Goal: Task Accomplishment & Management: Manage account settings

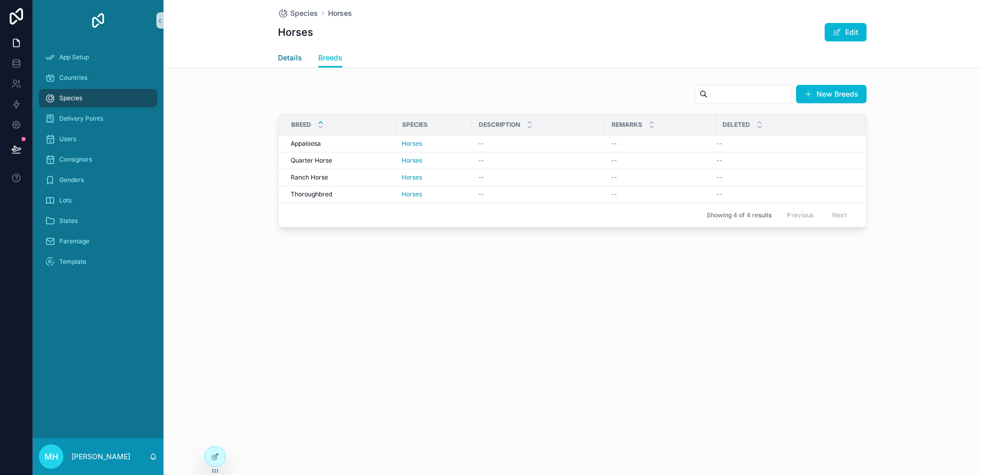
click at [288, 56] on span "Details" at bounding box center [290, 58] width 24 height 10
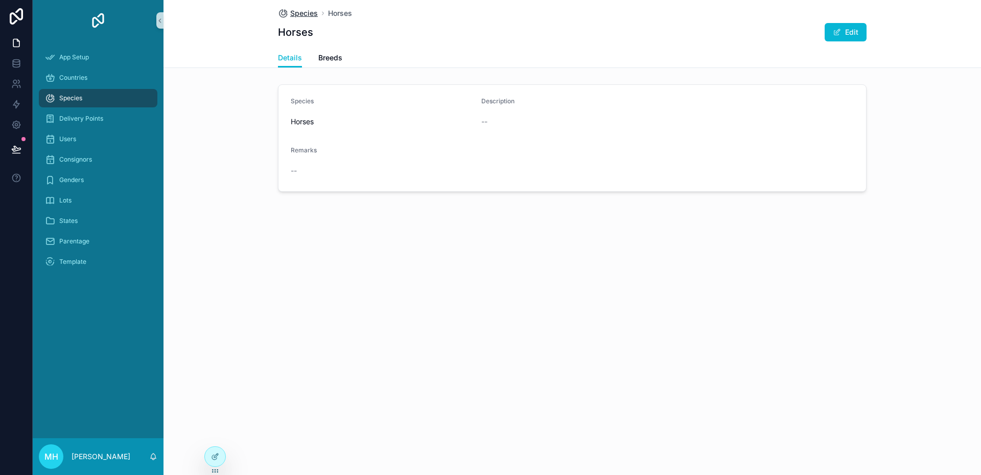
click at [303, 12] on span "Species" at bounding box center [304, 13] width 28 height 10
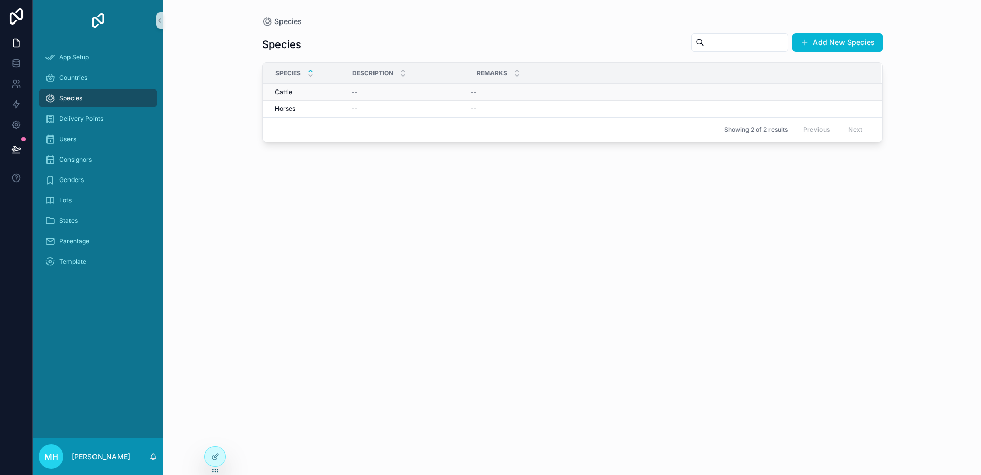
click at [289, 90] on span "Cattle" at bounding box center [283, 92] width 17 height 8
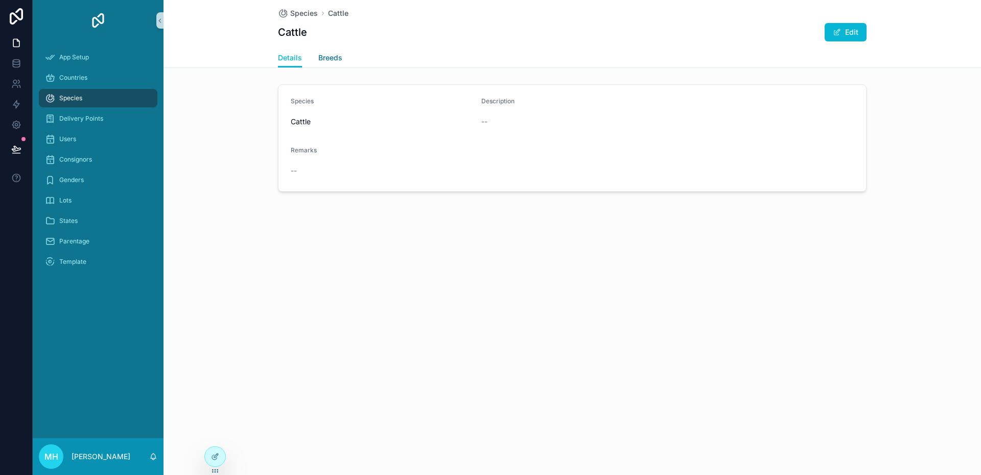
click at [329, 56] on span "Breeds" at bounding box center [330, 58] width 24 height 10
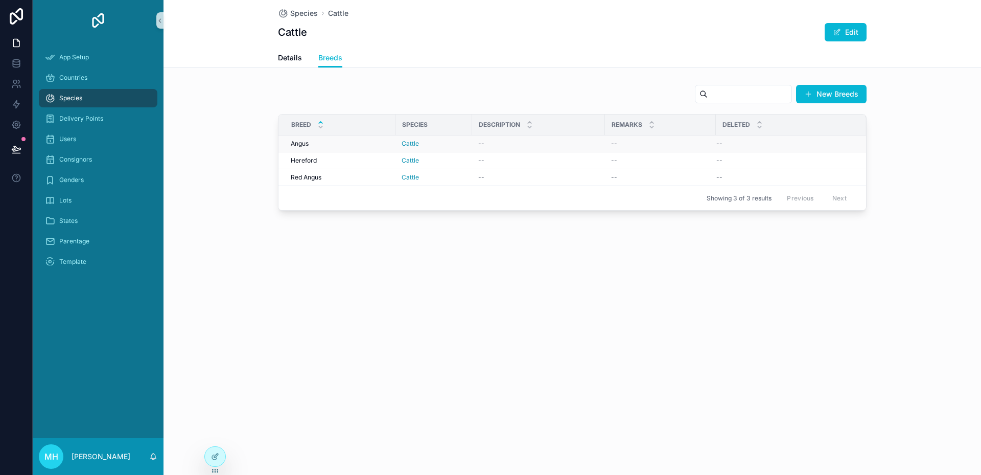
click at [342, 143] on div "[PERSON_NAME]" at bounding box center [340, 144] width 99 height 8
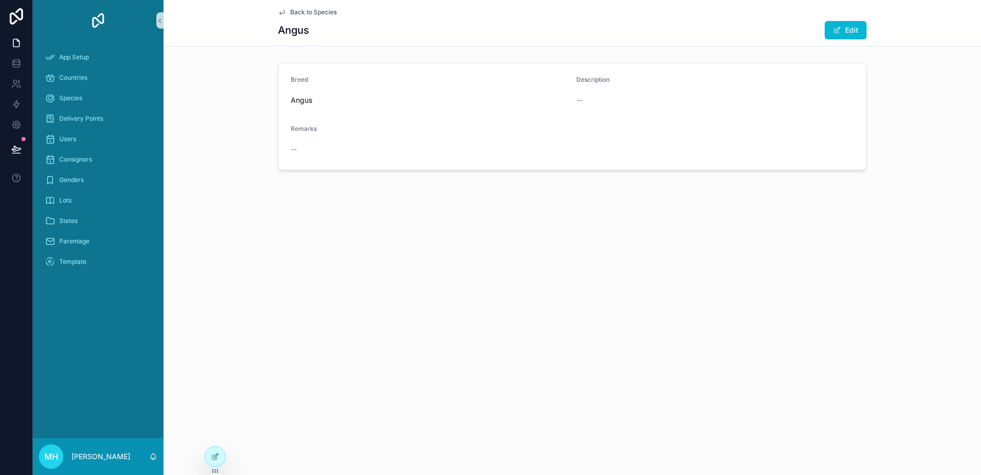
click at [293, 12] on span "Back to Species" at bounding box center [313, 12] width 47 height 8
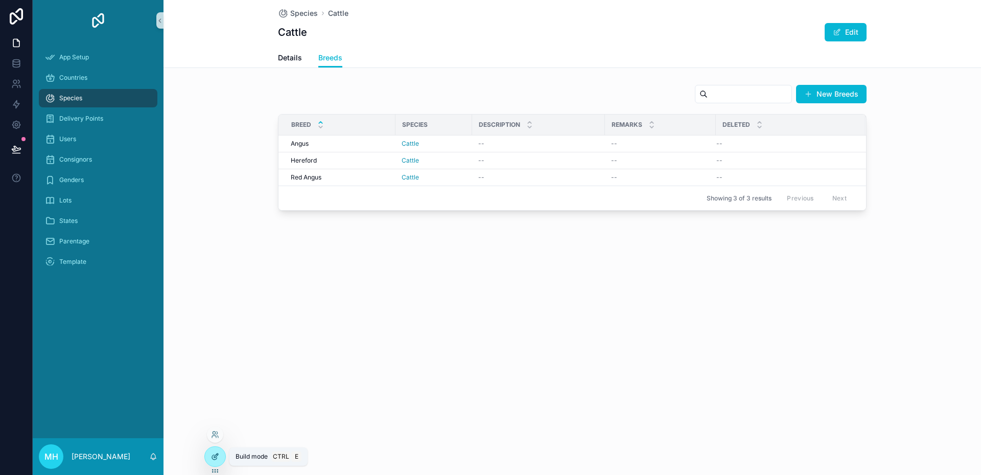
click at [212, 456] on icon at bounding box center [214, 457] width 5 height 5
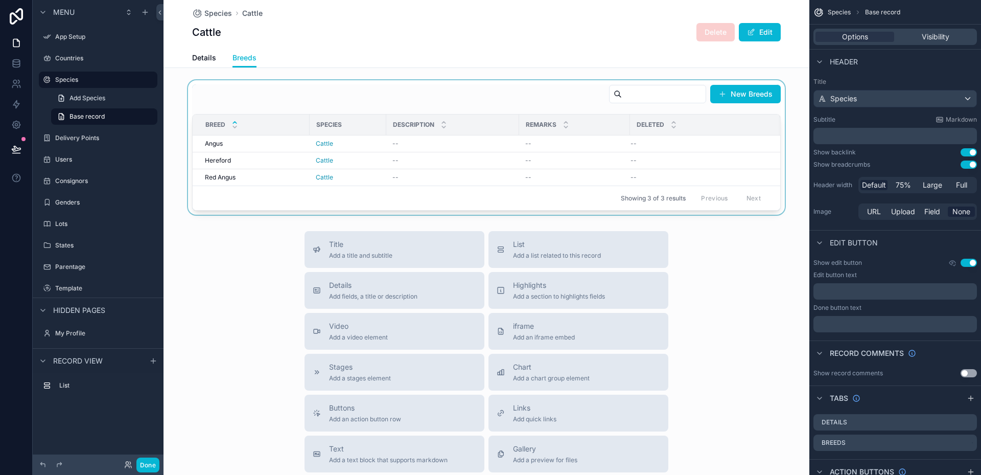
click at [517, 100] on div "scrollable content" at bounding box center [487, 147] width 646 height 134
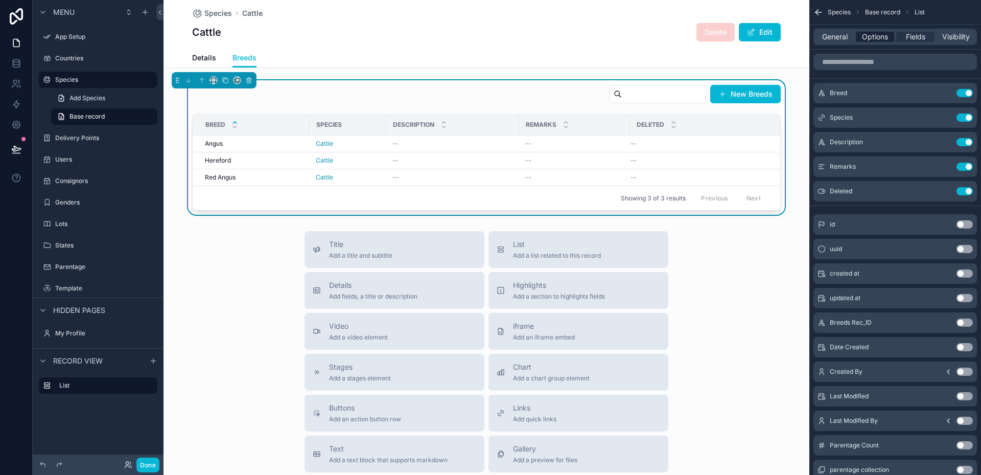
click at [873, 37] on span "Options" at bounding box center [875, 37] width 26 height 10
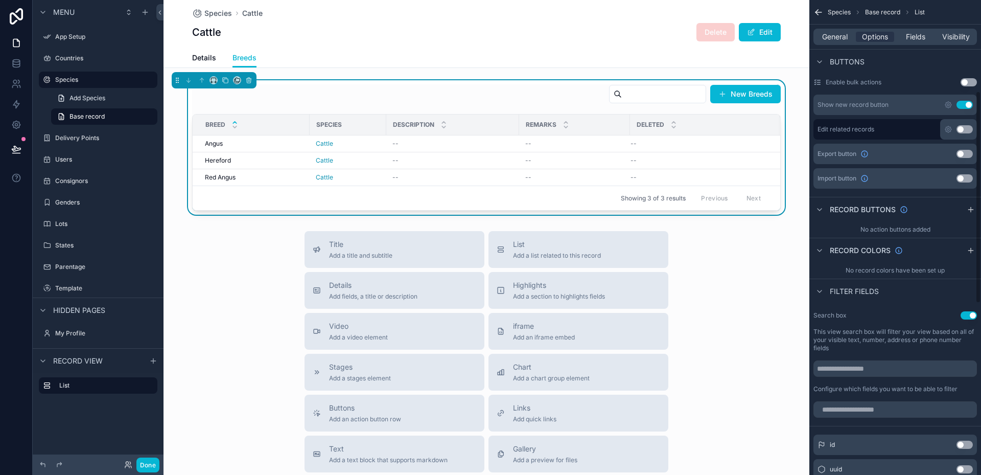
scroll to position [204, 0]
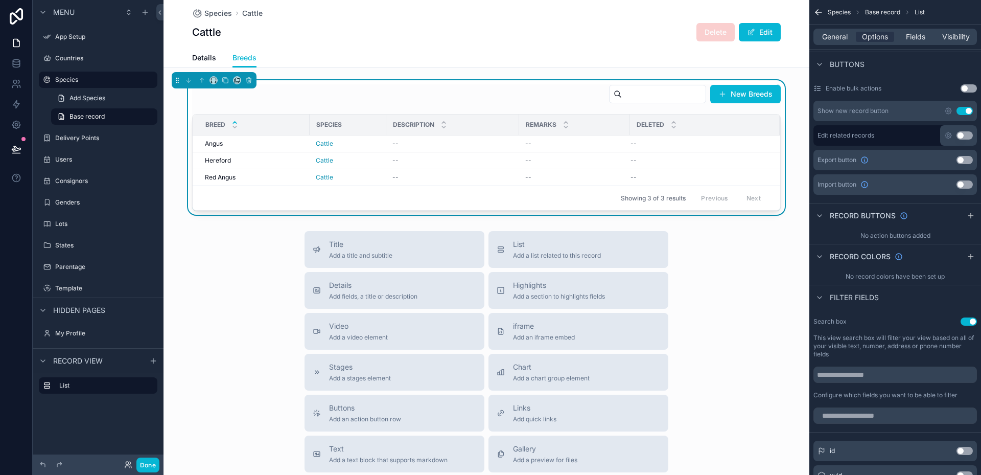
click at [522, 97] on div "New Breeds" at bounding box center [486, 96] width 589 height 24
click at [842, 39] on span "General" at bounding box center [835, 37] width 26 height 10
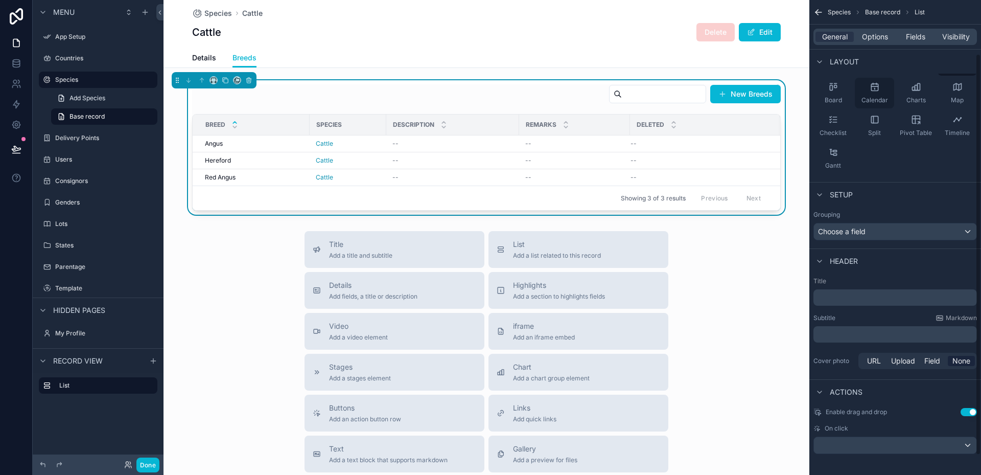
scroll to position [87, 0]
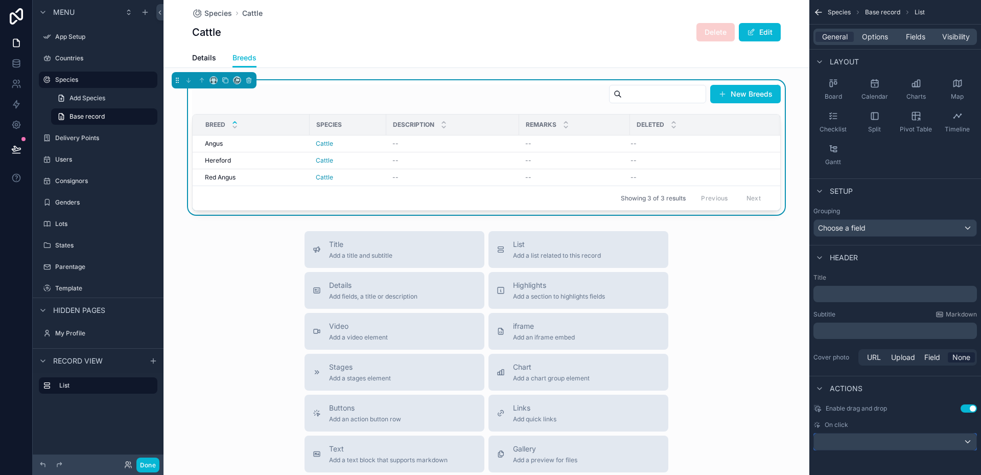
click at [970, 440] on div "scrollable content" at bounding box center [895, 441] width 163 height 16
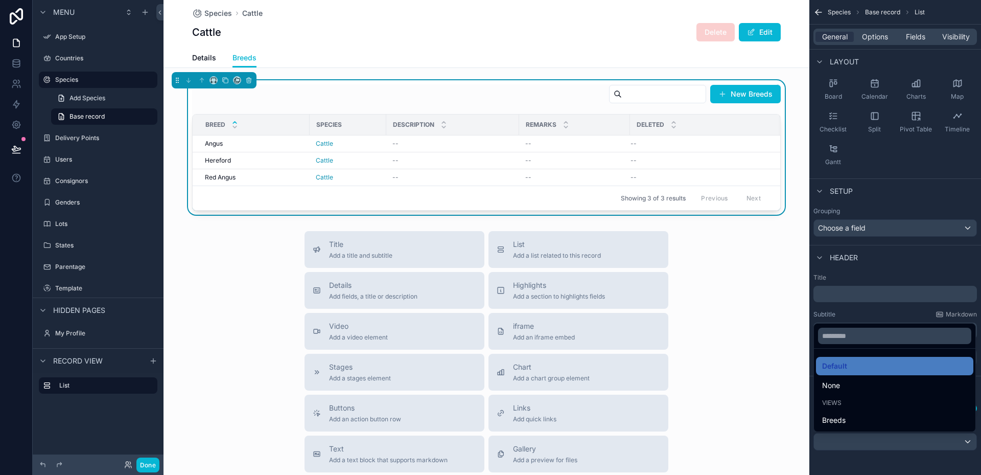
click at [451, 195] on div "Showing 3 of 3 results Previous Next" at bounding box center [487, 198] width 588 height 25
click at [549, 93] on div "New Breeds" at bounding box center [486, 96] width 589 height 24
click at [819, 12] on div "scrollable content" at bounding box center [490, 237] width 981 height 475
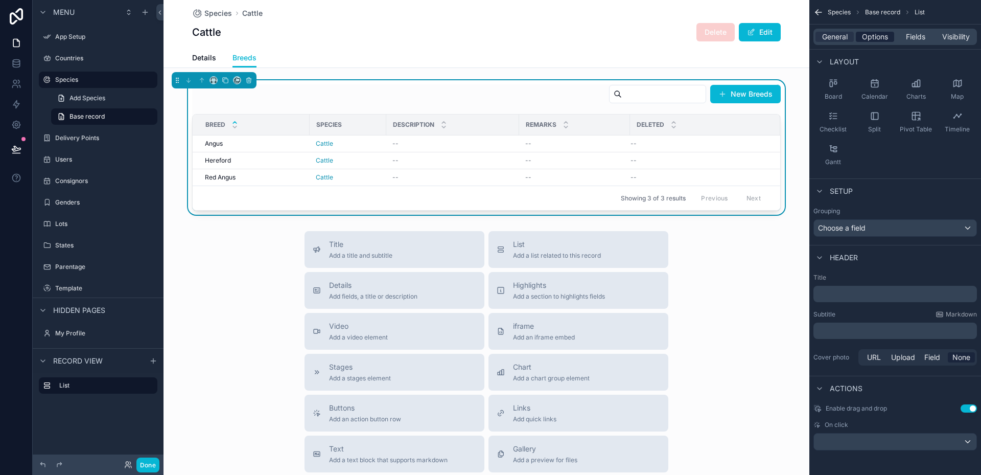
click at [881, 38] on span "Options" at bounding box center [875, 37] width 26 height 10
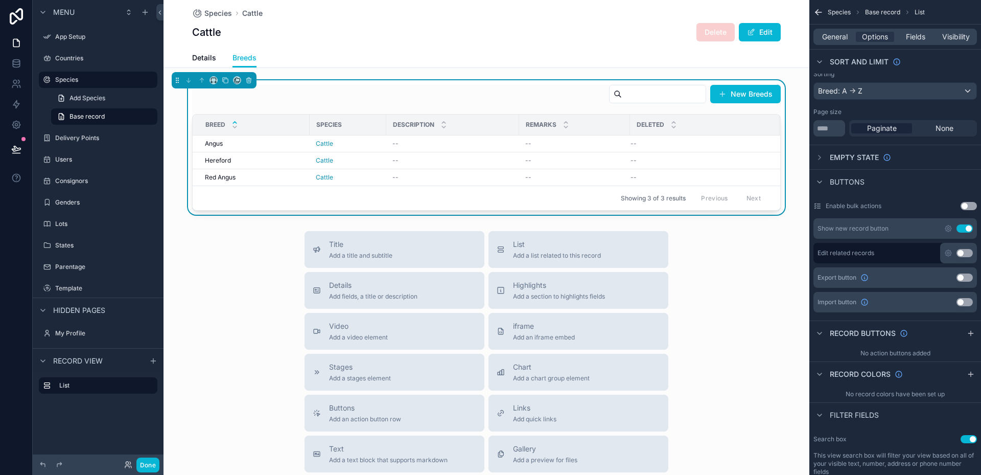
click at [548, 97] on div "New Breeds" at bounding box center [486, 96] width 589 height 24
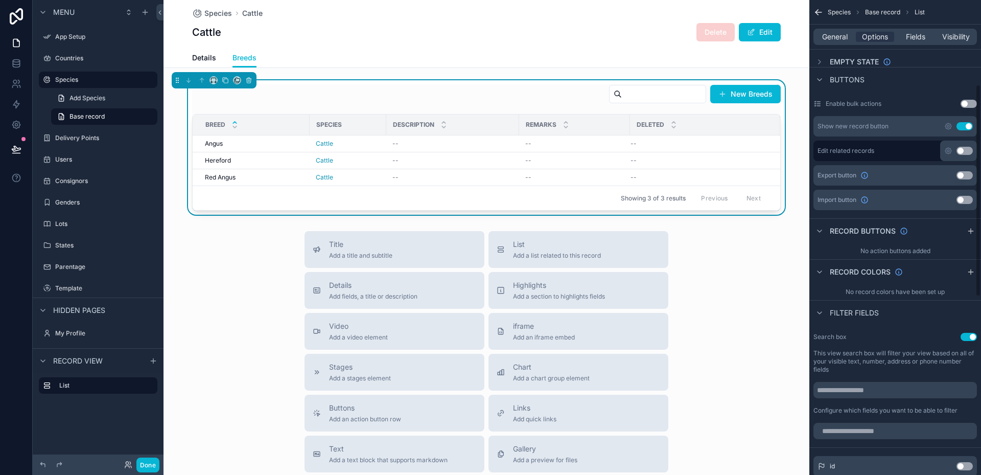
scroll to position [240, 0]
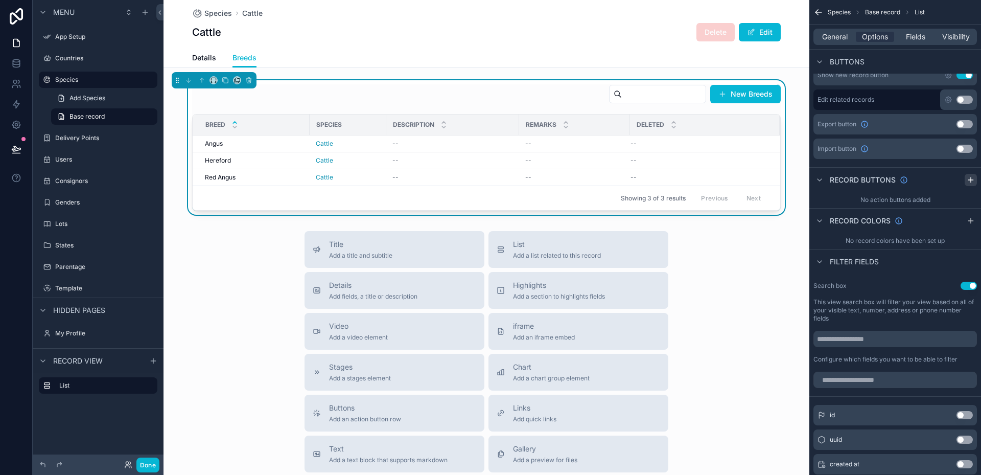
click at [972, 181] on icon "scrollable content" at bounding box center [971, 180] width 8 height 8
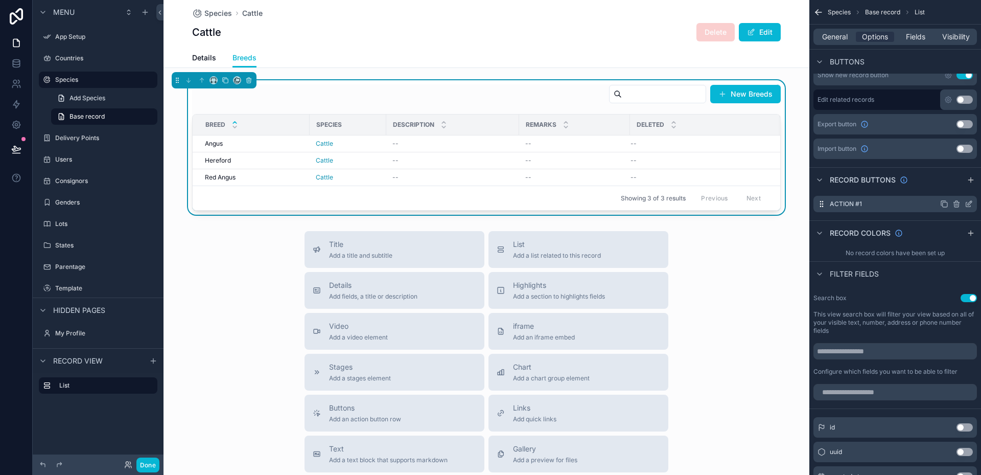
click at [969, 203] on icon "scrollable content" at bounding box center [969, 204] width 8 height 8
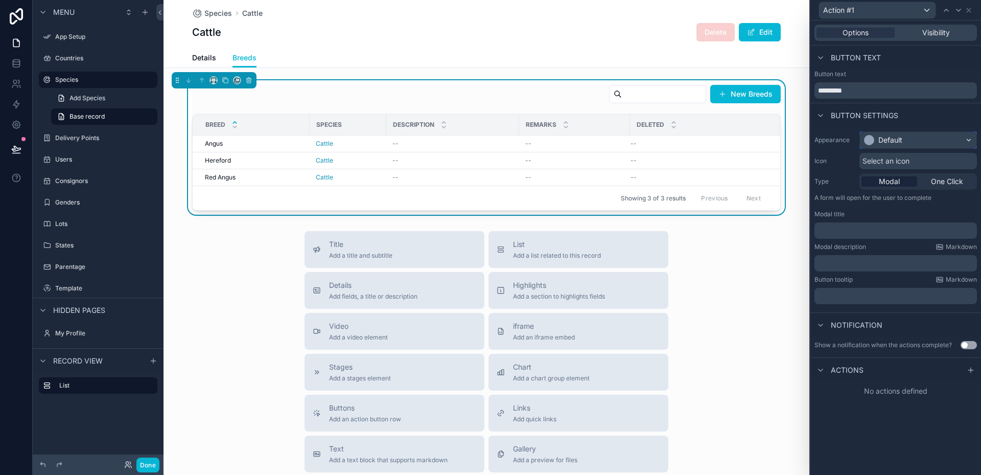
click at [917, 141] on div "Default" at bounding box center [918, 140] width 117 height 16
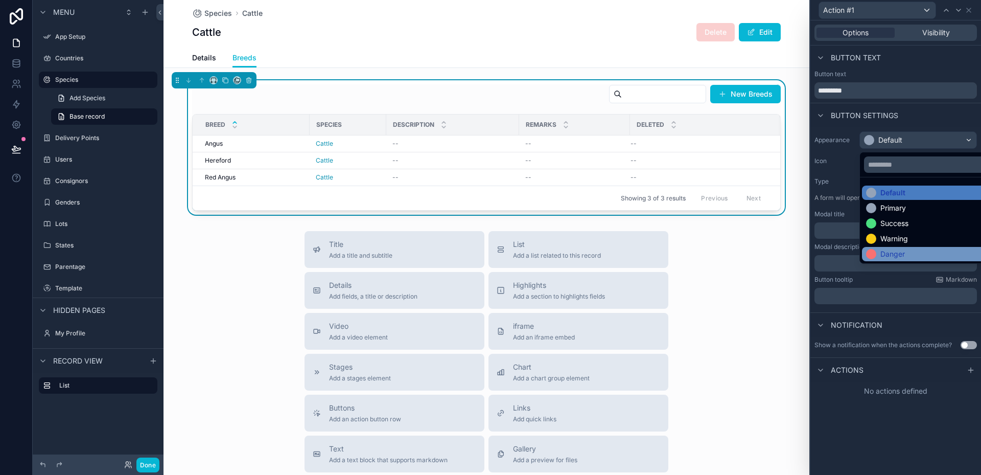
click at [879, 254] on div "Danger" at bounding box center [885, 254] width 39 height 10
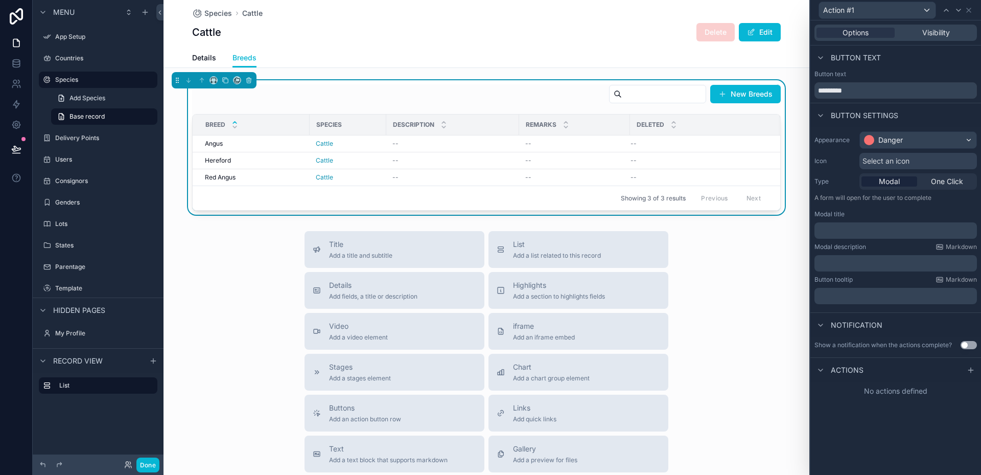
click at [860, 235] on p "﻿" at bounding box center [897, 230] width 156 height 10
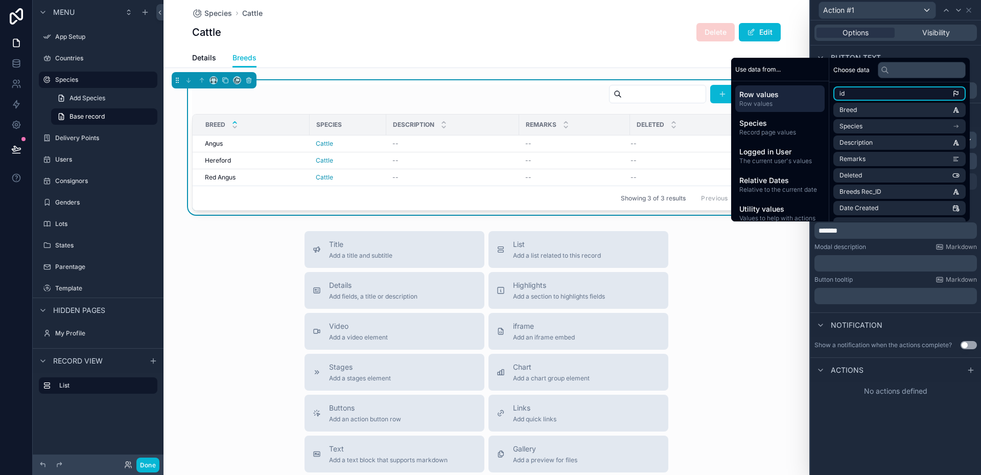
click at [873, 97] on li "id" at bounding box center [900, 93] width 132 height 14
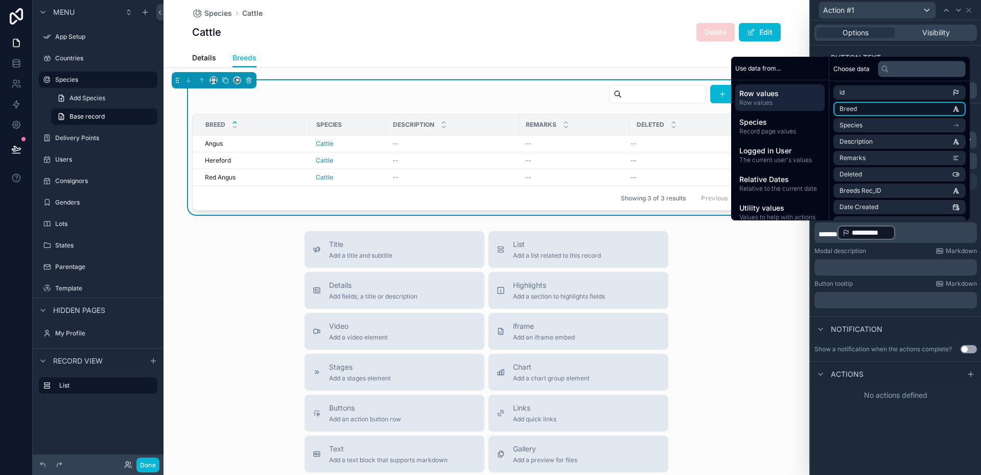
click at [848, 107] on span "Breed" at bounding box center [848, 109] width 17 height 8
click at [954, 236] on p "**********" at bounding box center [897, 232] width 156 height 16
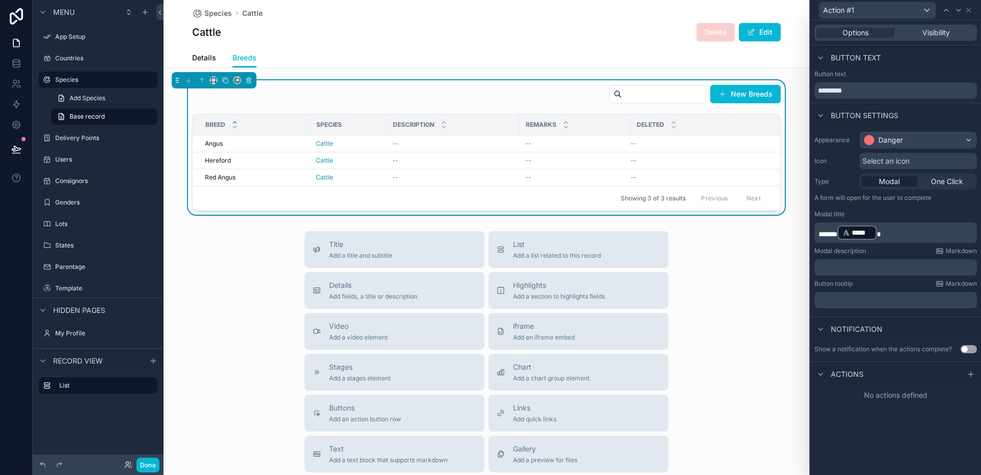
click at [901, 249] on div "Modal description Markdown" at bounding box center [896, 251] width 163 height 8
drag, startPoint x: 867, startPoint y: 90, endPoint x: 810, endPoint y: 93, distance: 56.8
click at [810, 93] on div "Action #1 Options Visibility Button text Button text ********* Button settings …" at bounding box center [896, 237] width 172 height 475
type input "**********"
click at [972, 372] on icon at bounding box center [971, 374] width 8 height 8
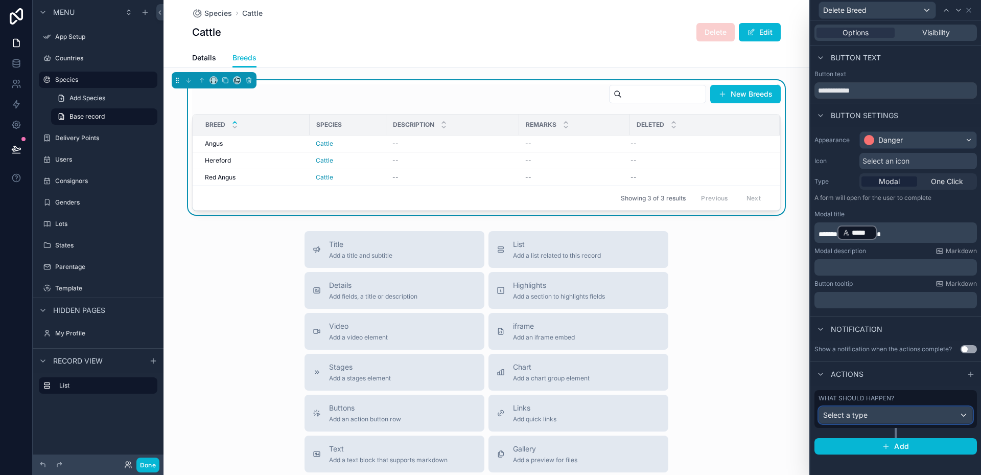
click at [964, 413] on div "Select a type" at bounding box center [895, 415] width 153 height 16
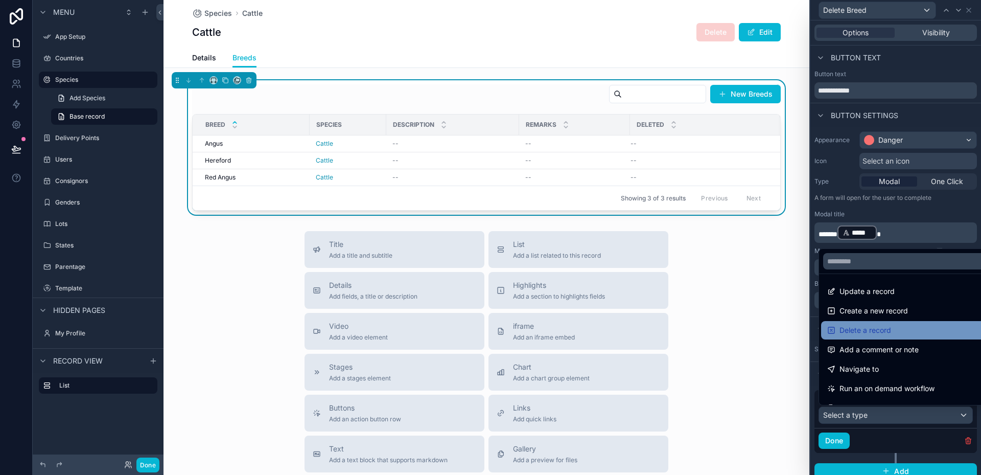
click at [856, 329] on span "Delete a record" at bounding box center [866, 330] width 52 height 12
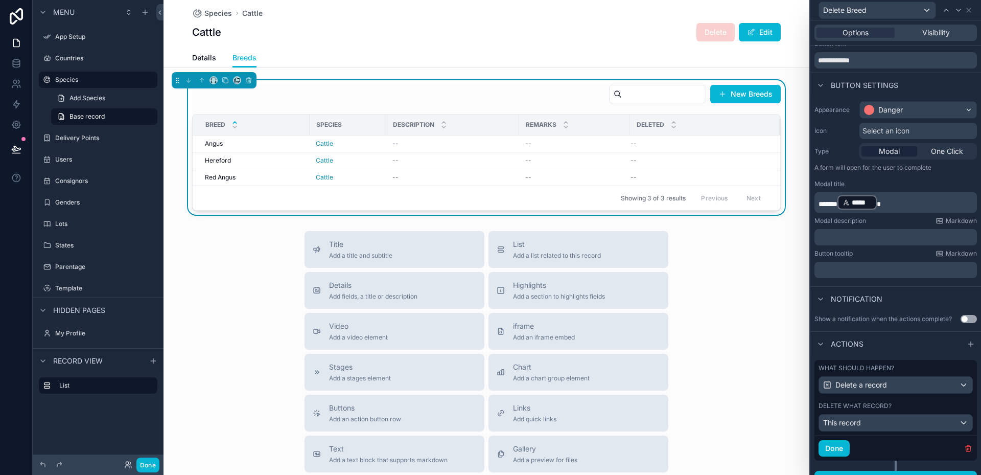
scroll to position [46, 0]
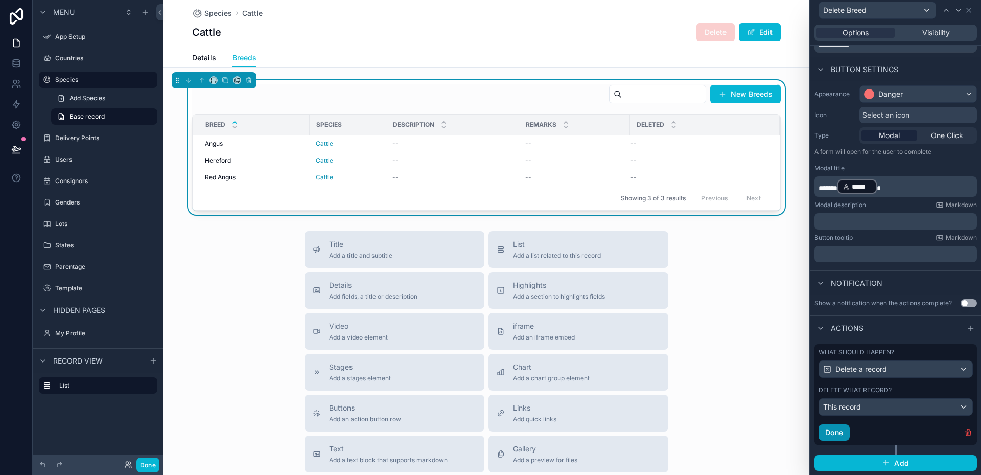
click at [840, 432] on button "Done" at bounding box center [834, 432] width 31 height 16
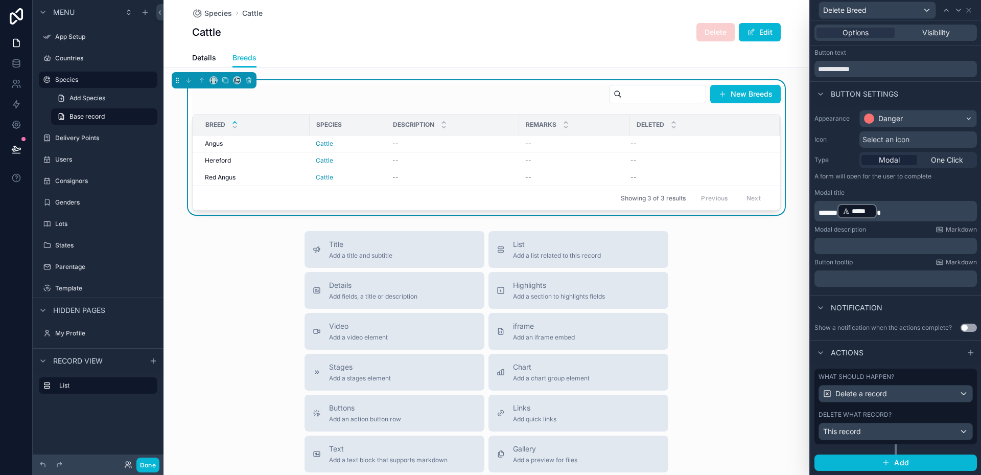
scroll to position [21, 0]
click at [491, 98] on div "New Breeds" at bounding box center [486, 96] width 589 height 24
click at [145, 463] on button "Done" at bounding box center [147, 464] width 23 height 15
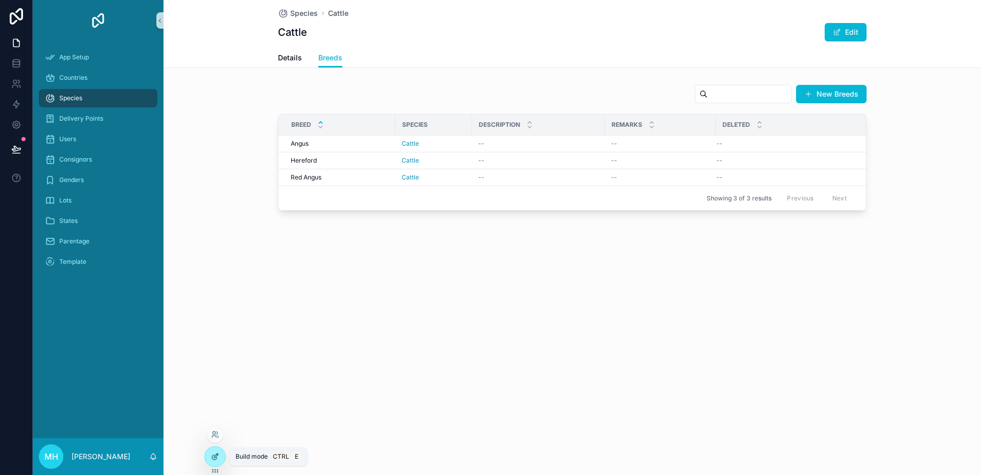
click at [216, 454] on icon at bounding box center [216, 455] width 4 height 4
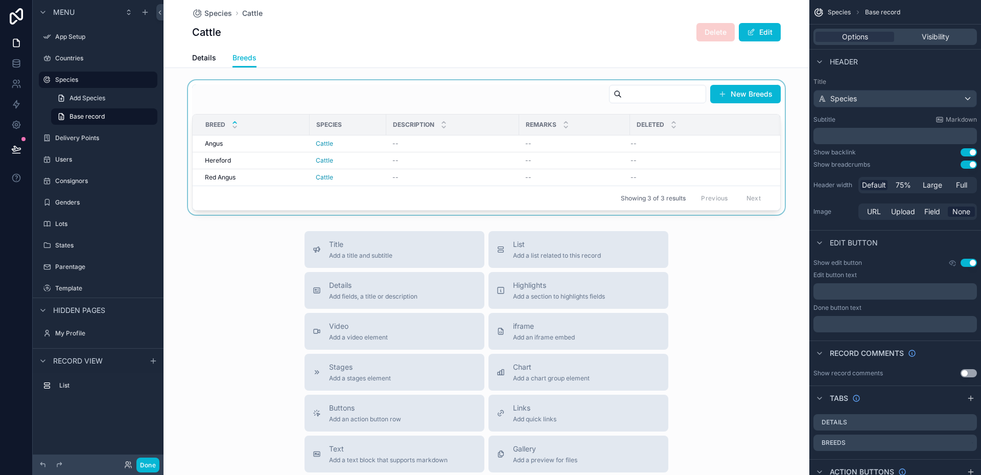
click at [466, 103] on div "scrollable content" at bounding box center [487, 147] width 646 height 134
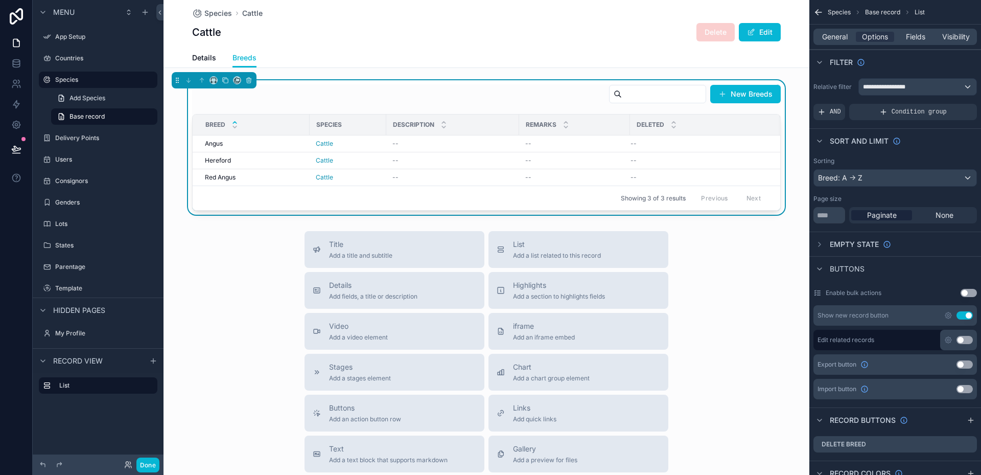
click at [480, 96] on div "New Breeds" at bounding box center [486, 96] width 589 height 24
click at [922, 10] on span "List" at bounding box center [920, 12] width 10 height 8
click at [839, 36] on span "General" at bounding box center [835, 37] width 26 height 10
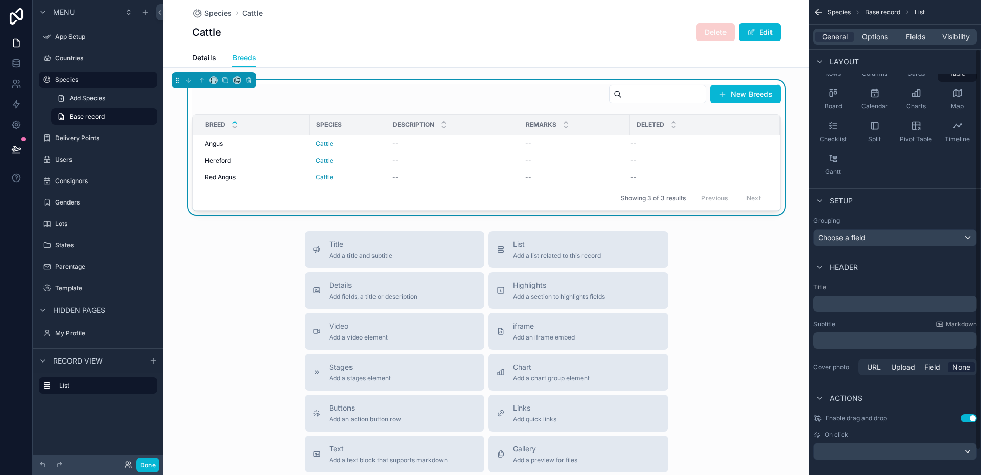
scroll to position [87, 0]
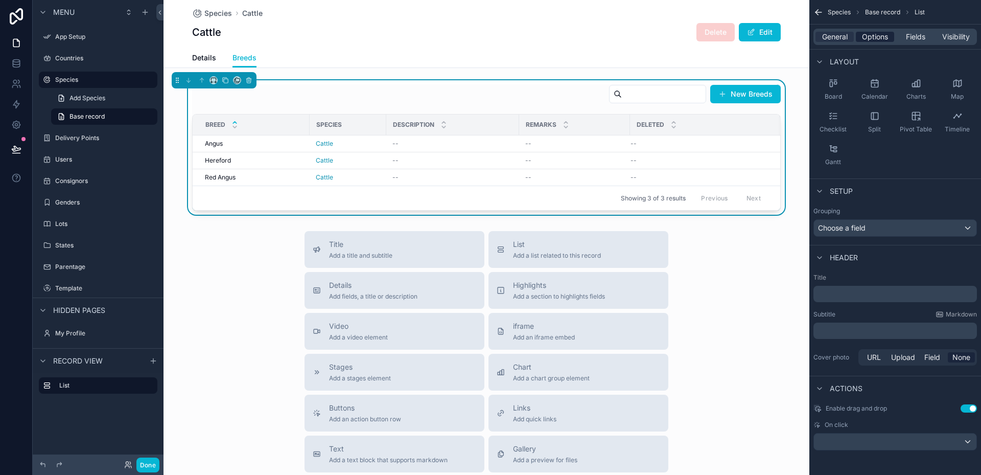
click at [872, 37] on span "Options" at bounding box center [875, 37] width 26 height 10
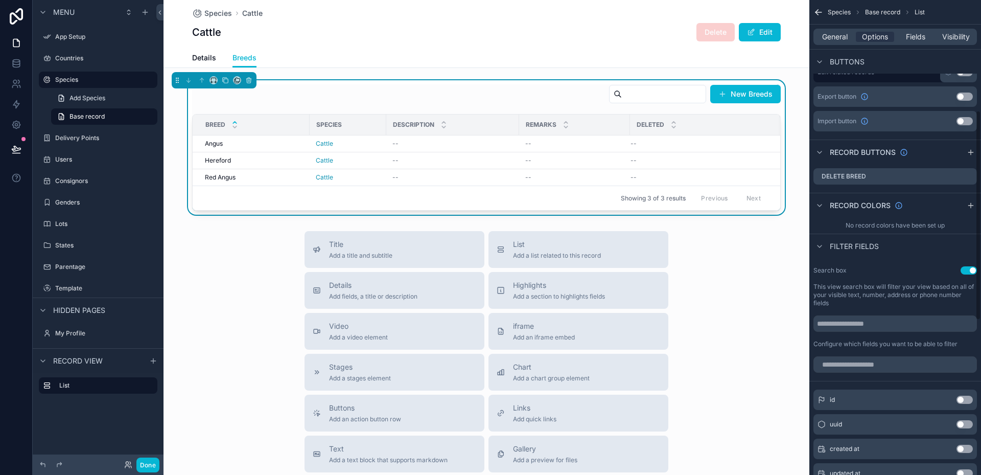
scroll to position [240, 0]
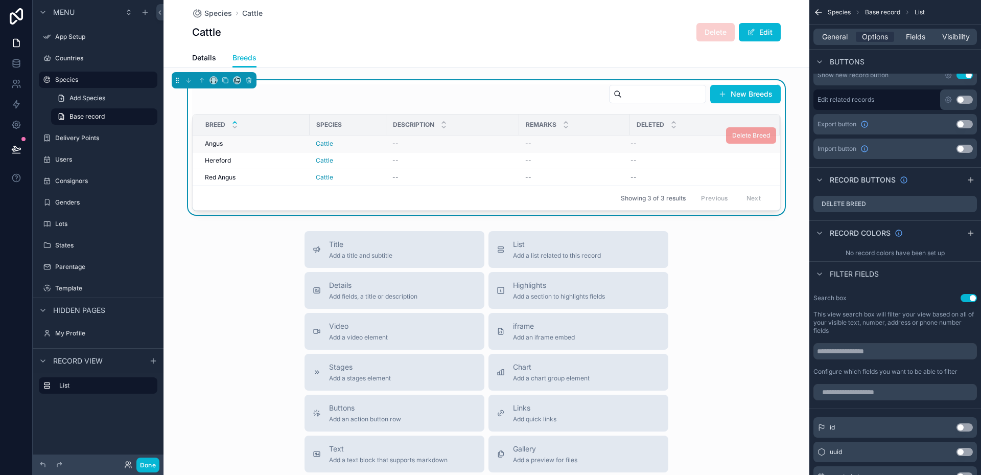
click at [351, 141] on div "Cattle" at bounding box center [348, 144] width 64 height 8
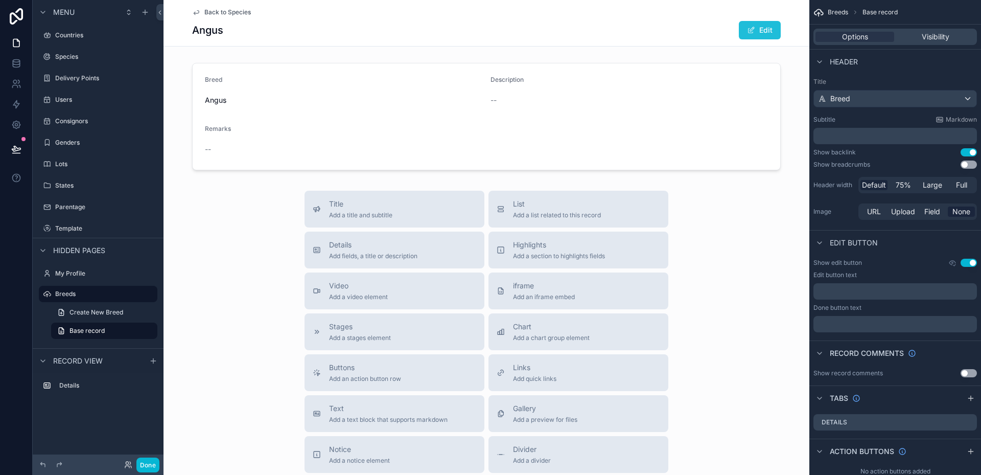
click at [760, 30] on button "Edit" at bounding box center [760, 30] width 42 height 18
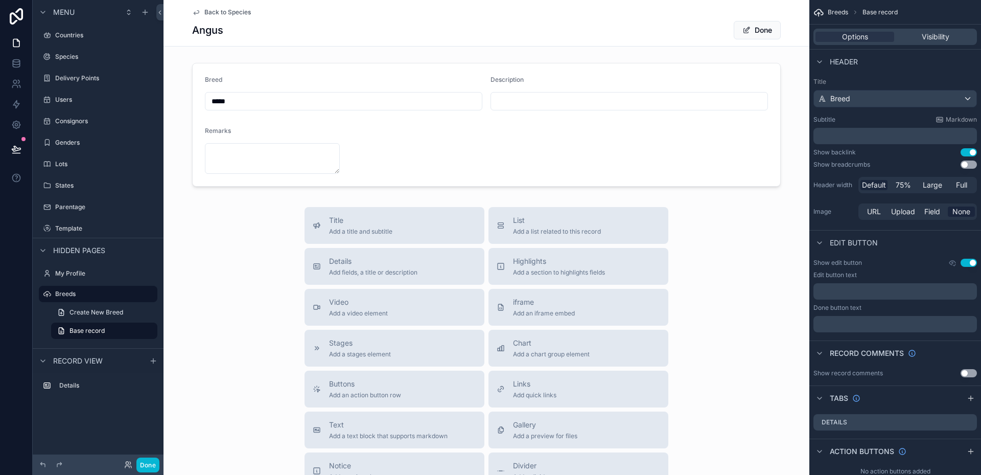
click at [760, 30] on button "Done" at bounding box center [757, 30] width 47 height 18
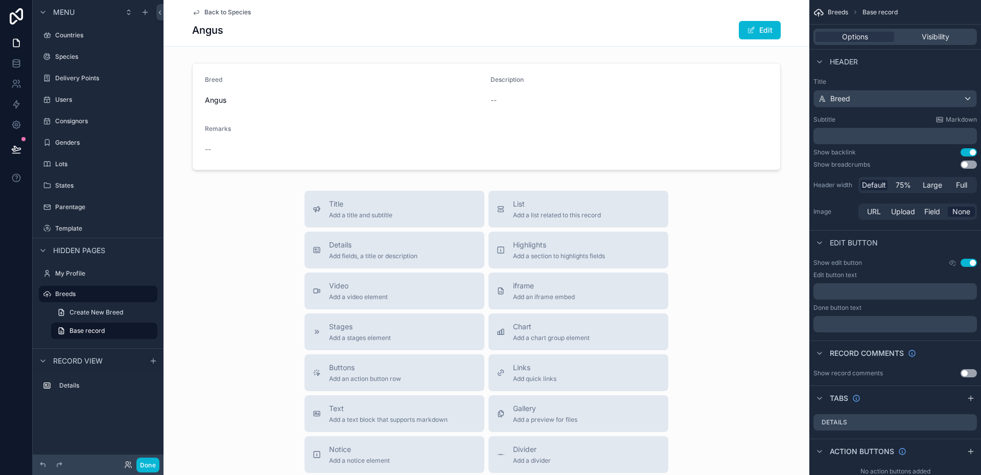
click at [239, 11] on span "Back to Species" at bounding box center [227, 12] width 47 height 8
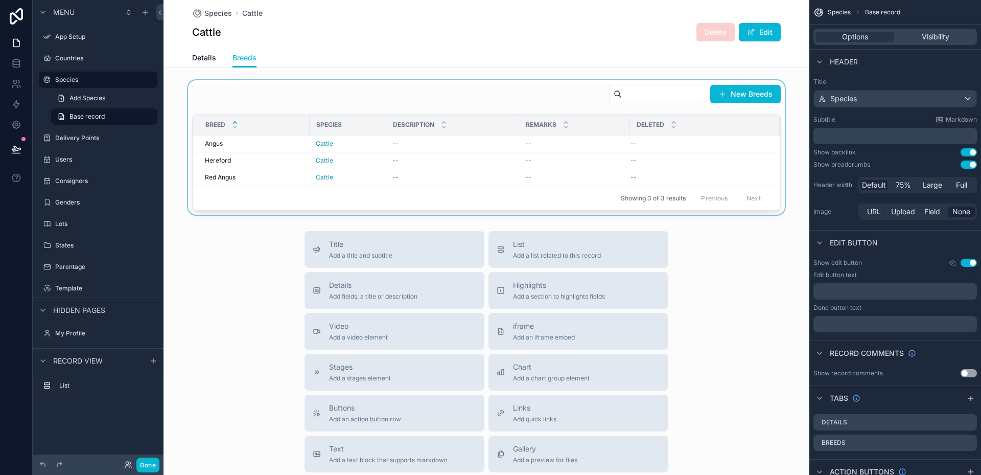
click at [469, 105] on div "scrollable content" at bounding box center [487, 147] width 646 height 134
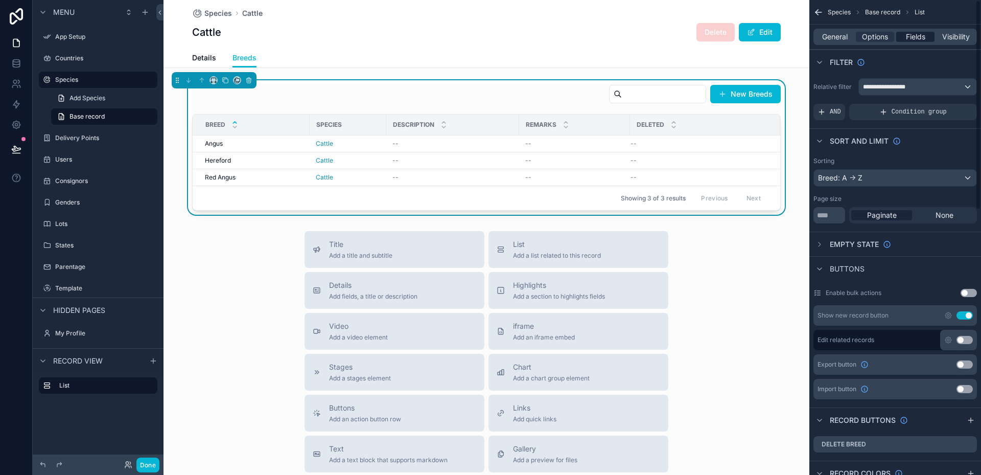
click at [916, 34] on span "Fields" at bounding box center [915, 37] width 19 height 10
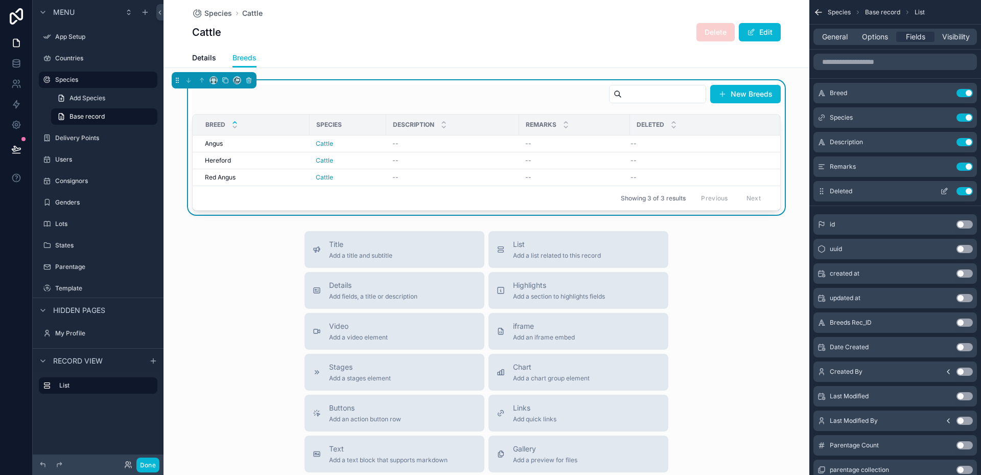
click at [963, 192] on button "Use setting" at bounding box center [965, 191] width 16 height 8
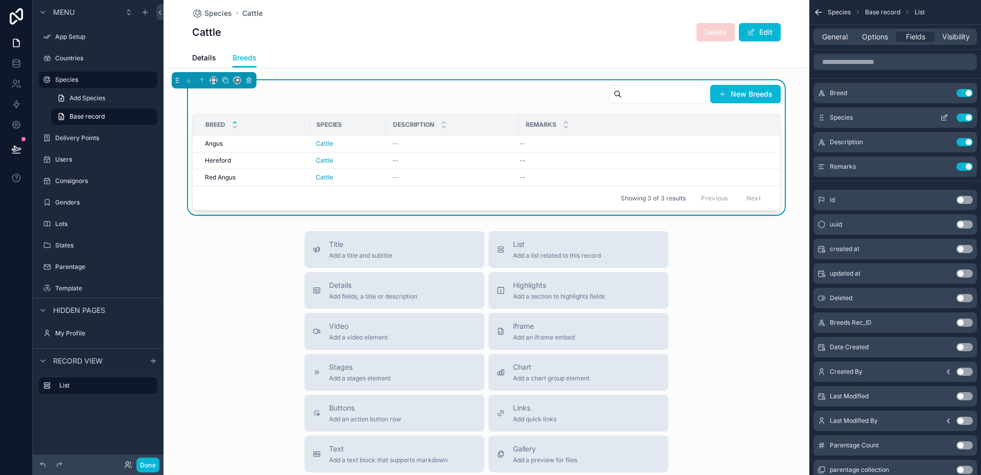
click at [946, 118] on icon "scrollable content" at bounding box center [944, 117] width 8 height 8
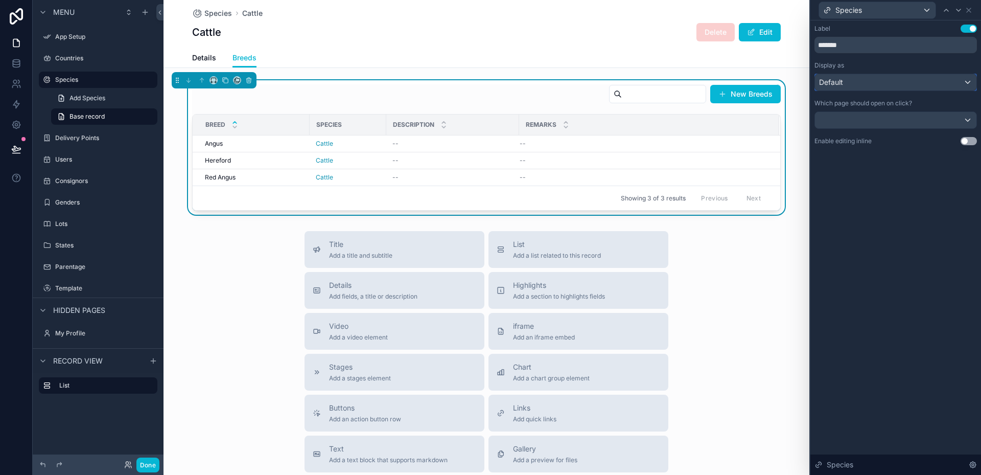
click at [967, 79] on div "Default" at bounding box center [896, 82] width 162 height 16
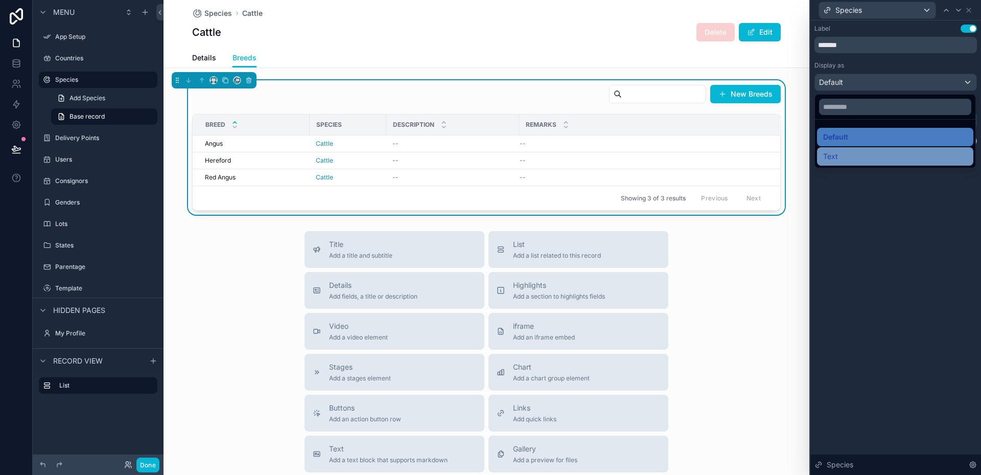
click at [831, 156] on span "Text" at bounding box center [830, 156] width 15 height 12
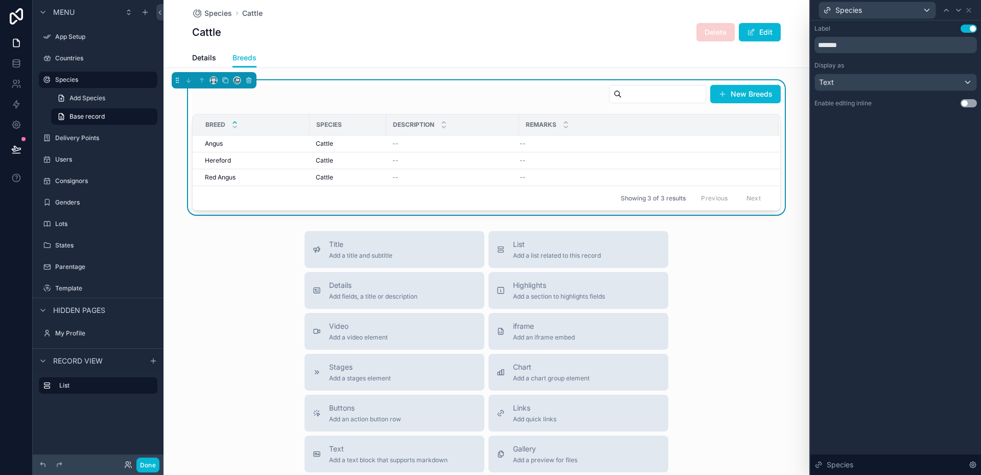
click at [908, 248] on div "Label Use setting ******* Display as Text Enable editing inline Use setting Spe…" at bounding box center [896, 247] width 171 height 454
click at [969, 9] on icon at bounding box center [969, 10] width 8 height 8
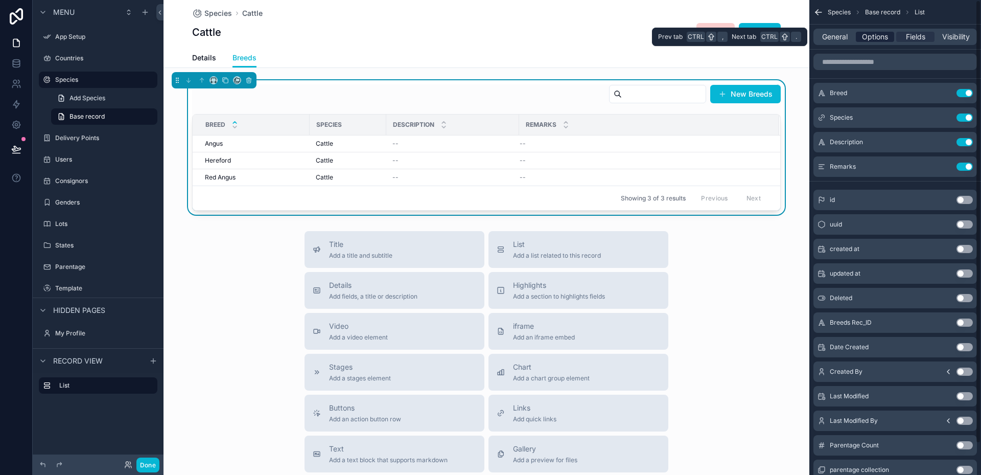
click at [869, 33] on span "Options" at bounding box center [875, 37] width 26 height 10
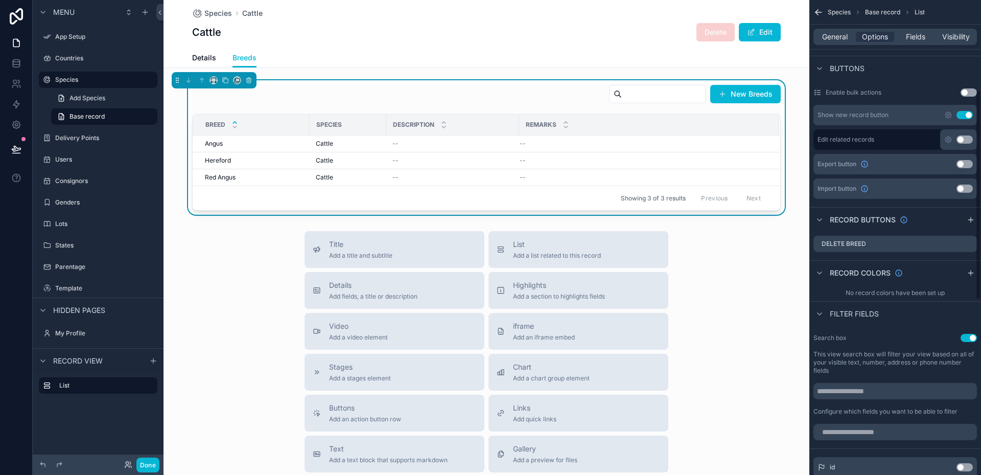
scroll to position [204, 0]
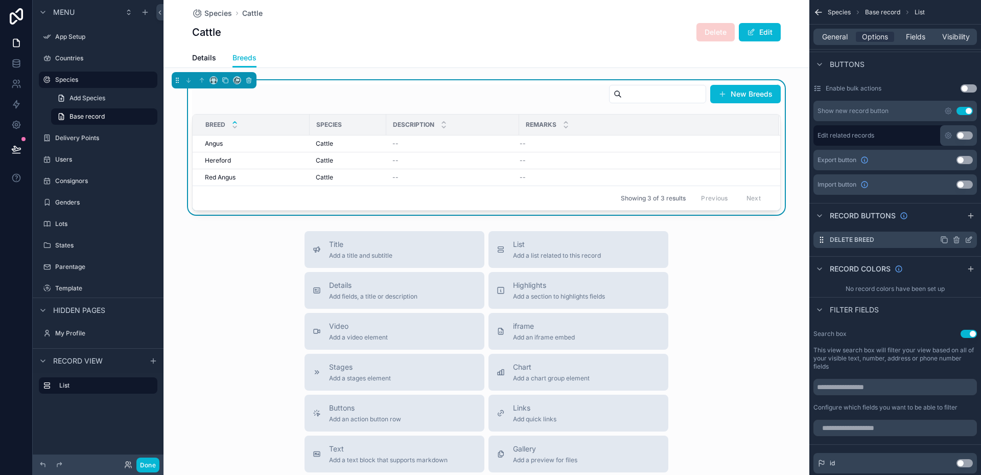
click at [956, 239] on icon "scrollable content" at bounding box center [957, 240] width 8 height 8
click at [923, 60] on div "Buttons" at bounding box center [896, 64] width 172 height 25
click at [968, 224] on icon at bounding box center [965, 223] width 8 height 8
click at [468, 97] on div "New Breeds" at bounding box center [486, 96] width 589 height 24
click at [271, 141] on div "[PERSON_NAME]" at bounding box center [254, 144] width 99 height 8
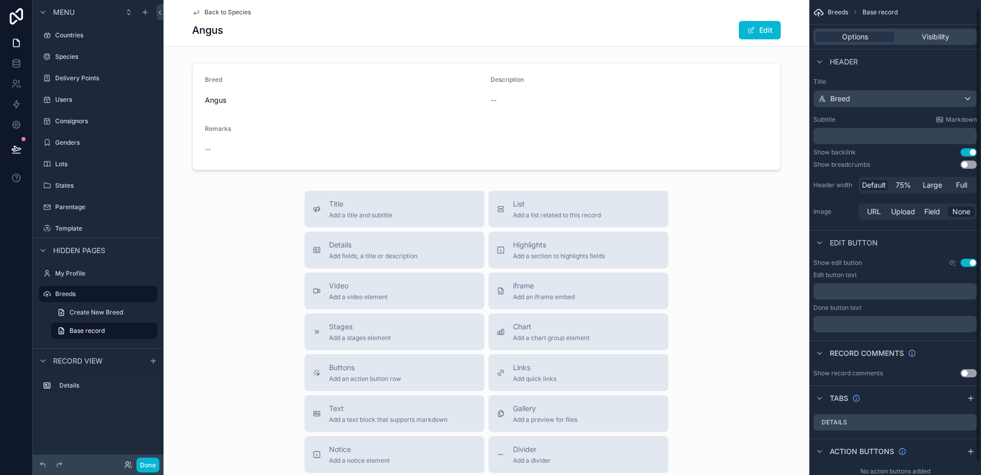
scroll to position [21, 0]
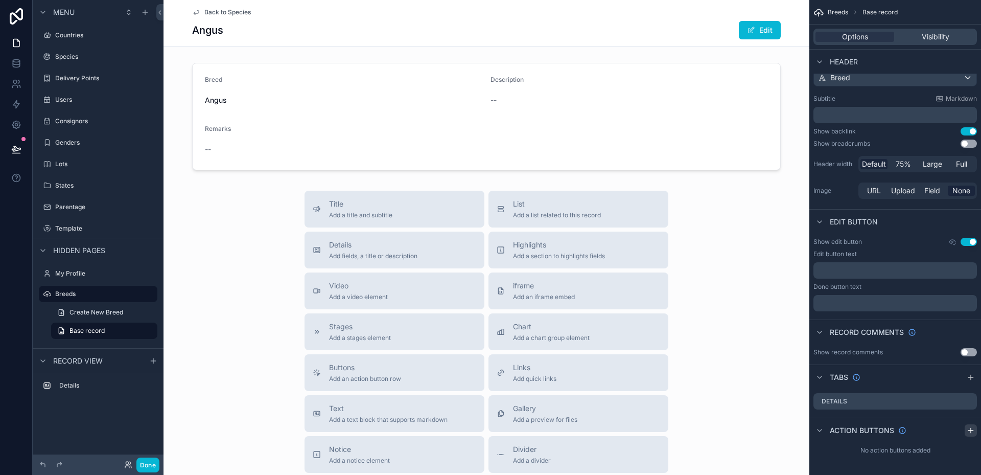
click at [969, 430] on icon "scrollable content" at bounding box center [971, 430] width 5 height 0
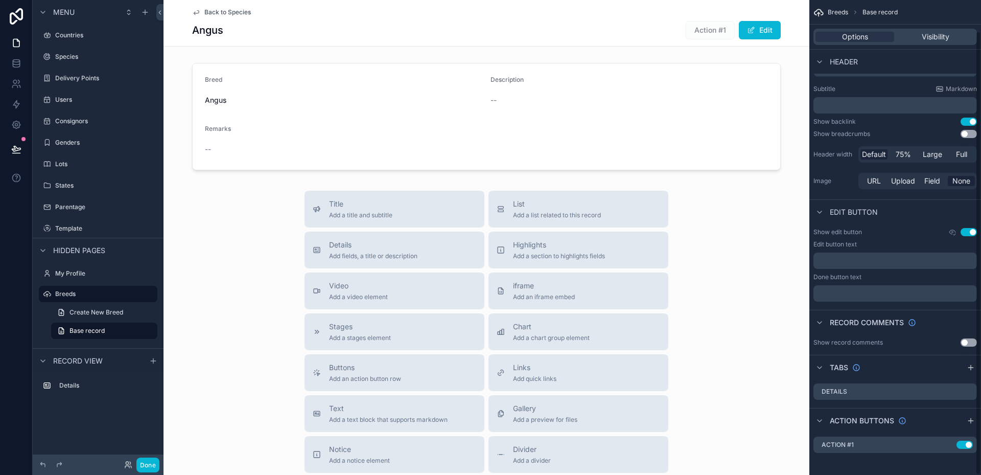
scroll to position [33, 0]
click at [950, 440] on icon "scrollable content" at bounding box center [950, 441] width 4 height 4
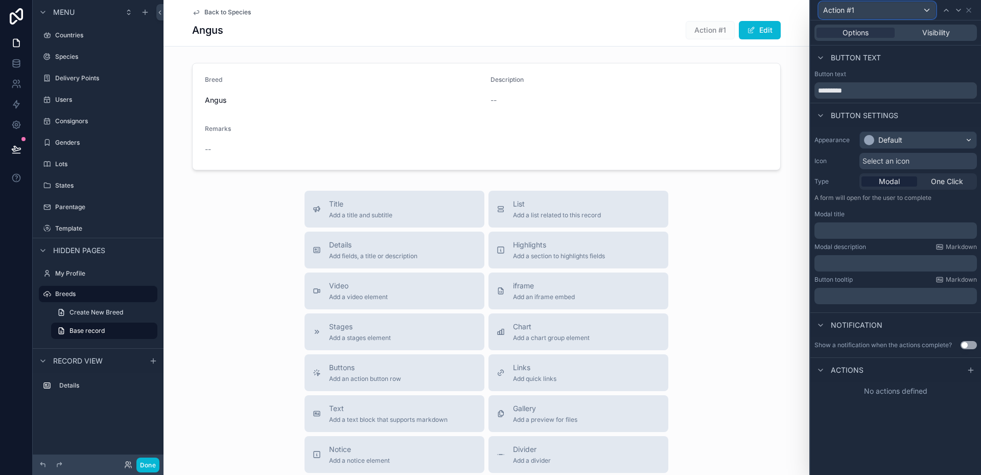
click at [865, 9] on div "Action #1" at bounding box center [877, 10] width 117 height 16
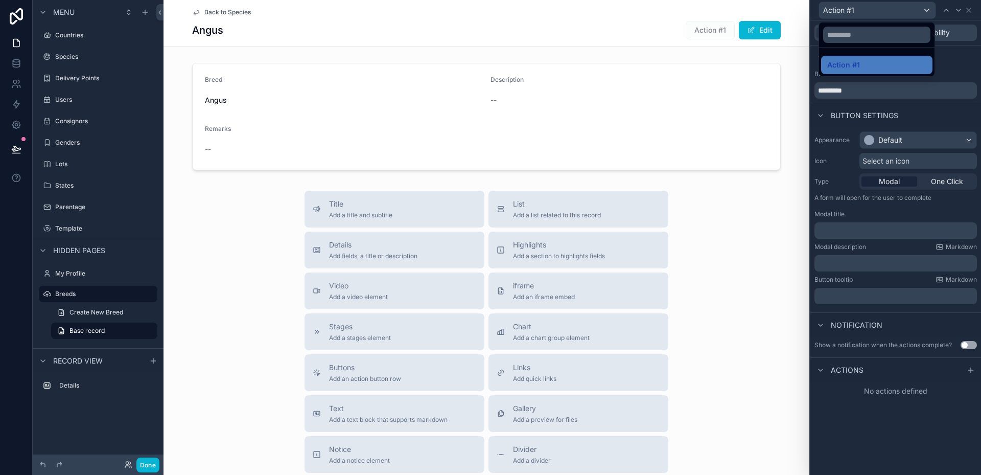
click at [889, 92] on div at bounding box center [896, 237] width 171 height 475
drag, startPoint x: 887, startPoint y: 92, endPoint x: 816, endPoint y: 95, distance: 71.6
click at [816, 95] on input "*********" at bounding box center [896, 90] width 163 height 16
type input "******"
click at [889, 140] on div "Default" at bounding box center [891, 140] width 24 height 10
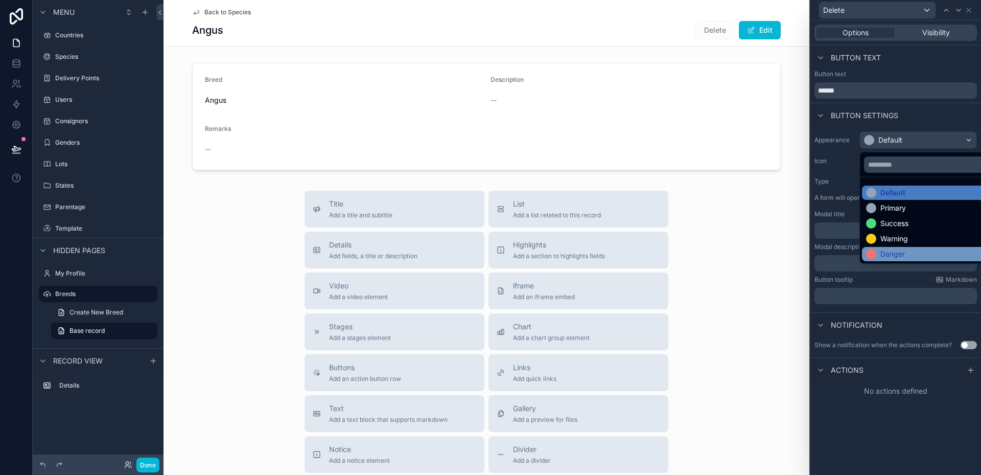
click at [888, 255] on div "Danger" at bounding box center [893, 254] width 25 height 10
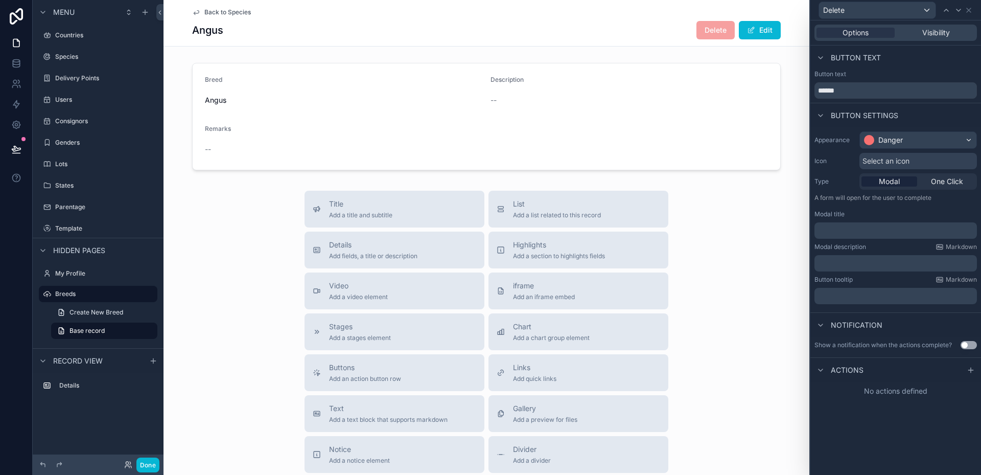
click at [844, 232] on p "﻿" at bounding box center [897, 230] width 156 height 10
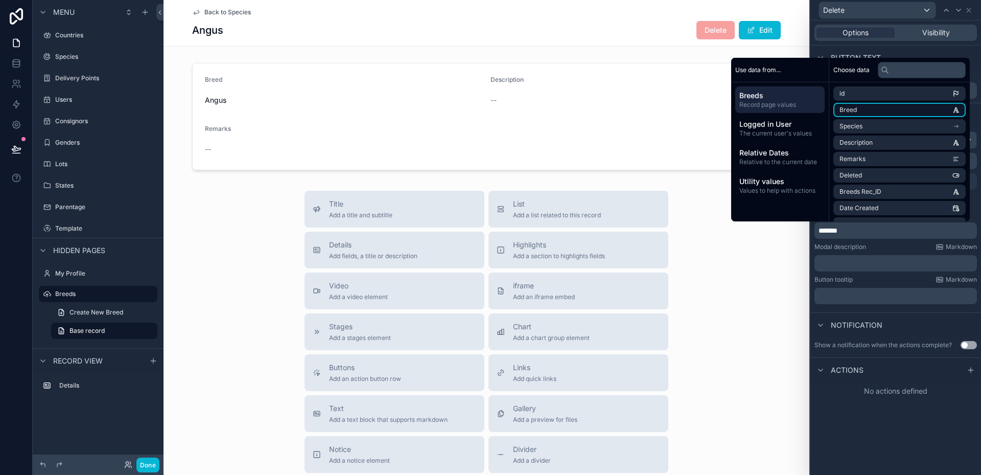
click at [863, 110] on li "Breed" at bounding box center [900, 110] width 132 height 14
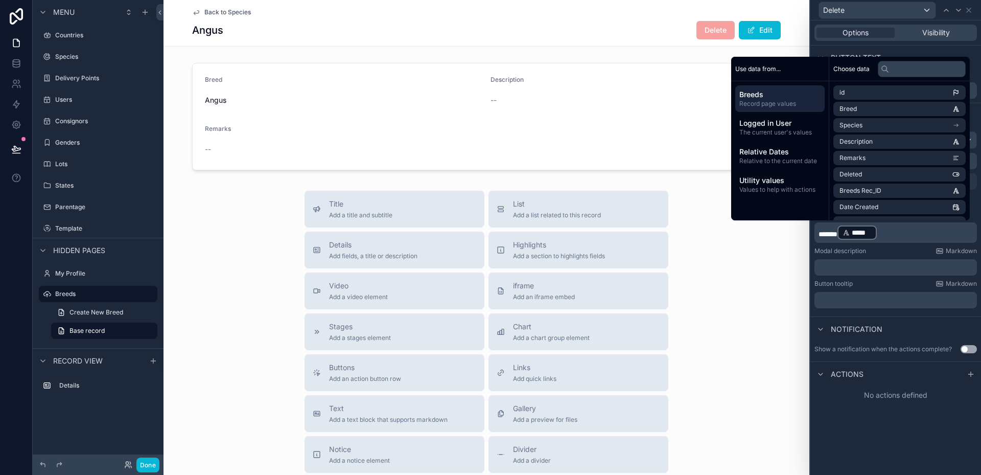
click at [907, 235] on p "****** ***** ﻿ ﻿" at bounding box center [897, 232] width 156 height 16
click at [970, 376] on icon at bounding box center [971, 374] width 8 height 8
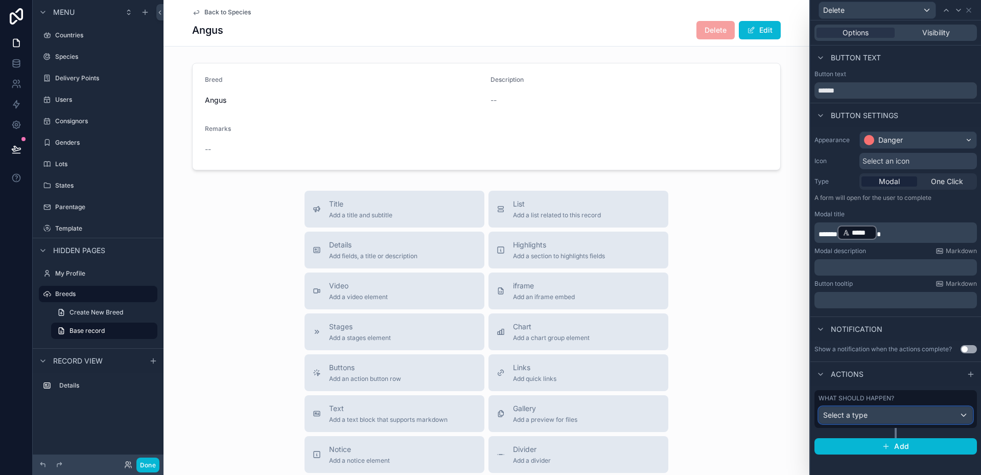
click at [883, 417] on div "Select a type" at bounding box center [895, 415] width 153 height 16
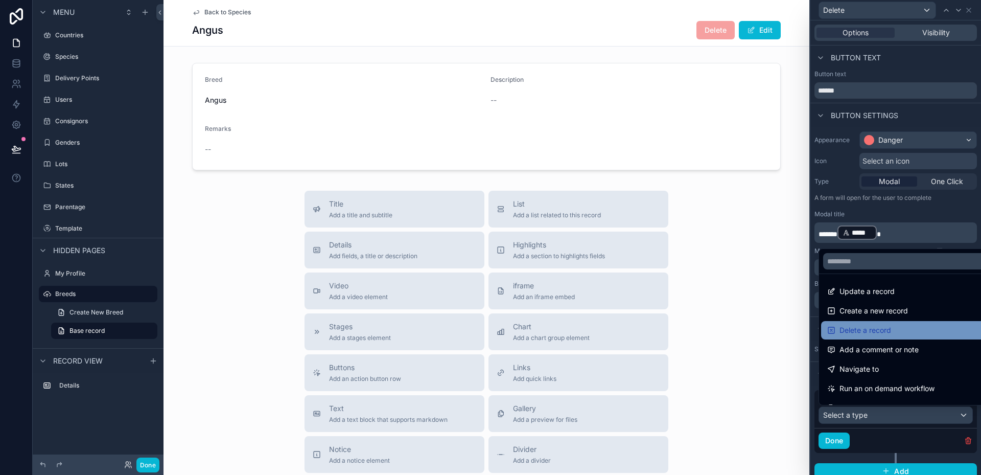
click at [854, 331] on span "Delete a record" at bounding box center [866, 330] width 52 height 12
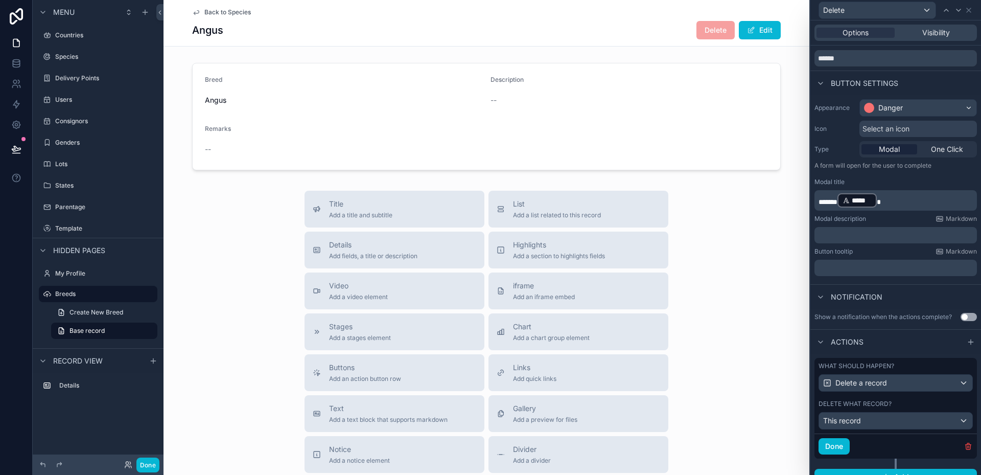
scroll to position [46, 0]
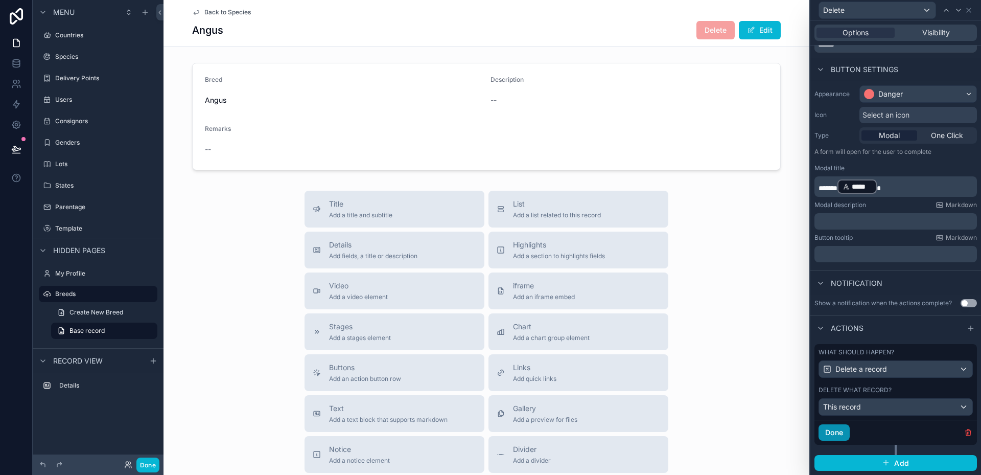
click at [829, 430] on button "Done" at bounding box center [834, 432] width 31 height 16
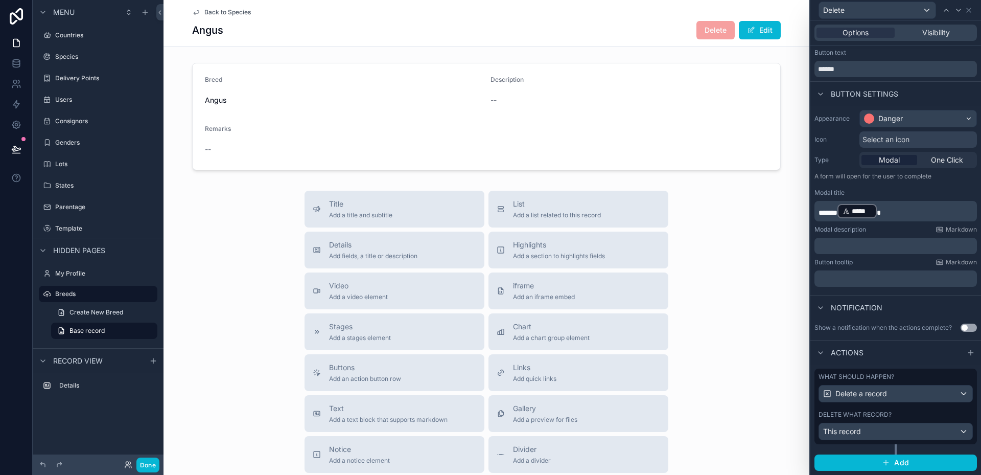
scroll to position [21, 0]
click at [934, 33] on span "Visibility" at bounding box center [937, 33] width 28 height 10
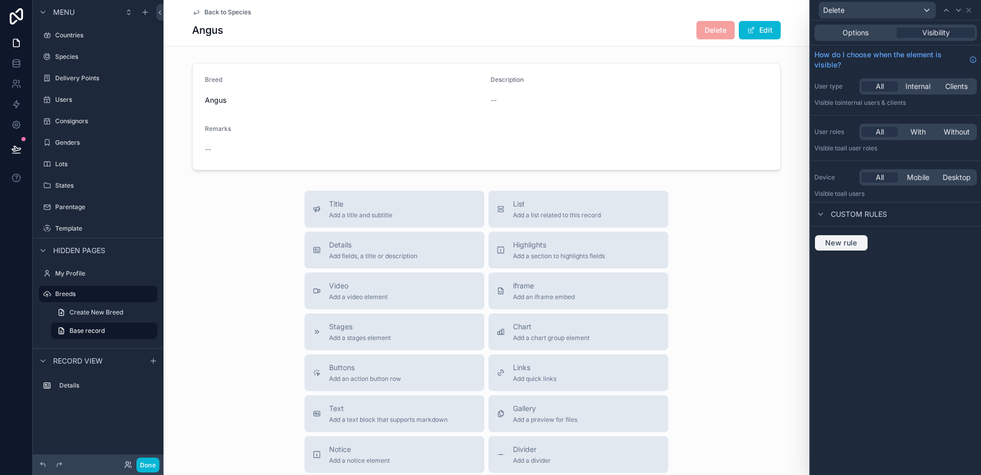
click at [832, 242] on span "New rule" at bounding box center [841, 242] width 40 height 9
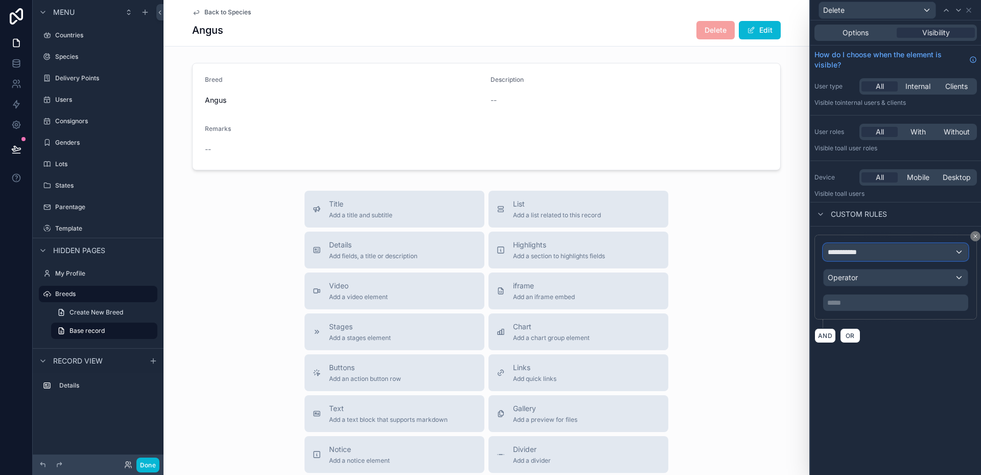
click at [866, 250] on span "**********" at bounding box center [847, 252] width 38 height 10
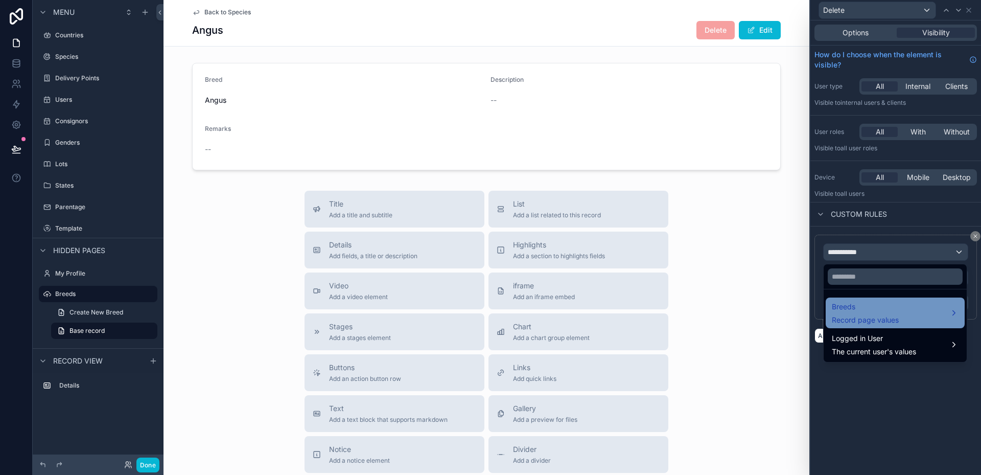
click at [854, 304] on span "Breeds" at bounding box center [865, 307] width 67 height 12
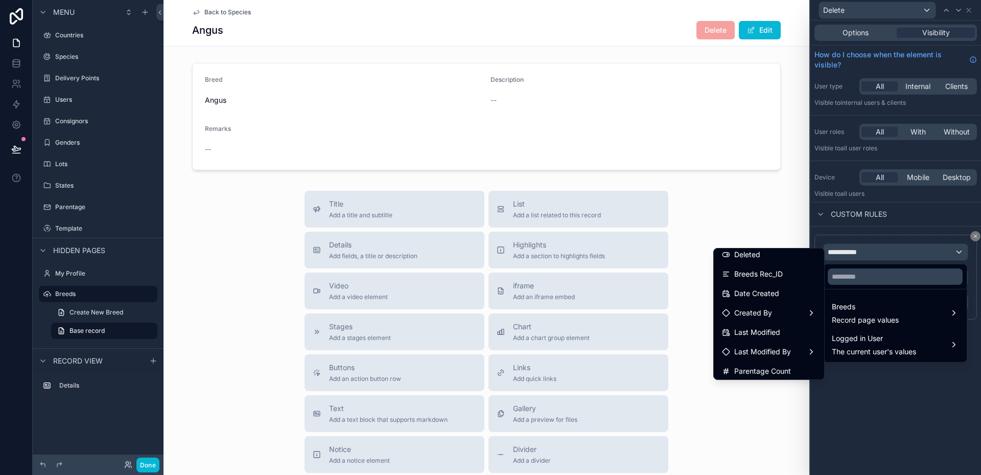
scroll to position [153, 0]
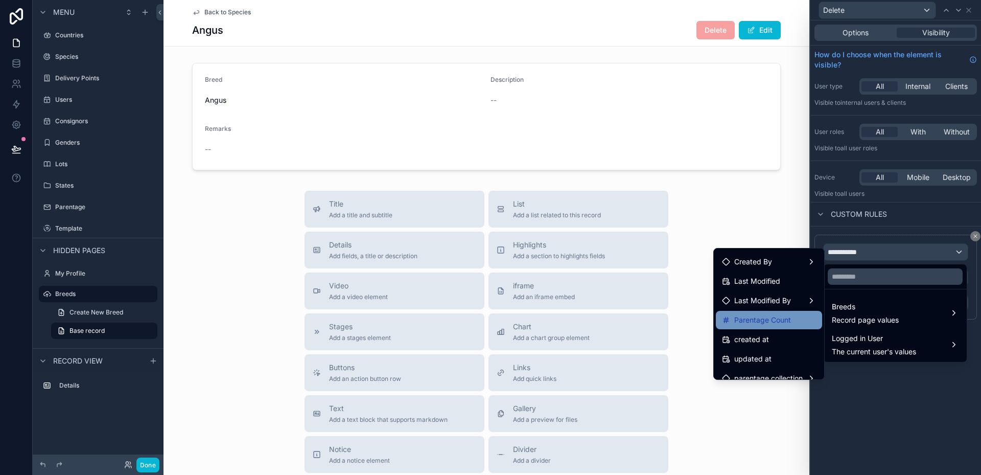
click at [757, 321] on span "Parentage Count" at bounding box center [762, 320] width 57 height 12
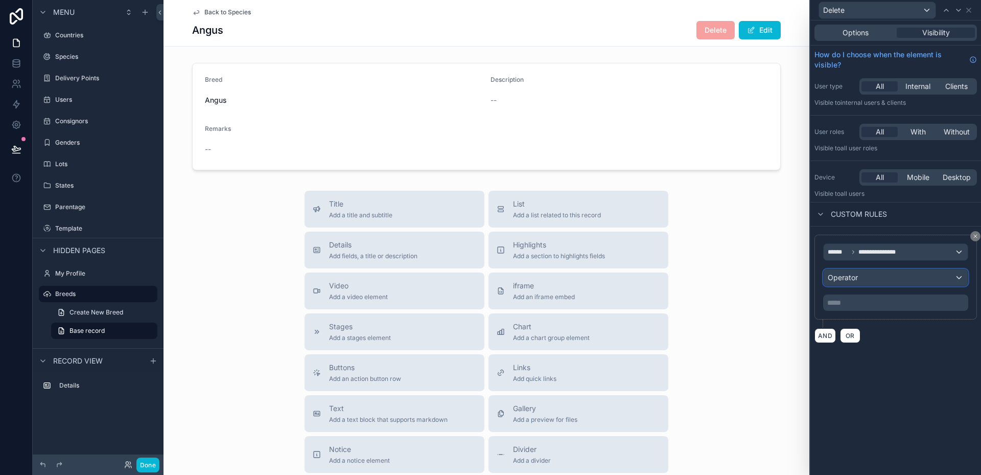
click at [855, 279] on span "Operator" at bounding box center [843, 277] width 30 height 9
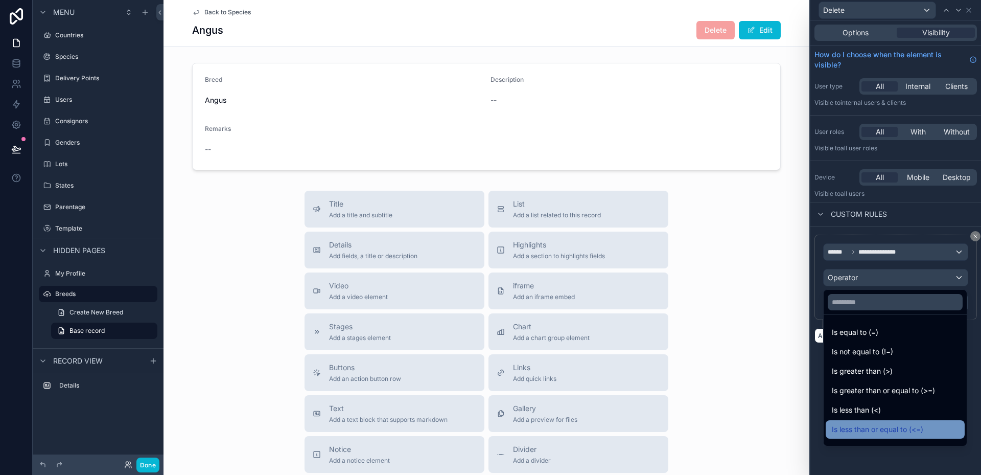
click at [867, 428] on span "Is less than or equal to (<=)" at bounding box center [877, 429] width 91 height 12
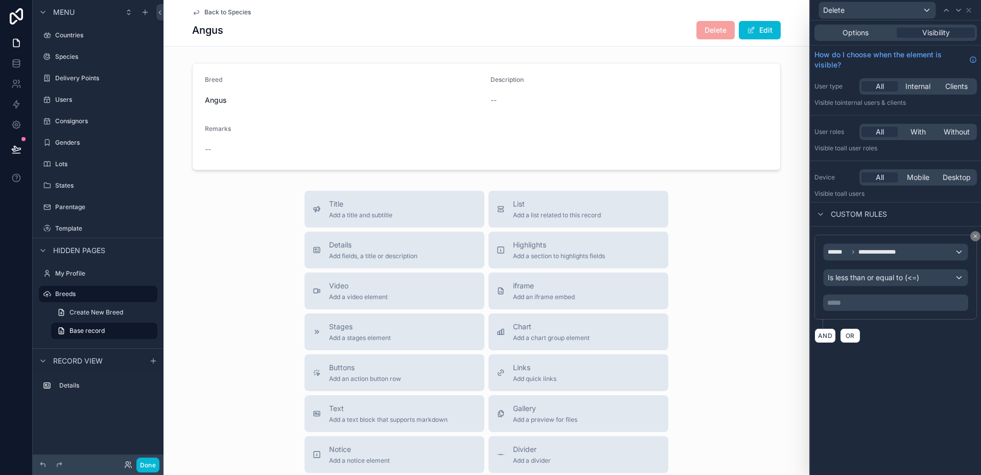
click at [848, 301] on p "***** ﻿" at bounding box center [896, 302] width 139 height 10
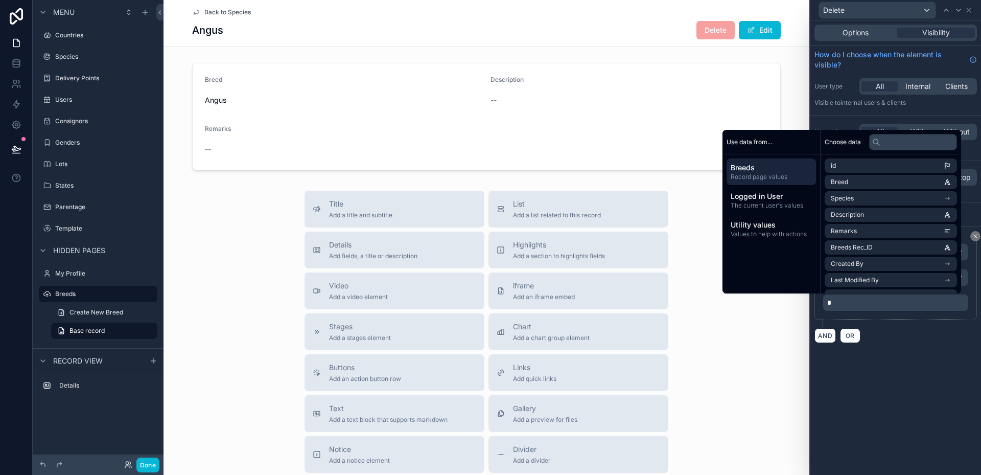
click at [916, 361] on div "**********" at bounding box center [896, 247] width 171 height 454
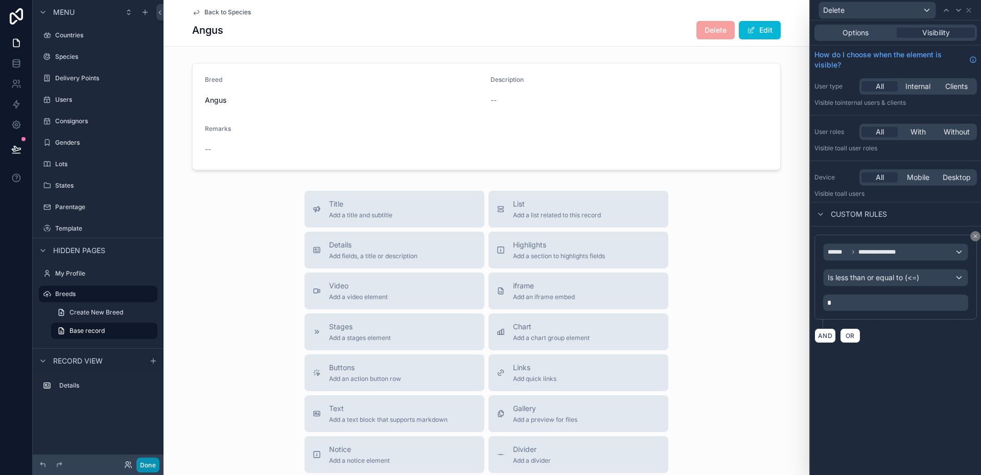
click at [144, 464] on button "Done" at bounding box center [147, 464] width 23 height 15
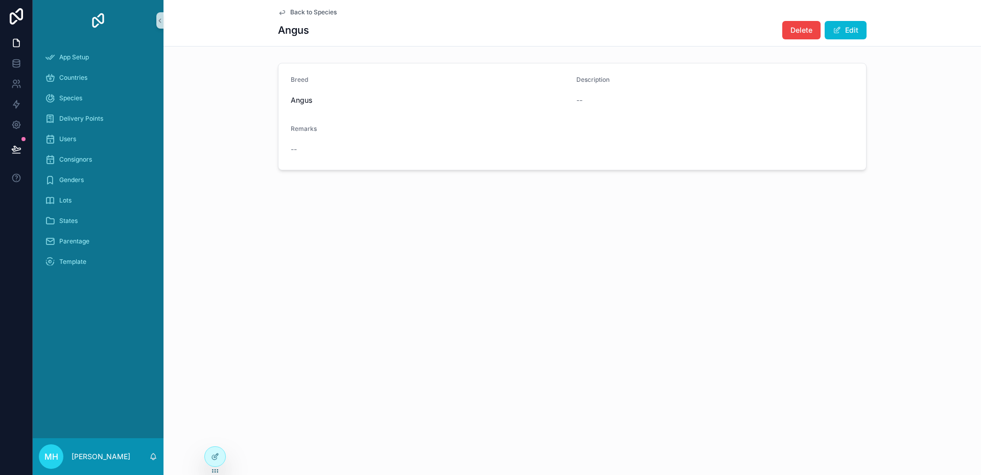
click at [285, 13] on icon "scrollable content" at bounding box center [282, 12] width 8 height 8
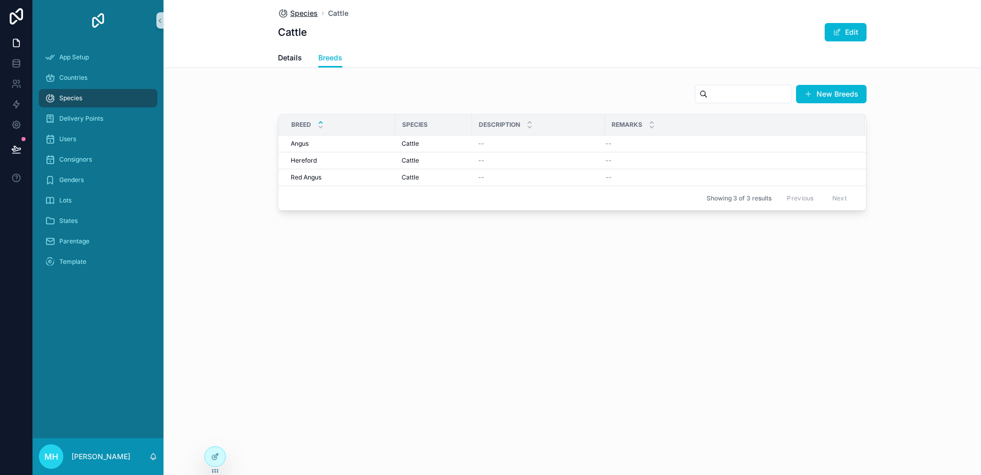
click at [297, 13] on span "Species" at bounding box center [304, 13] width 28 height 10
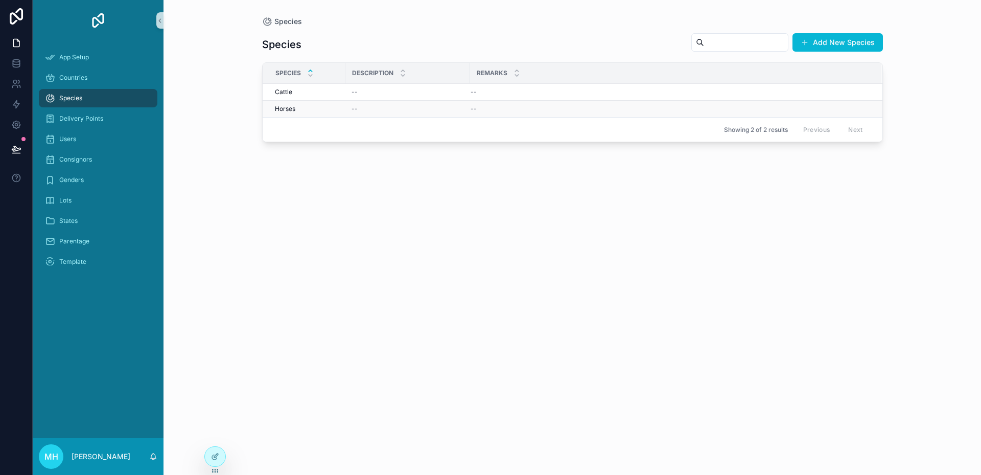
click at [308, 109] on div "Horses Horses" at bounding box center [307, 109] width 64 height 8
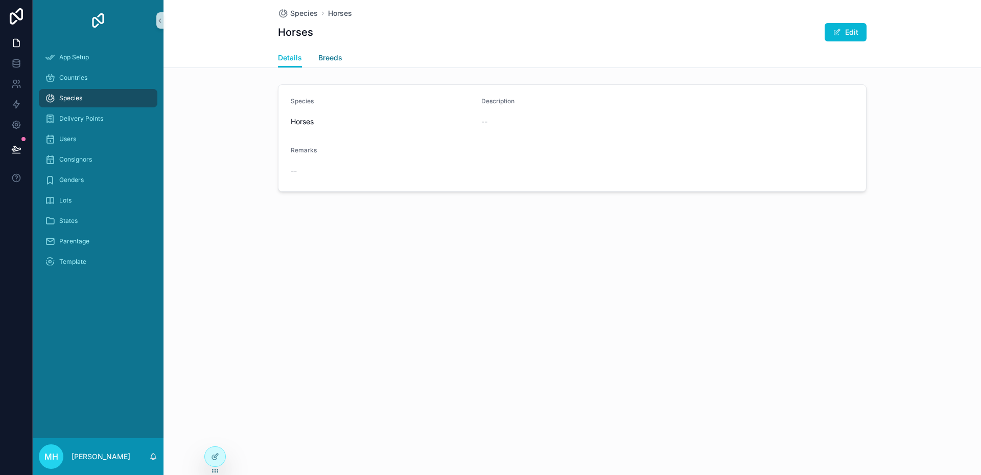
click at [327, 54] on span "Breeds" at bounding box center [330, 58] width 24 height 10
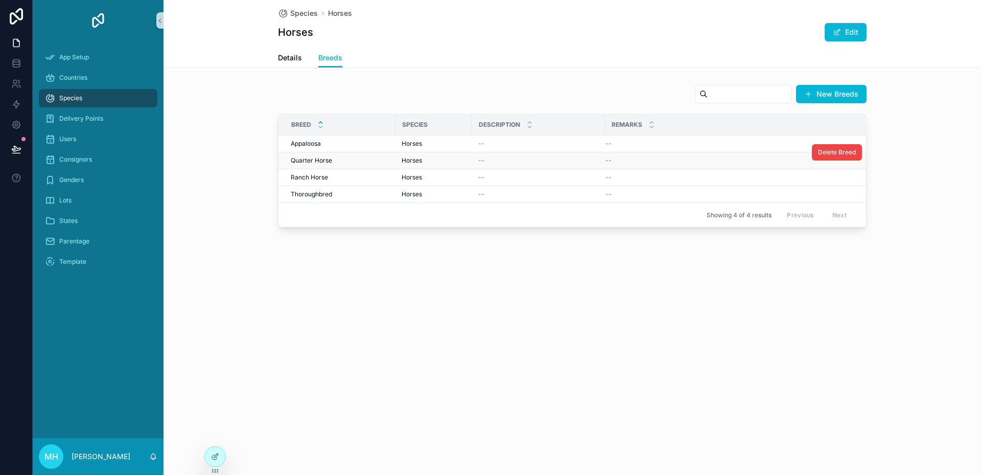
click at [310, 160] on span "Quarter Horse" at bounding box center [311, 160] width 41 height 8
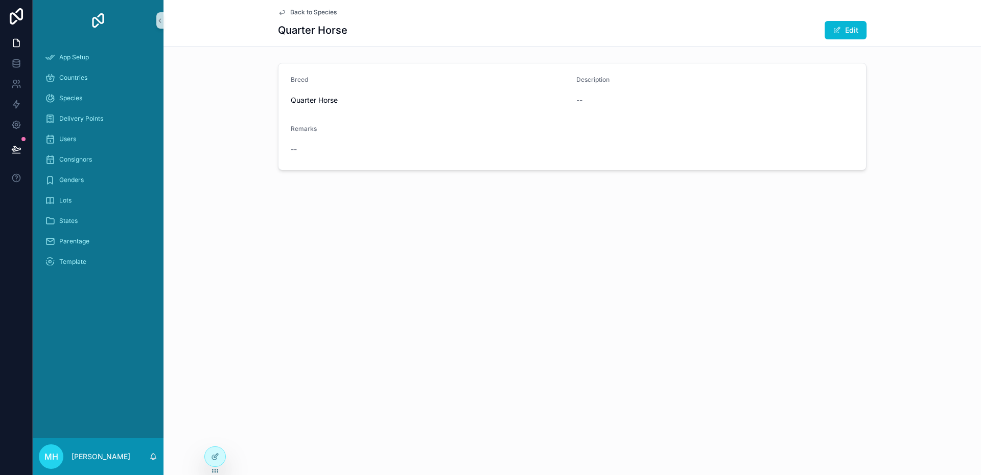
click at [282, 12] on icon "scrollable content" at bounding box center [282, 12] width 8 height 8
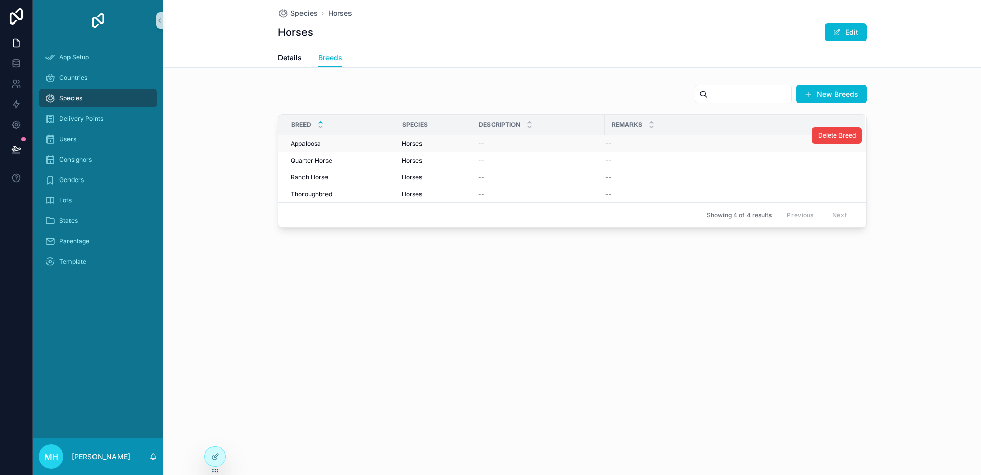
click at [308, 143] on span "Appaloosa" at bounding box center [306, 144] width 30 height 8
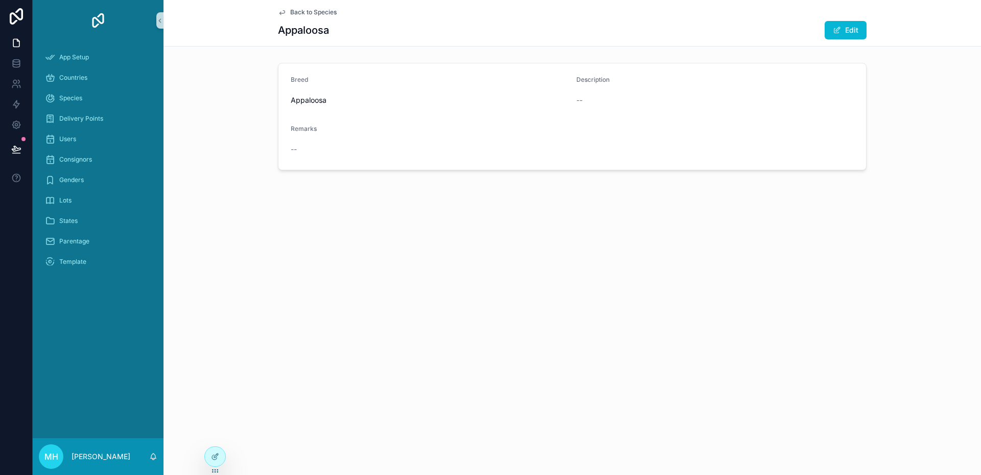
click at [282, 10] on icon "scrollable content" at bounding box center [282, 12] width 8 height 8
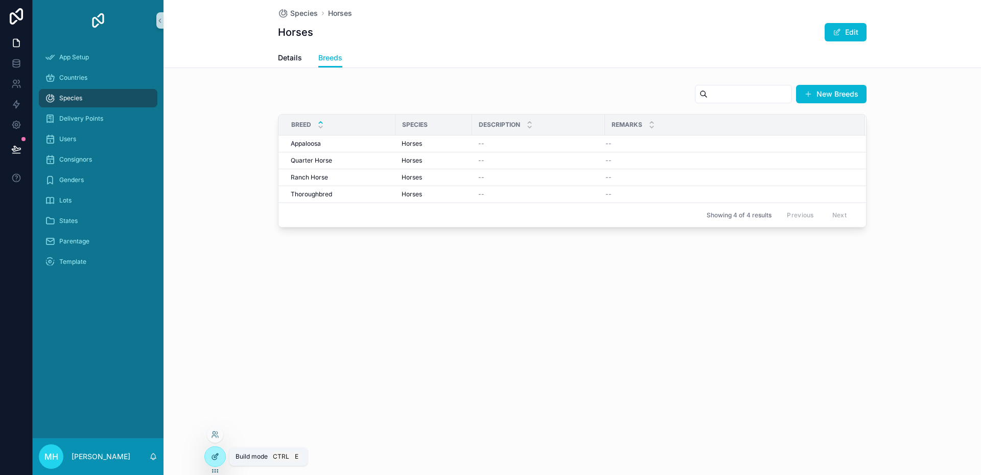
click at [212, 456] on icon at bounding box center [214, 457] width 5 height 5
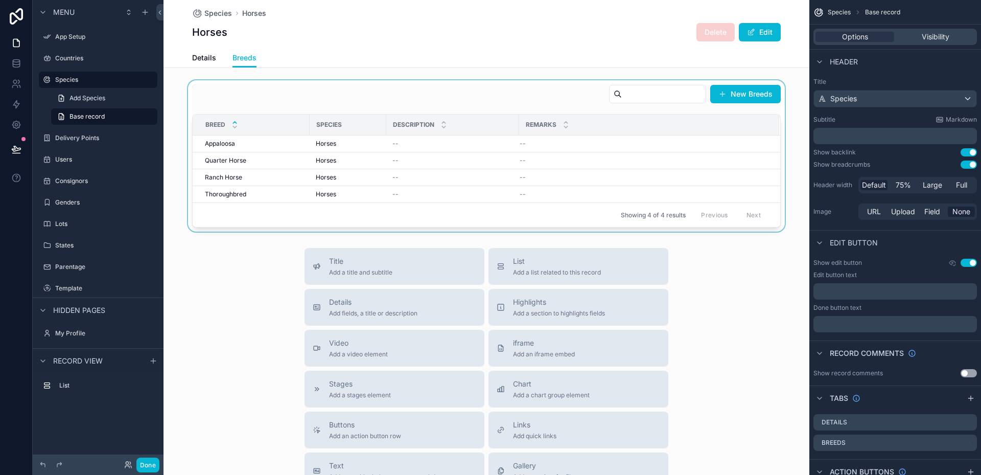
click at [541, 96] on div "scrollable content" at bounding box center [487, 155] width 646 height 151
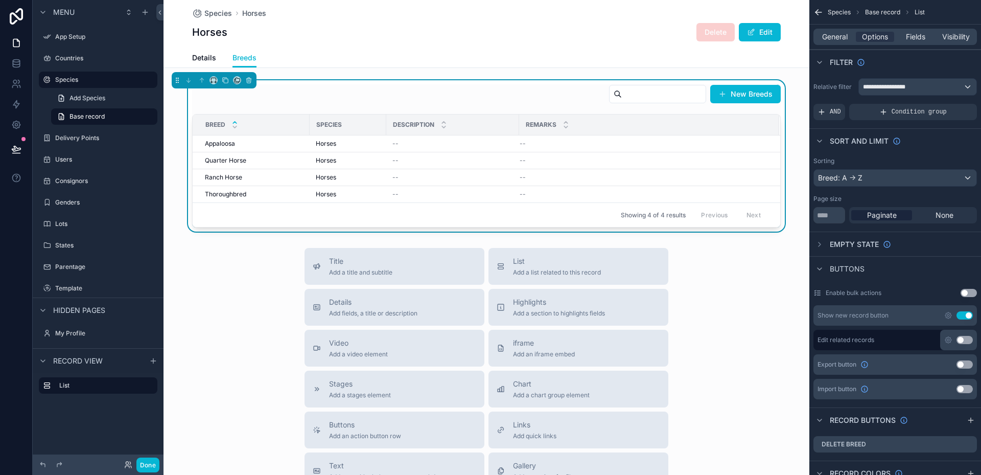
click at [528, 97] on div "New Breeds" at bounding box center [486, 96] width 589 height 24
click at [442, 41] on div "Horses Delete Edit" at bounding box center [486, 31] width 589 height 19
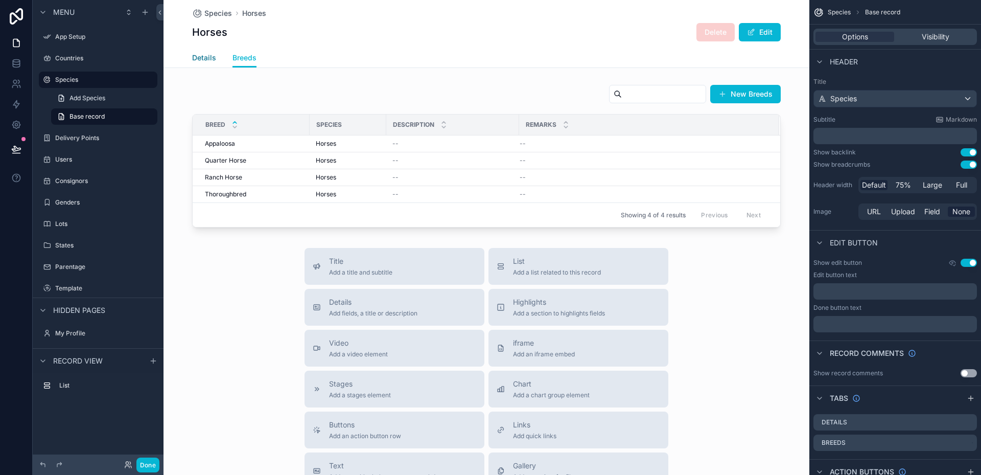
click at [199, 60] on span "Details" at bounding box center [204, 58] width 24 height 10
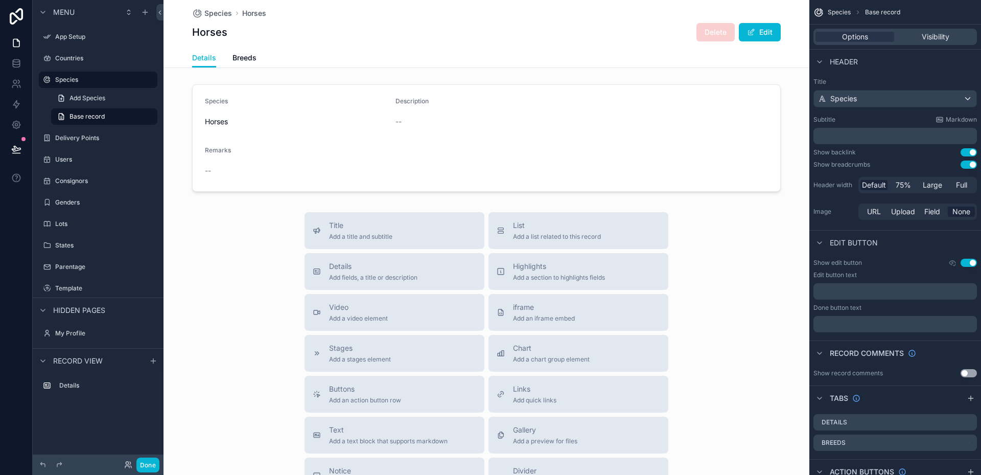
click at [637, 33] on div "Horses Delete Edit" at bounding box center [486, 31] width 589 height 19
click at [244, 54] on span "Breeds" at bounding box center [245, 58] width 24 height 10
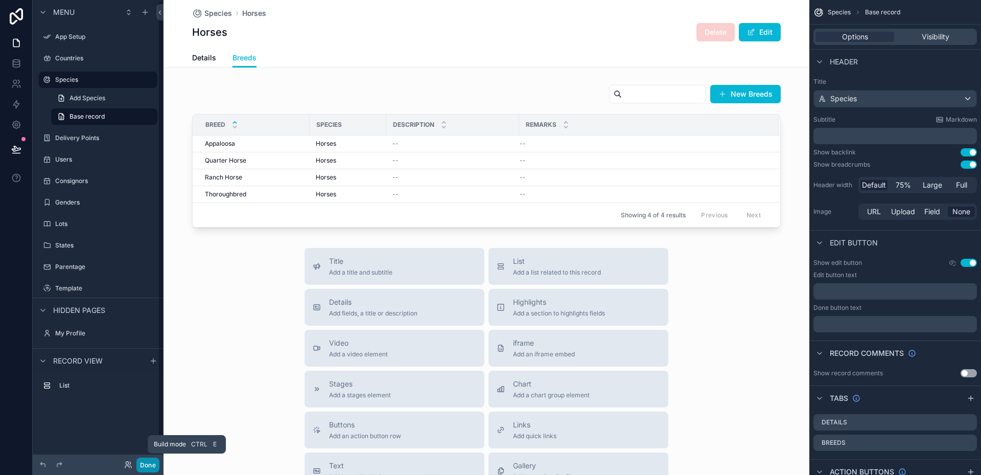
click at [148, 464] on button "Done" at bounding box center [147, 464] width 23 height 15
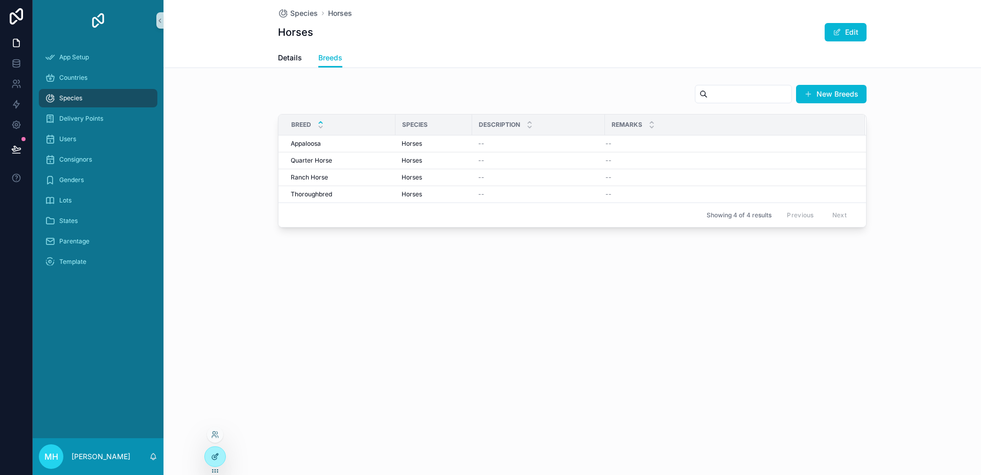
click at [218, 452] on icon at bounding box center [215, 456] width 8 height 8
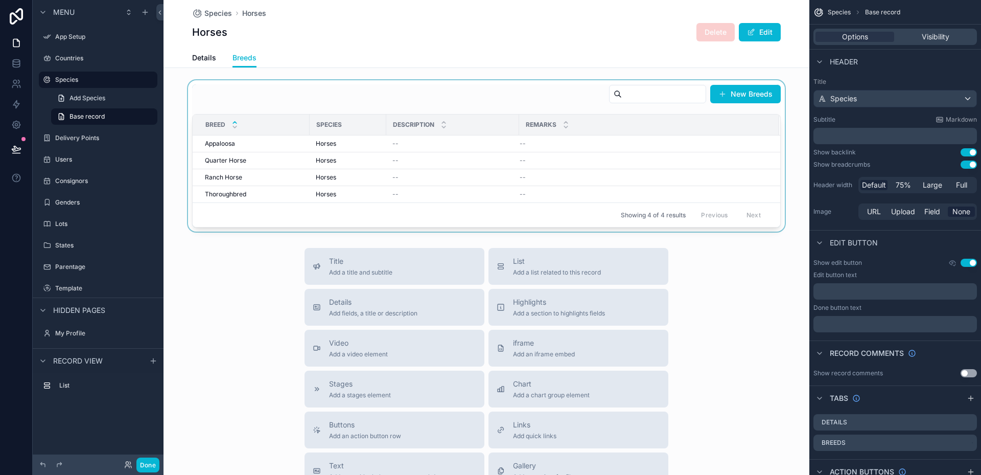
click at [365, 155] on div "scrollable content" at bounding box center [487, 155] width 646 height 151
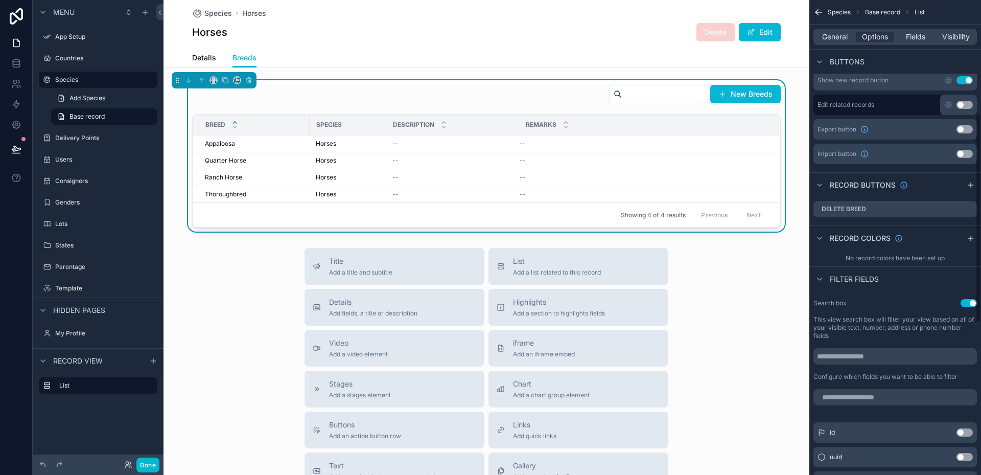
scroll to position [204, 0]
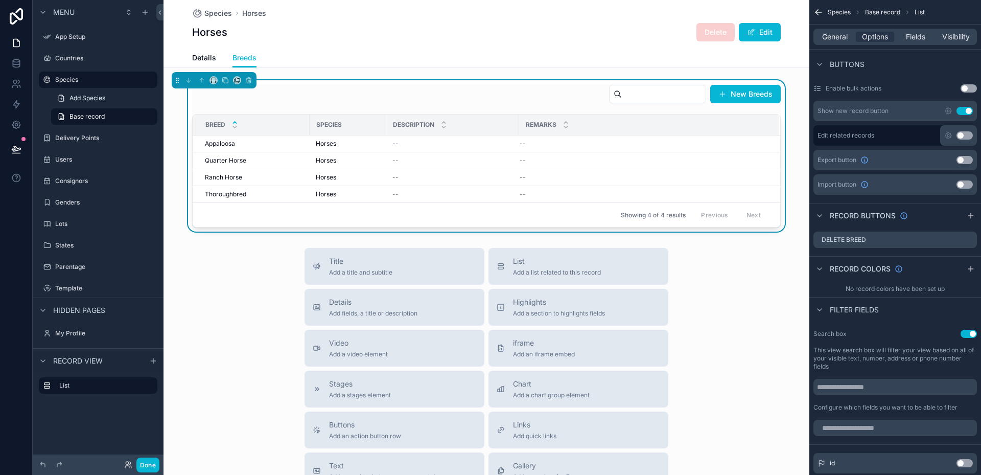
click at [469, 105] on div "New Breeds" at bounding box center [486, 96] width 589 height 24
click at [925, 35] on span "Fields" at bounding box center [915, 37] width 19 height 10
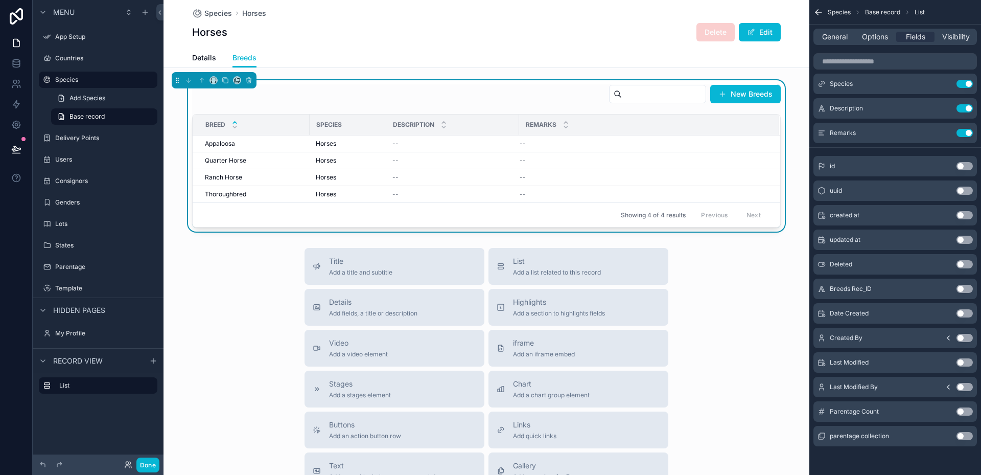
click at [967, 410] on button "Use setting" at bounding box center [965, 411] width 16 height 8
click at [467, 107] on div "New Breeds" at bounding box center [486, 96] width 589 height 24
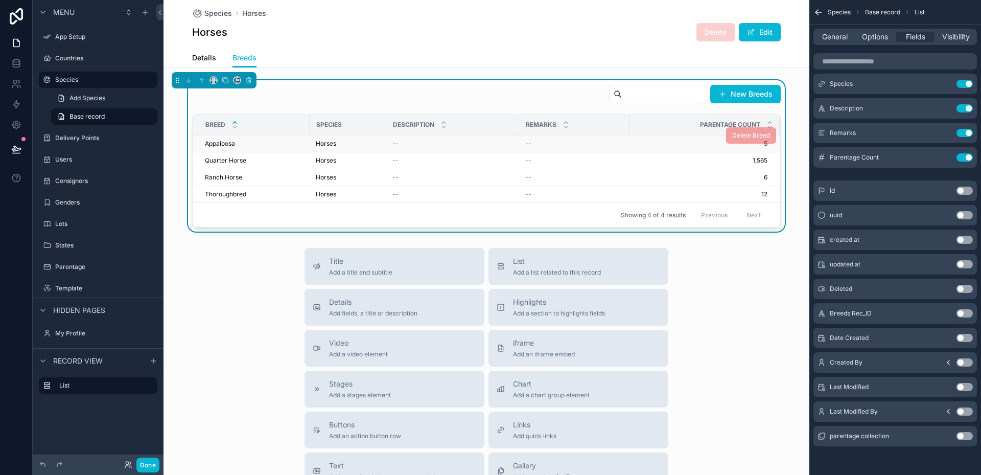
click at [482, 149] on td "--" at bounding box center [452, 143] width 133 height 17
click at [879, 36] on span "Options" at bounding box center [875, 37] width 26 height 10
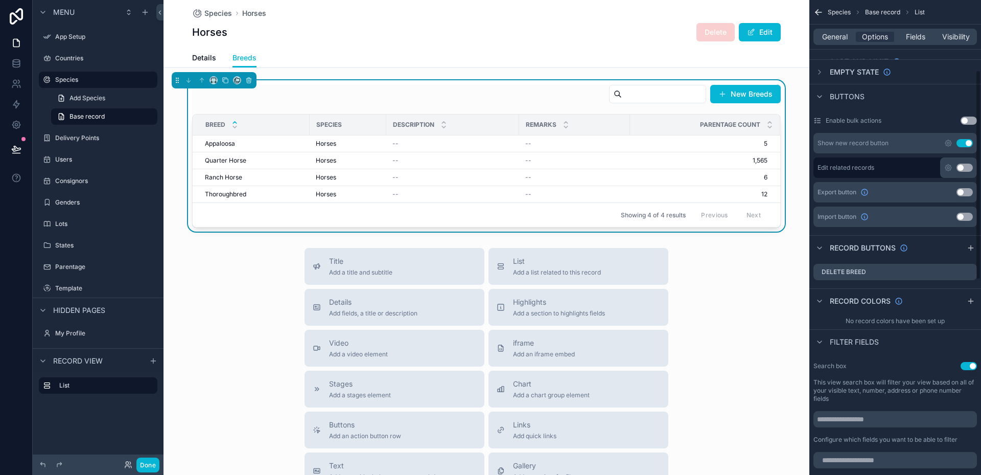
scroll to position [187, 0]
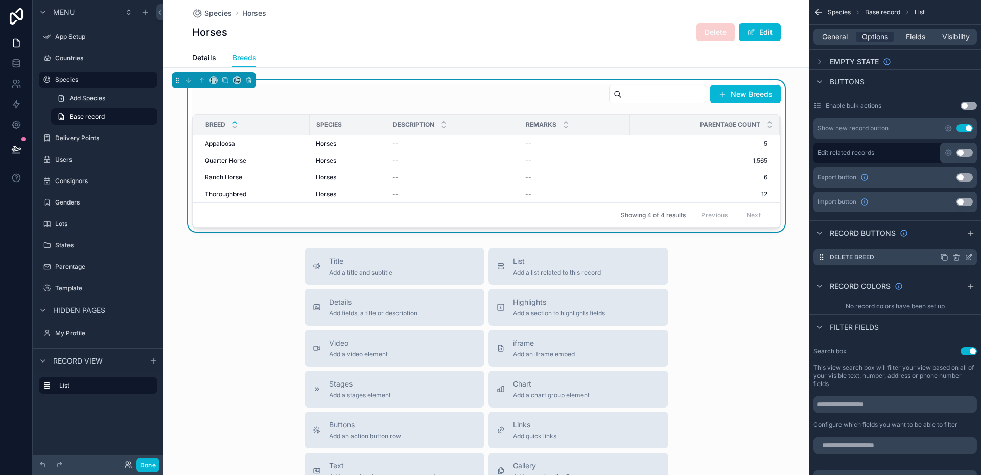
click at [970, 257] on icon "scrollable content" at bounding box center [969, 257] width 8 height 8
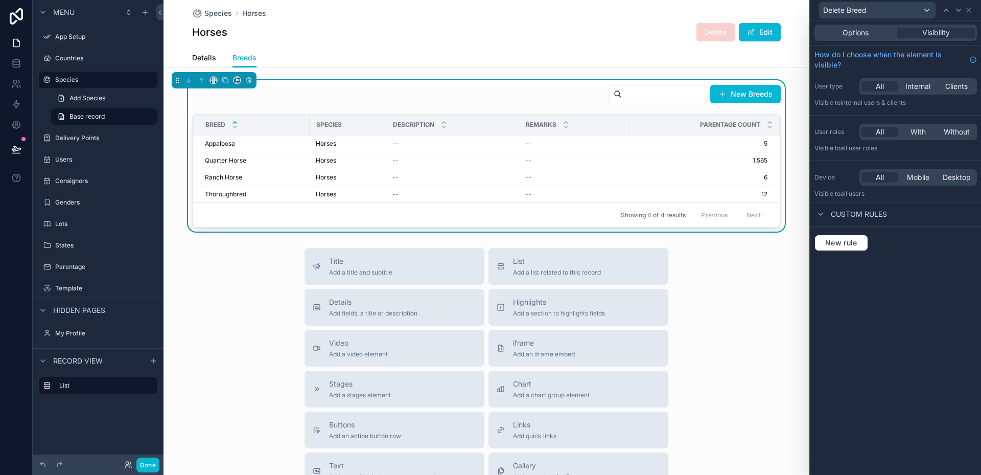
click at [514, 100] on div "New Breeds" at bounding box center [486, 96] width 589 height 24
click at [324, 103] on div "New Breeds" at bounding box center [486, 96] width 589 height 24
click at [278, 141] on div "Appaloosa Appaloosa" at bounding box center [254, 144] width 99 height 8
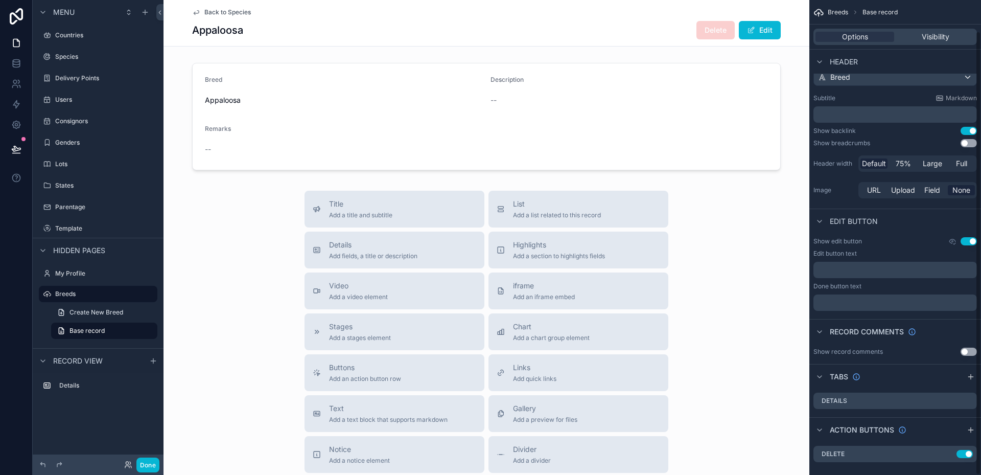
scroll to position [33, 0]
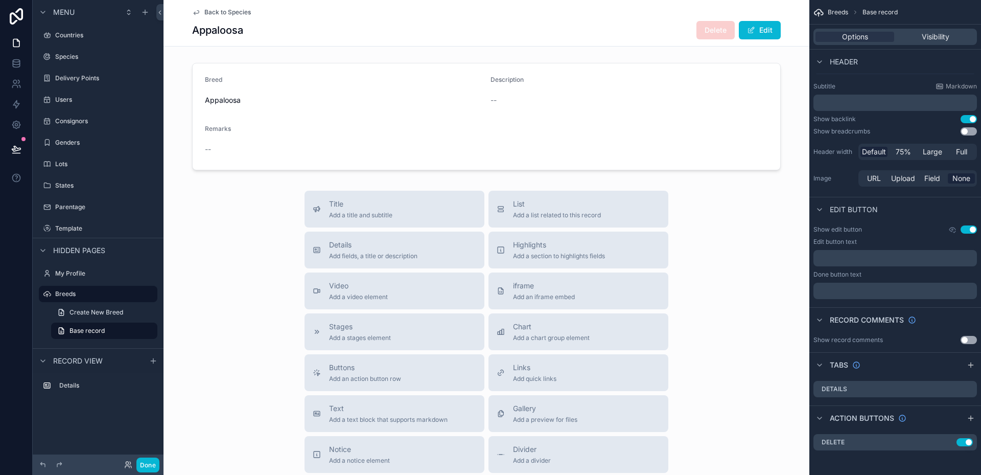
click at [218, 9] on span "Back to Species" at bounding box center [227, 12] width 47 height 8
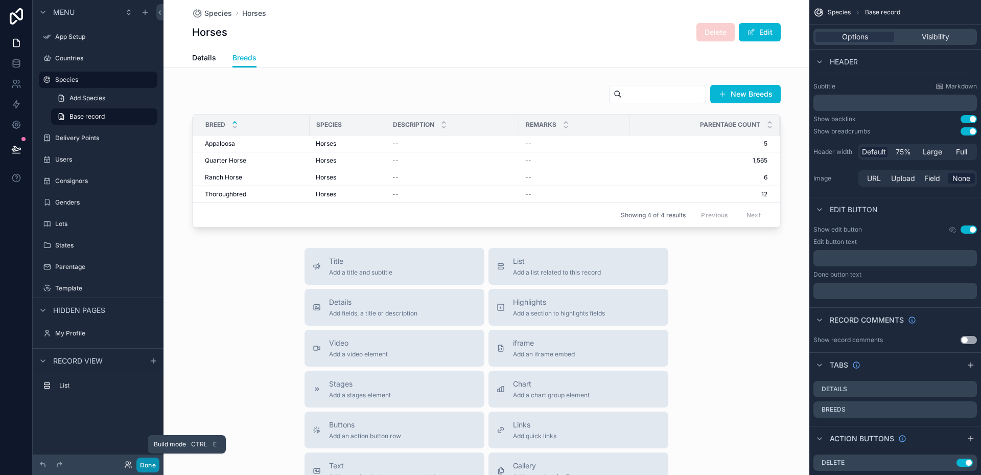
click at [142, 465] on button "Done" at bounding box center [147, 464] width 23 height 15
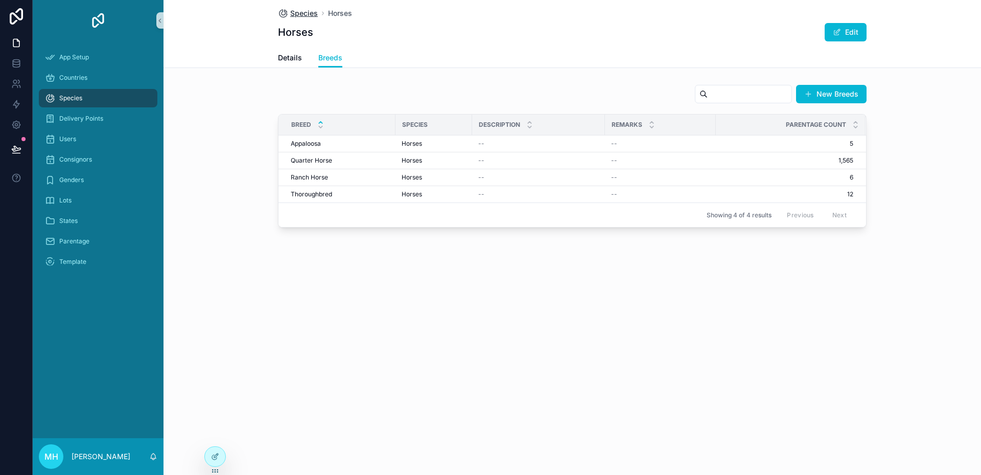
click at [297, 14] on span "Species" at bounding box center [304, 13] width 28 height 10
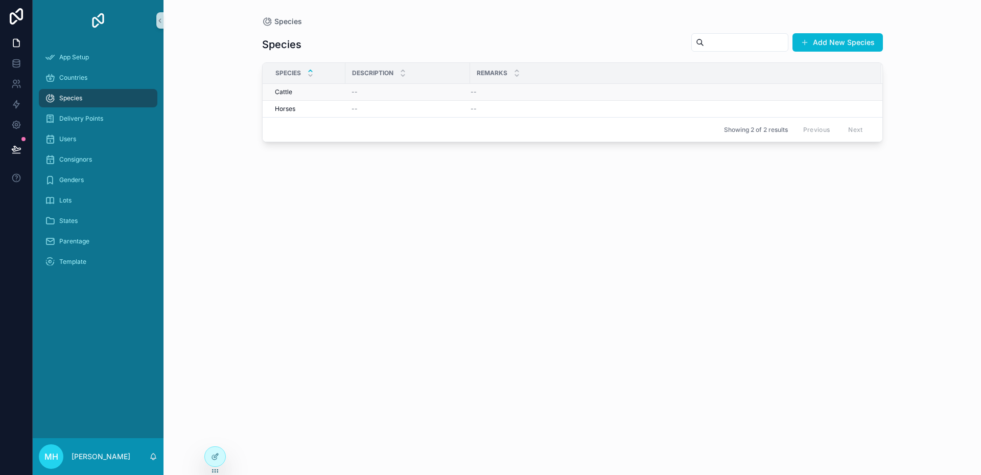
click at [282, 91] on span "Cattle" at bounding box center [283, 92] width 17 height 8
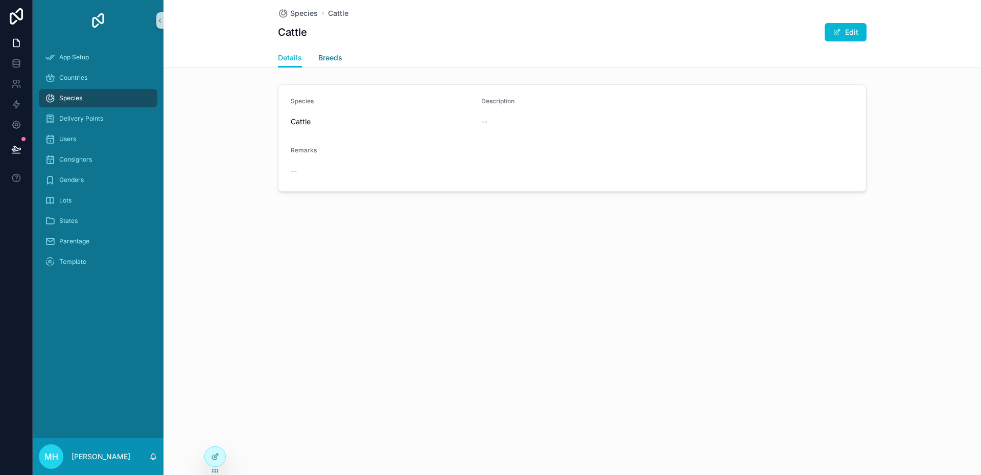
click at [332, 56] on span "Breeds" at bounding box center [330, 58] width 24 height 10
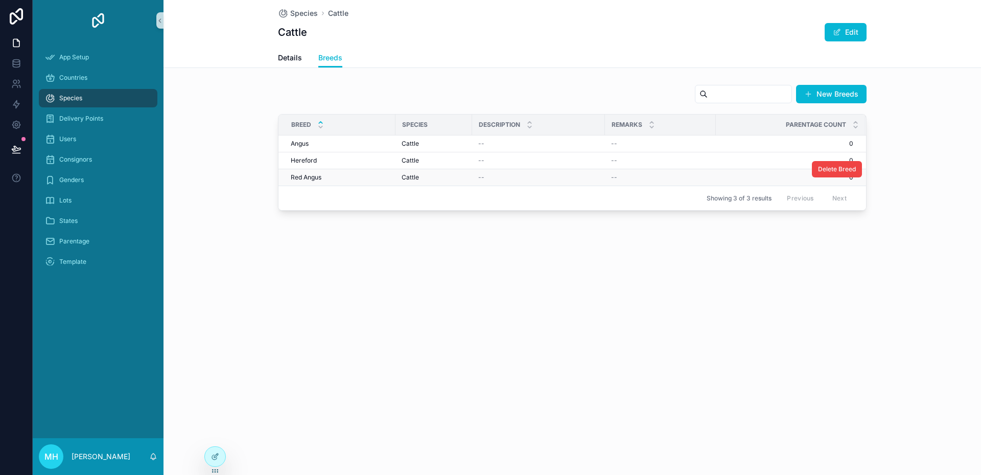
click at [348, 178] on div "Red Angus Red Angus" at bounding box center [340, 177] width 99 height 8
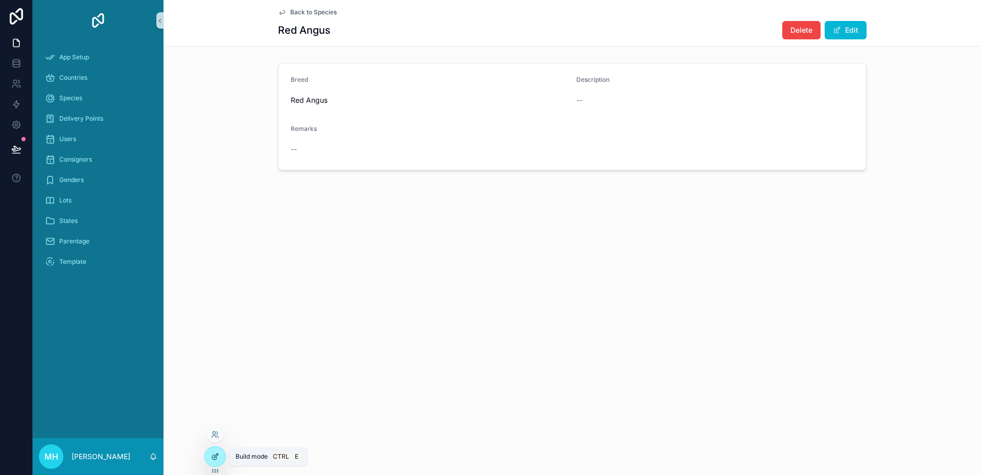
click at [215, 456] on icon at bounding box center [215, 456] width 8 height 8
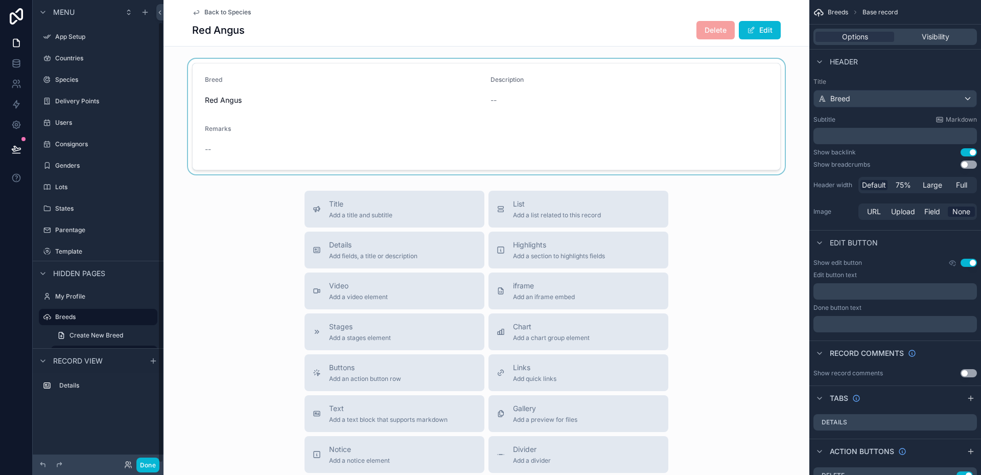
scroll to position [23, 0]
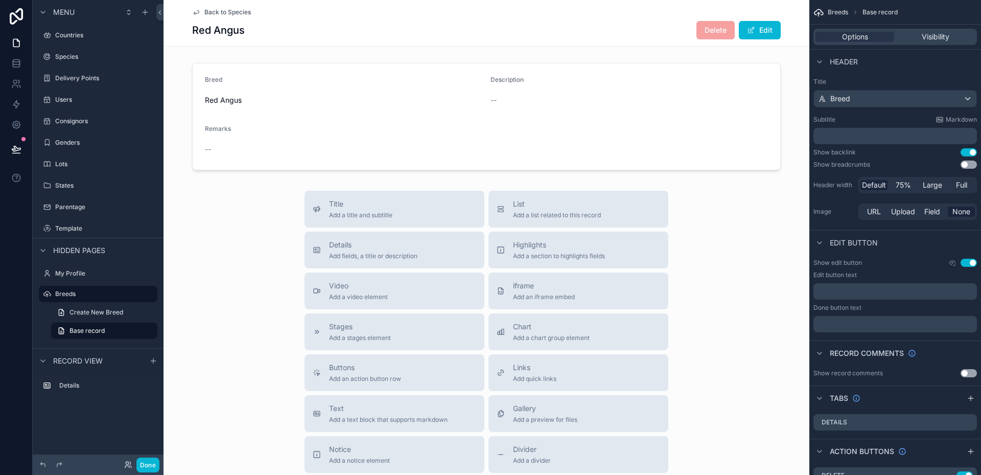
click at [636, 31] on div "Red Angus Delete Edit" at bounding box center [486, 29] width 589 height 19
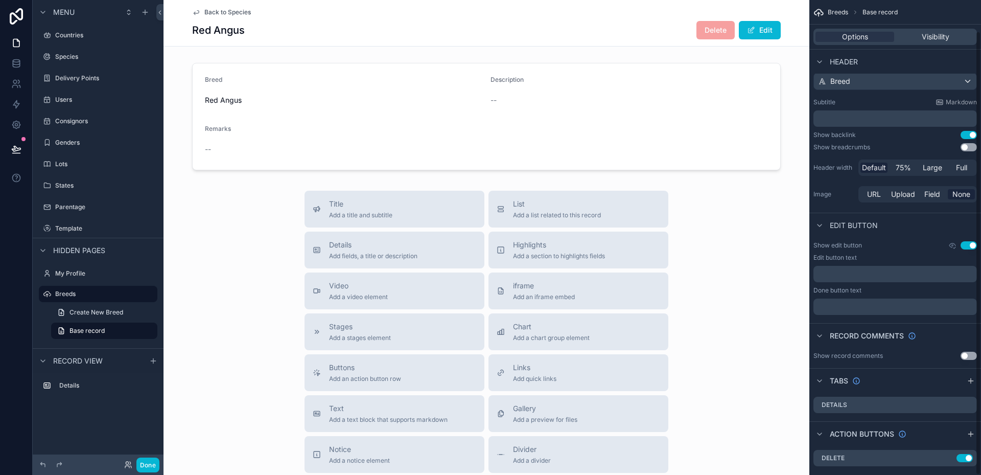
scroll to position [33, 0]
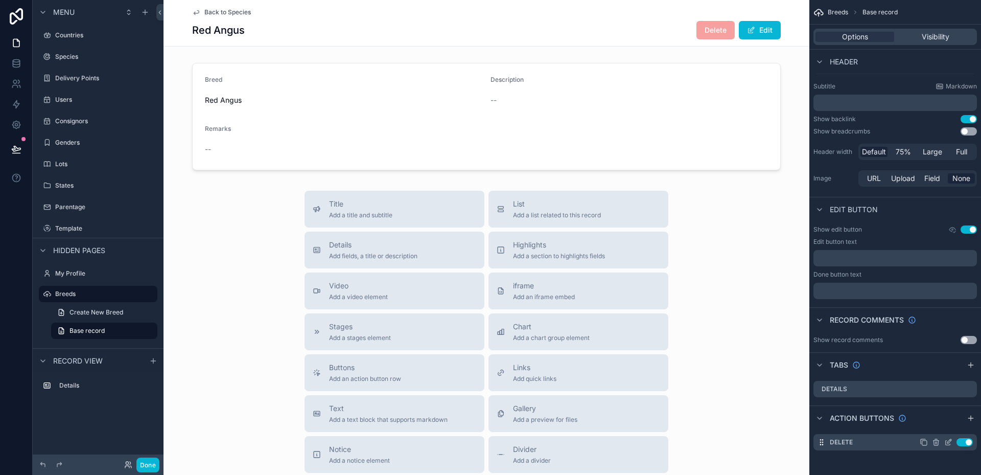
click at [952, 443] on icon "scrollable content" at bounding box center [949, 442] width 8 height 8
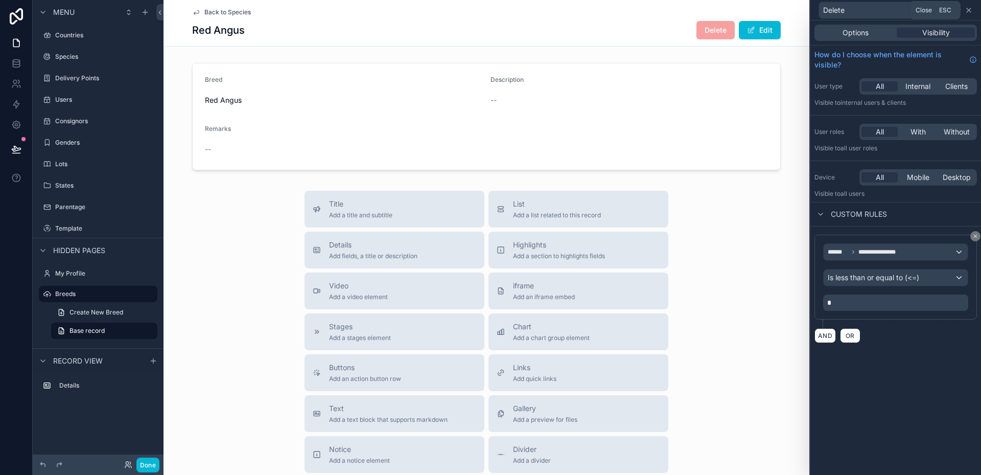
click at [971, 8] on icon at bounding box center [969, 10] width 8 height 8
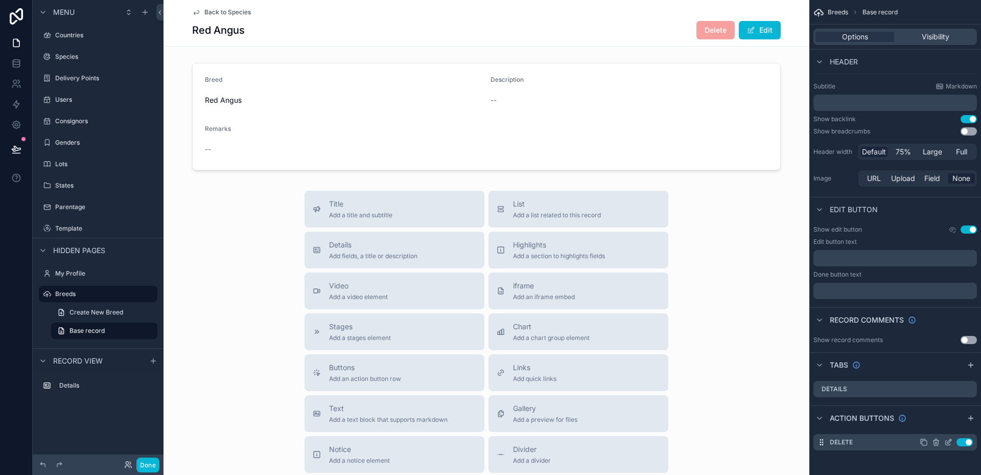
click at [951, 444] on icon "scrollable content" at bounding box center [949, 442] width 8 height 8
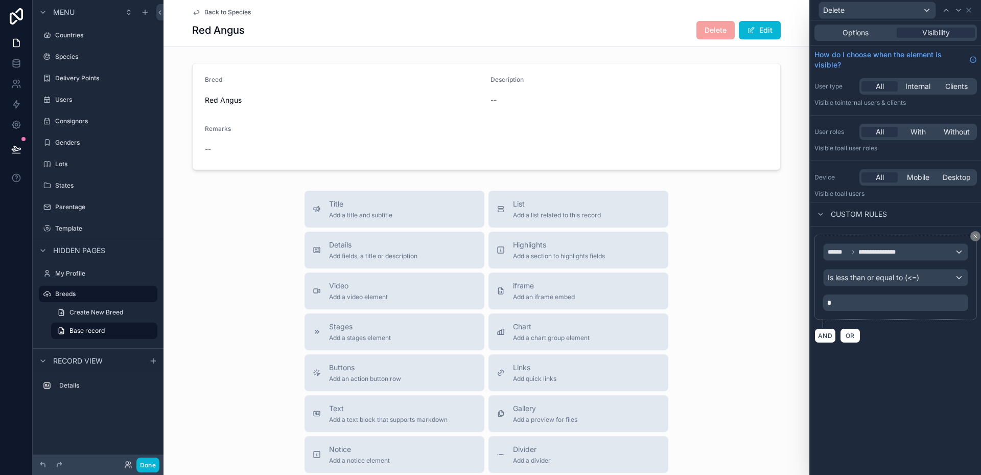
scroll to position [0, 0]
click at [853, 33] on span "Options" at bounding box center [856, 33] width 26 height 10
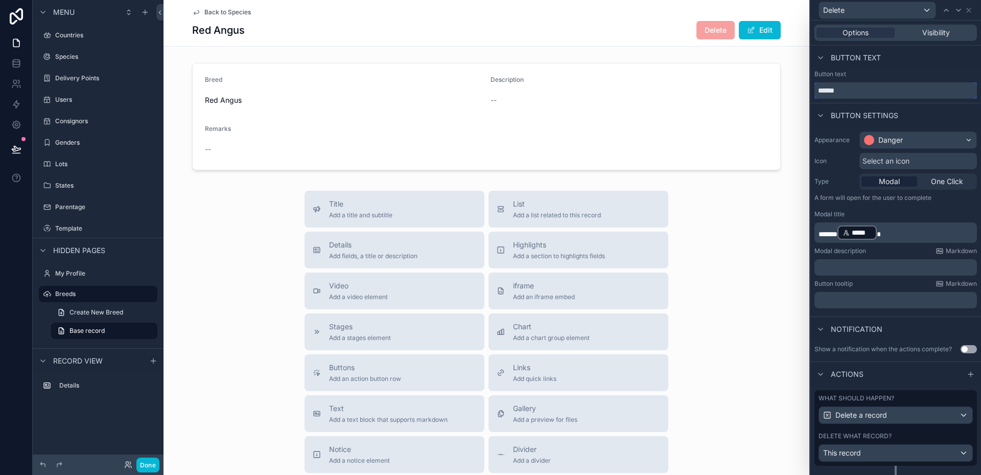
click at [853, 85] on input "******" at bounding box center [896, 90] width 163 height 16
click at [194, 12] on icon "scrollable content" at bounding box center [196, 12] width 8 height 8
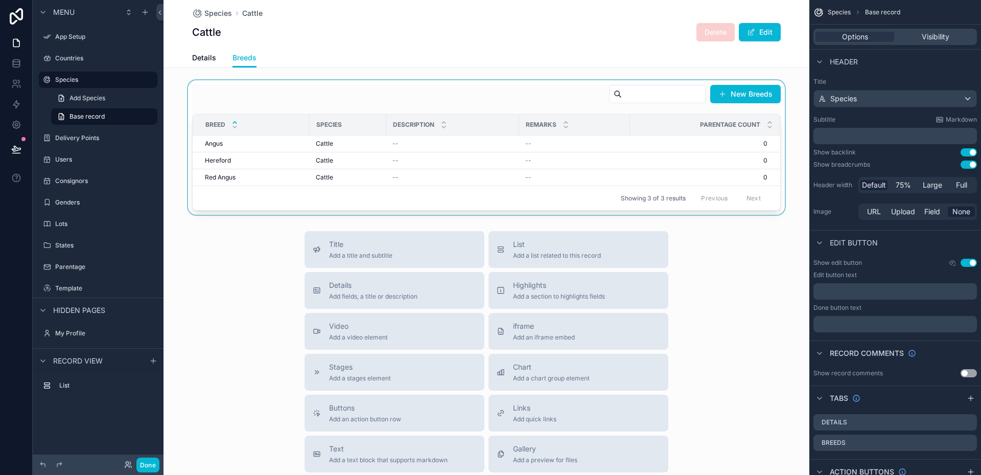
click at [341, 103] on div "scrollable content" at bounding box center [487, 147] width 646 height 134
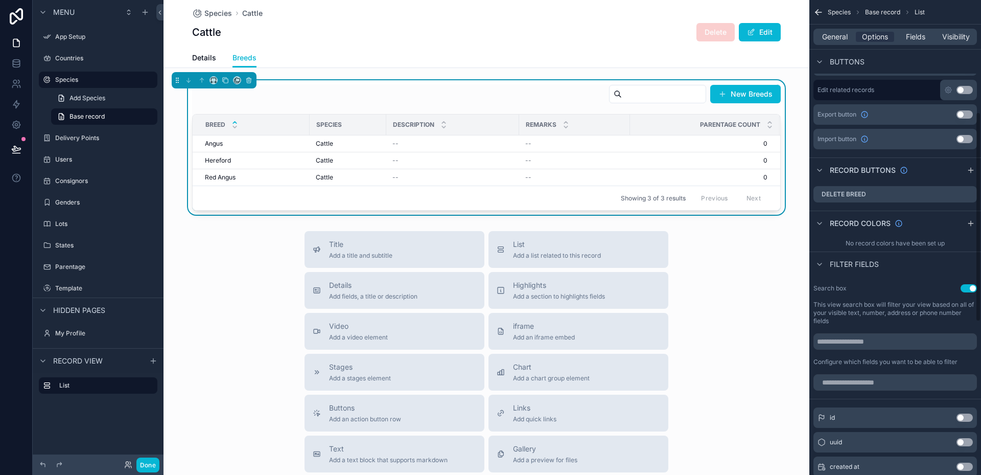
scroll to position [256, 0]
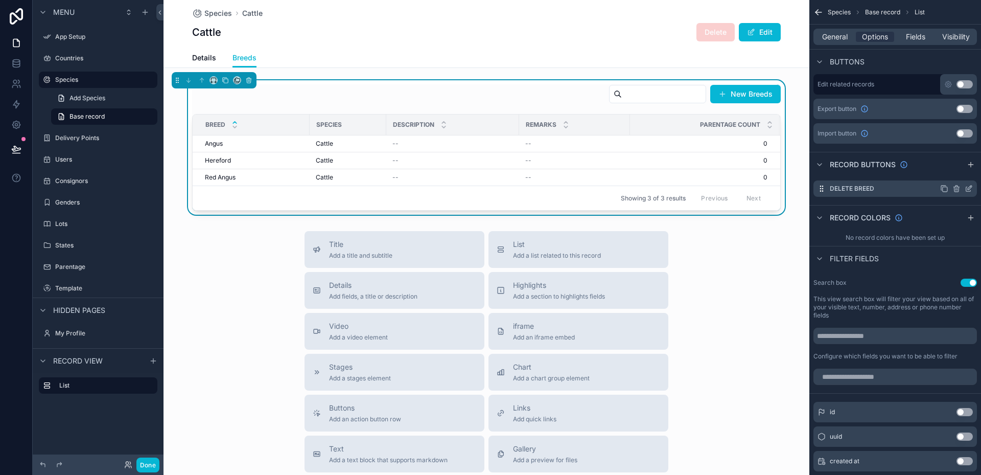
click at [958, 187] on icon "scrollable content" at bounding box center [957, 187] width 2 height 2
click at [953, 173] on icon at bounding box center [953, 172] width 8 height 8
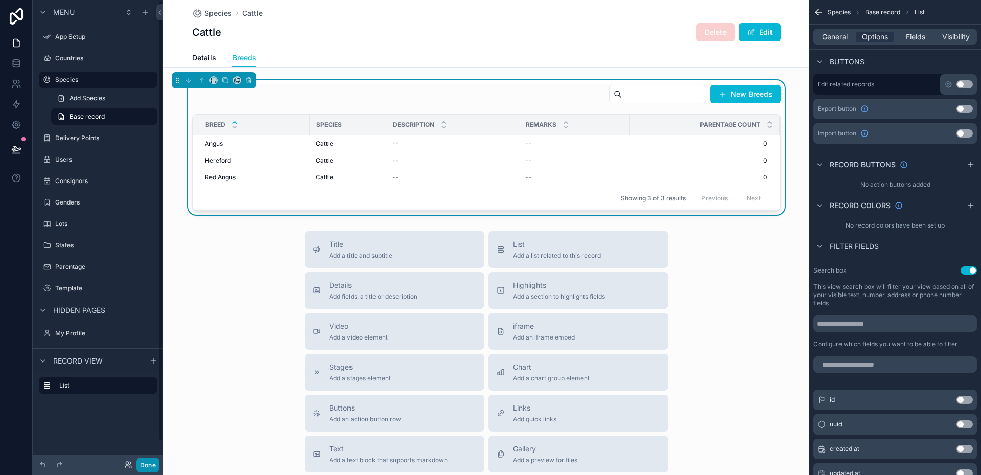
click at [146, 461] on button "Done" at bounding box center [147, 464] width 23 height 15
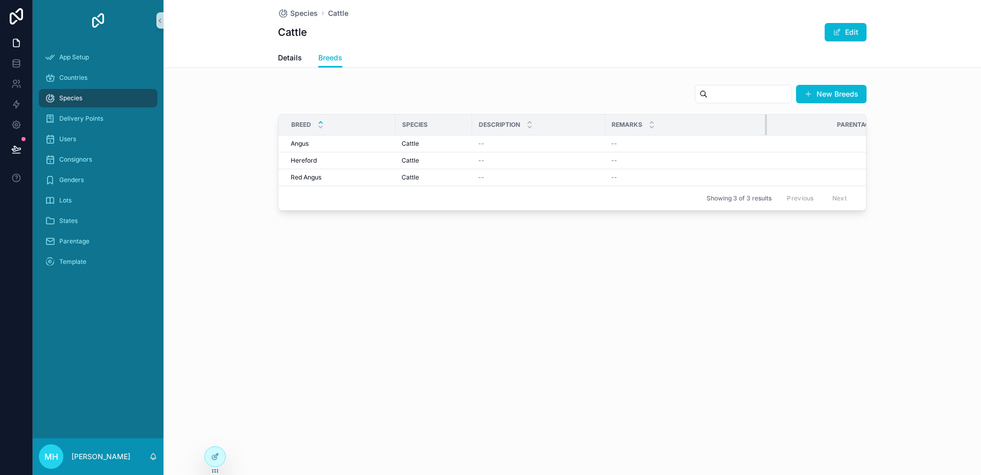
drag, startPoint x: 716, startPoint y: 123, endPoint x: 767, endPoint y: 130, distance: 51.6
click at [767, 130] on div "scrollable content" at bounding box center [767, 124] width 4 height 20
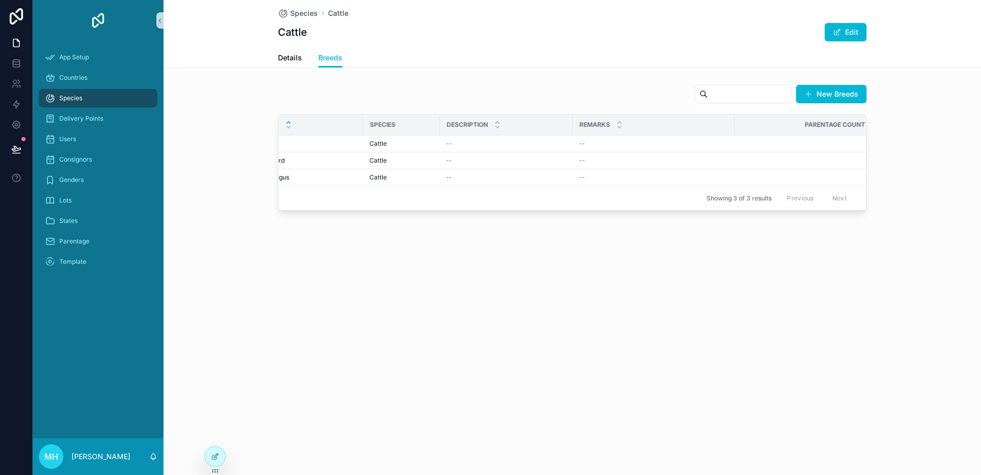
scroll to position [0, 52]
drag, startPoint x: 716, startPoint y: 126, endPoint x: 698, endPoint y: 126, distance: 17.9
click at [698, 126] on tr "Breed Species Description Remarks Parentage Count" at bounding box center [546, 124] width 639 height 21
drag, startPoint x: 714, startPoint y: 124, endPoint x: 678, endPoint y: 126, distance: 35.8
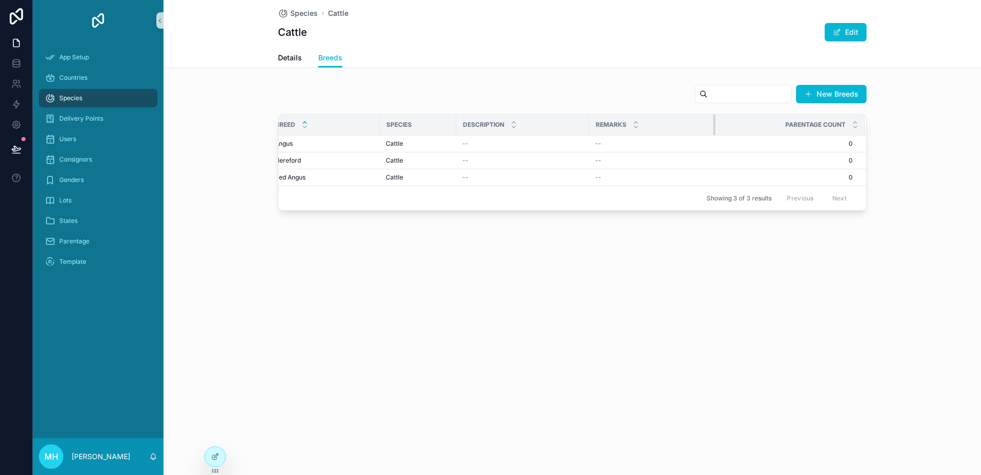
click at [678, 126] on th "Remarks" at bounding box center [652, 124] width 126 height 21
drag, startPoint x: 378, startPoint y: 120, endPoint x: 358, endPoint y: 125, distance: 20.6
click at [358, 125] on th "Breed" at bounding box center [327, 124] width 97 height 21
drag, startPoint x: 451, startPoint y: 121, endPoint x: 441, endPoint y: 123, distance: 10.8
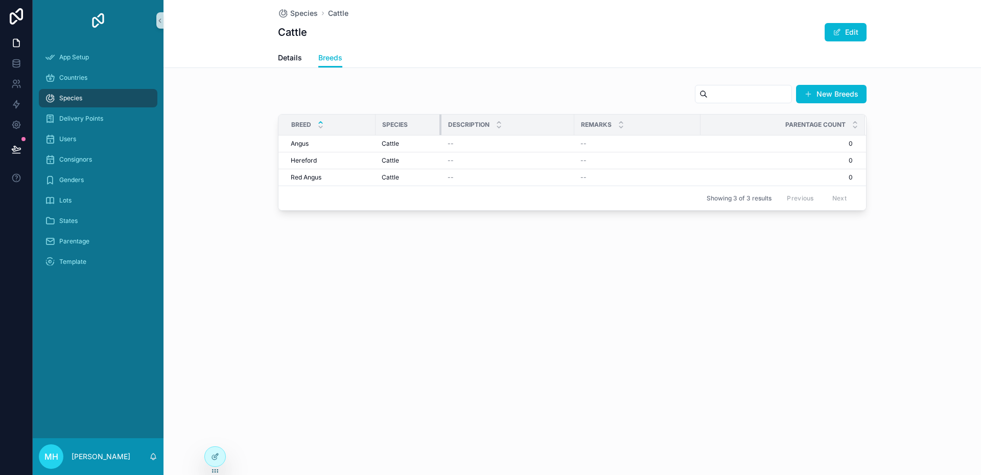
click at [441, 123] on div "scrollable content" at bounding box center [442, 124] width 4 height 20
click at [981, 297] on div "Species Cattle Cattle Edit Breeds Details Breeds New Breeds Breed Species Descr…" at bounding box center [573, 237] width 818 height 475
click at [300, 14] on span "Species" at bounding box center [304, 13] width 28 height 10
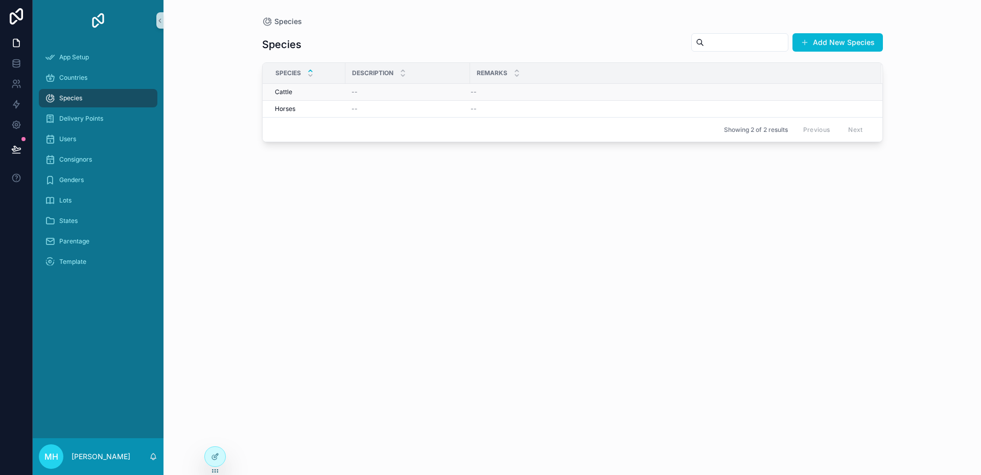
click at [277, 90] on span "Cattle" at bounding box center [283, 92] width 17 height 8
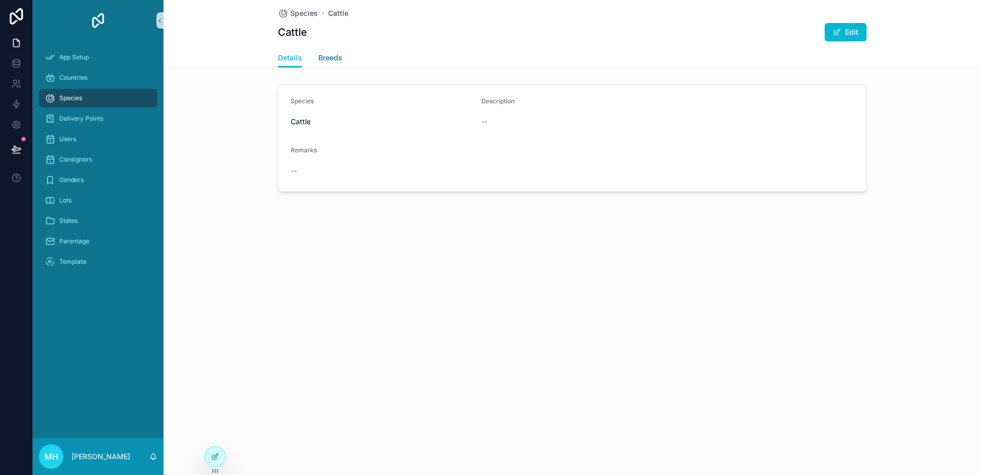
click at [333, 56] on span "Breeds" at bounding box center [330, 58] width 24 height 10
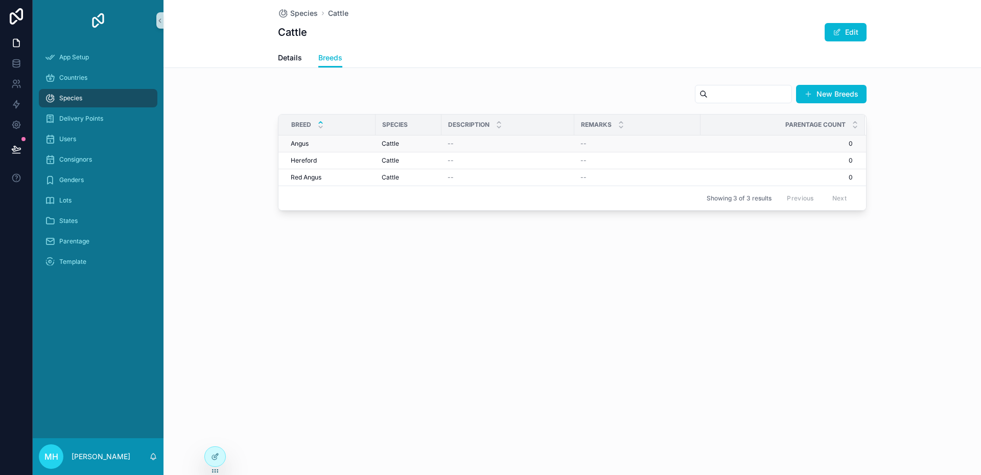
click at [654, 146] on div "--" at bounding box center [638, 144] width 114 height 8
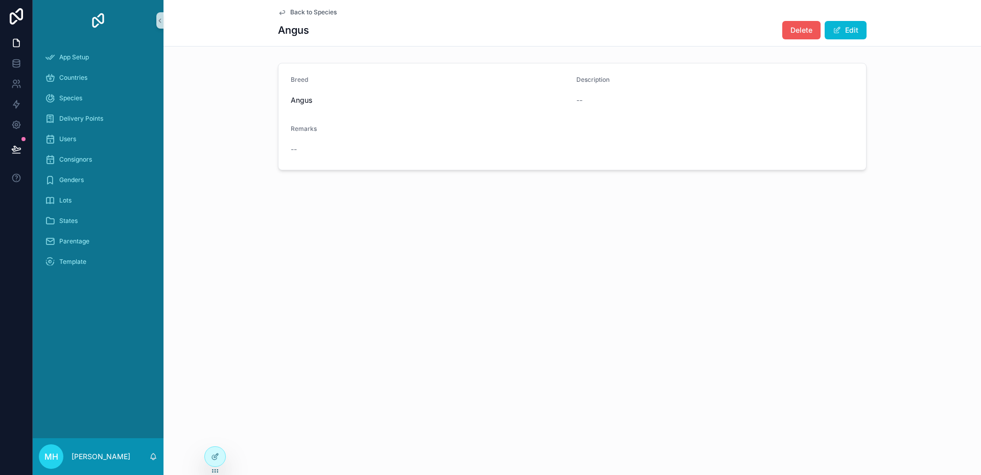
click at [807, 27] on span "Delete" at bounding box center [802, 30] width 22 height 10
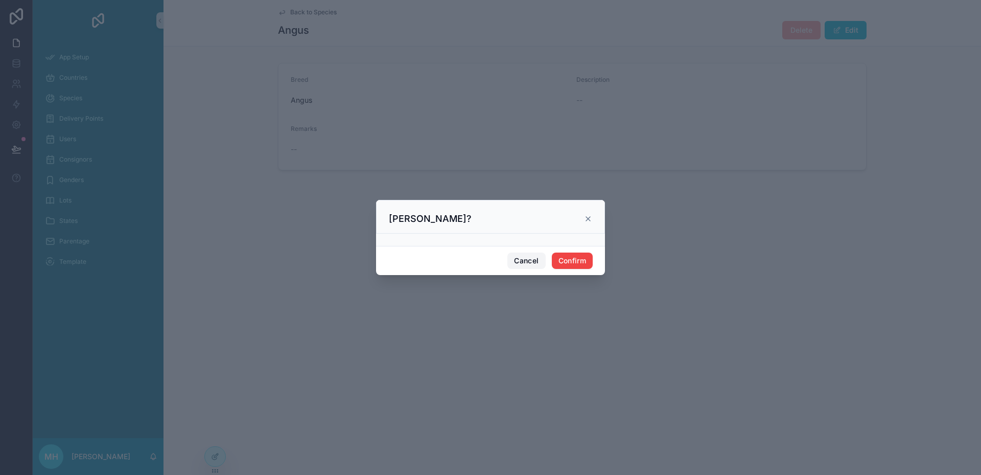
click at [523, 260] on button "Cancel" at bounding box center [527, 260] width 38 height 16
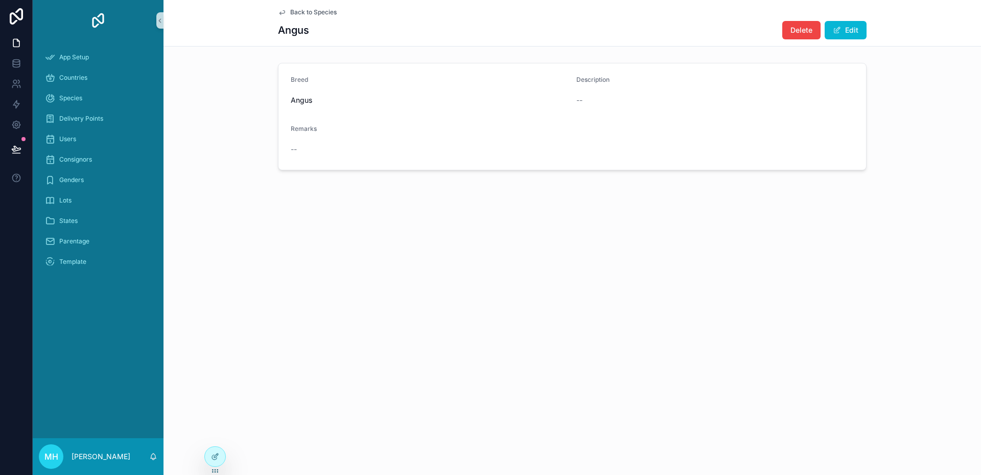
click at [297, 10] on span "Back to Species" at bounding box center [313, 12] width 47 height 8
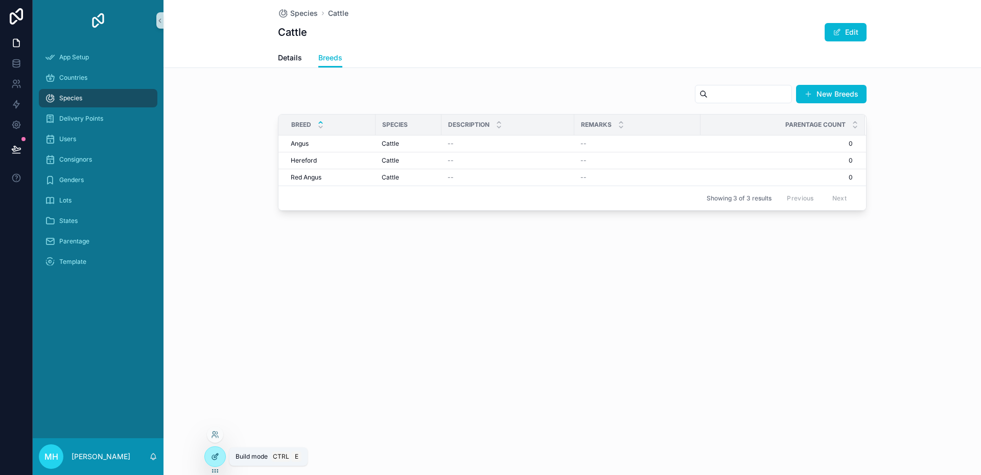
click at [215, 455] on icon at bounding box center [215, 456] width 8 height 8
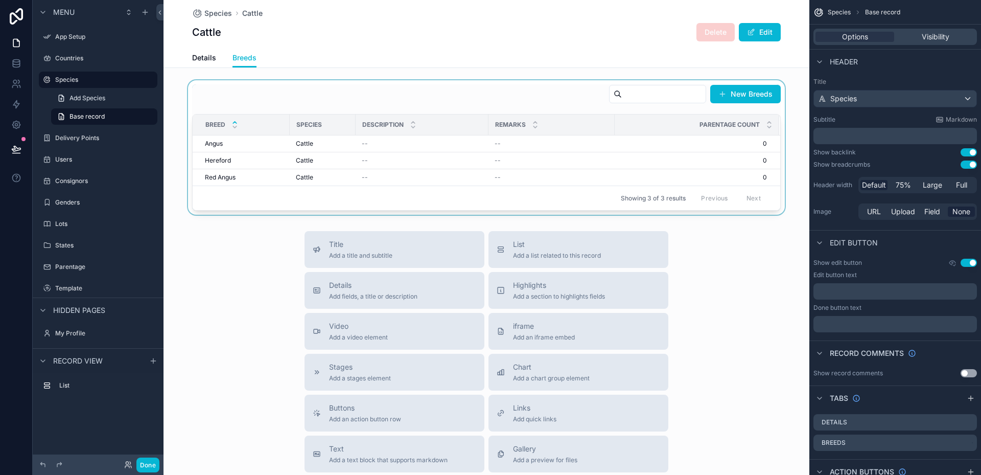
click at [755, 91] on div "scrollable content" at bounding box center [487, 147] width 646 height 134
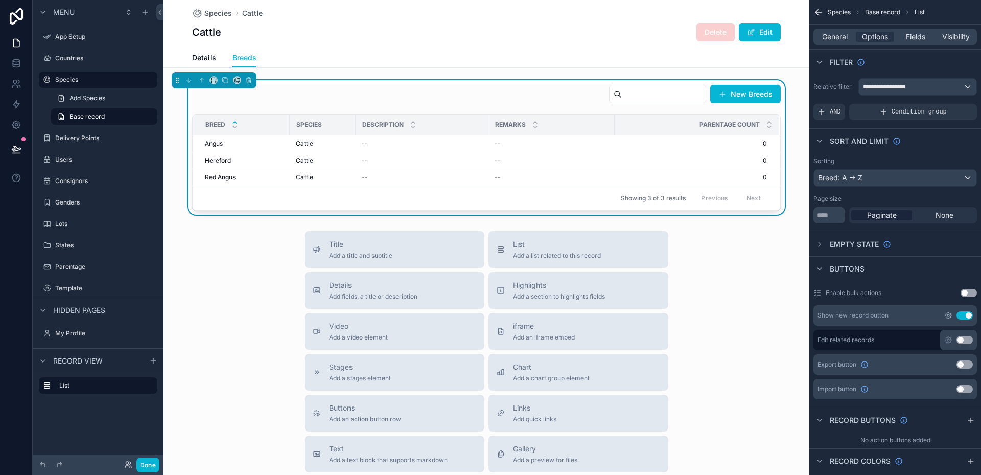
click at [950, 317] on icon "scrollable content" at bounding box center [949, 315] width 6 height 6
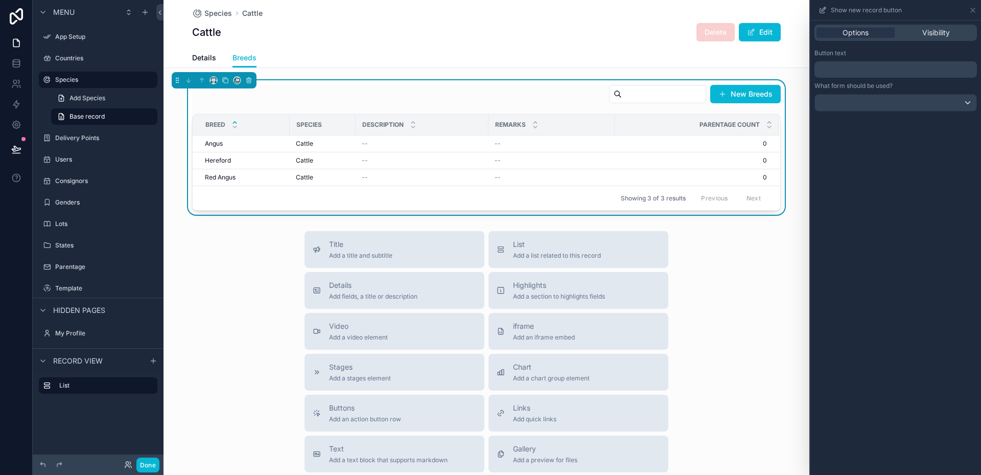
click at [858, 72] on p "﻿" at bounding box center [897, 69] width 156 height 12
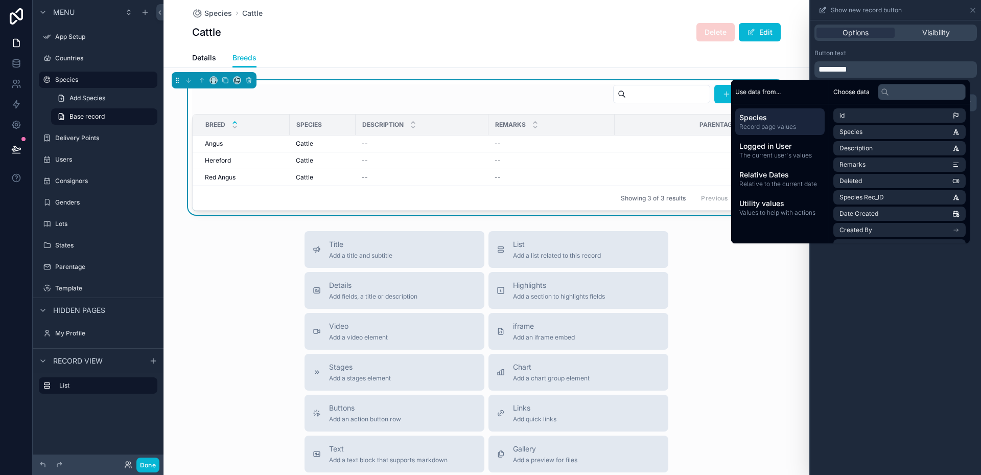
click at [866, 49] on div "Button text ********* What form should be used?" at bounding box center [896, 80] width 171 height 71
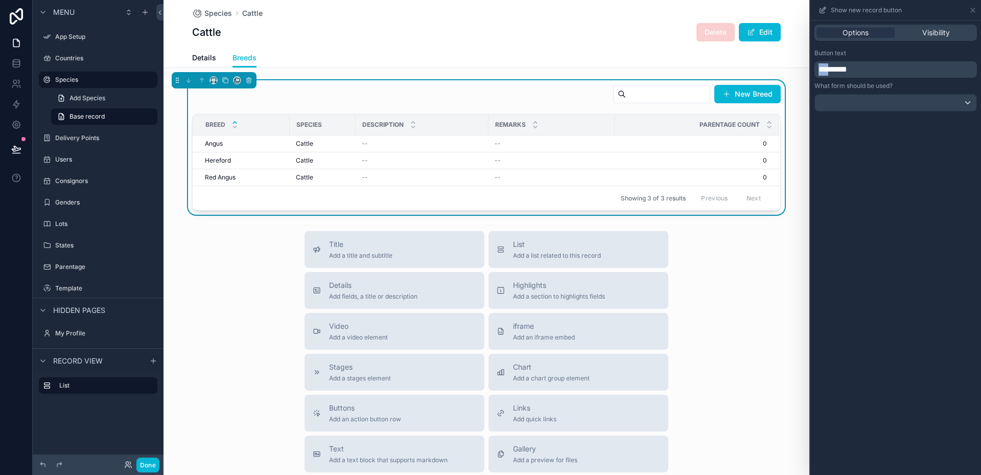
drag, startPoint x: 835, startPoint y: 68, endPoint x: 820, endPoint y: 70, distance: 14.9
click at [820, 70] on span "*********" at bounding box center [833, 69] width 29 height 8
click at [877, 336] on div "Options Visibility Button text ********* What form should be used?" at bounding box center [896, 247] width 171 height 454
click at [206, 57] on span "Details" at bounding box center [204, 58] width 24 height 10
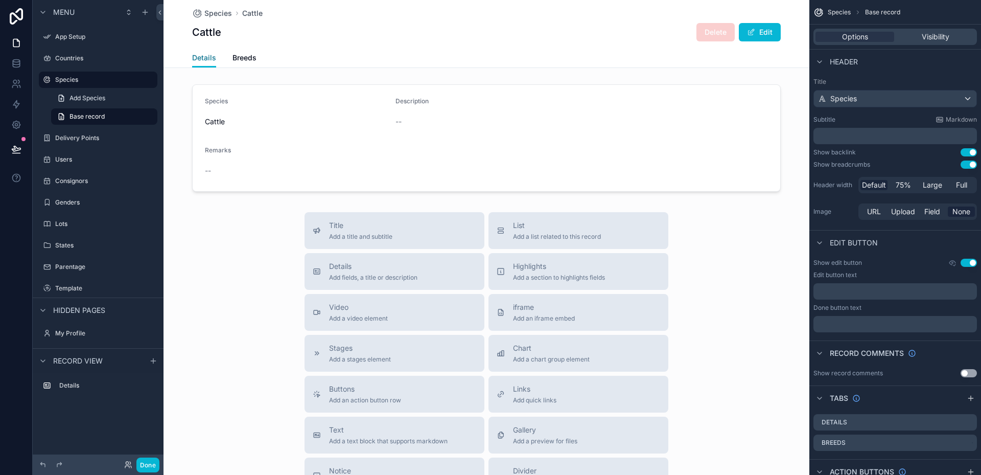
click at [199, 56] on span "Details" at bounding box center [204, 58] width 24 height 10
click at [217, 13] on span "Species" at bounding box center [218, 13] width 28 height 10
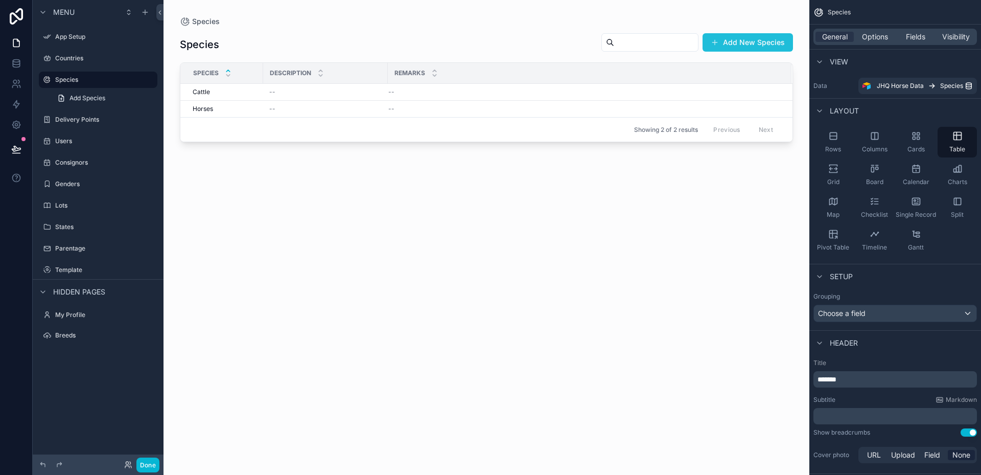
click at [747, 45] on button "Add New Species" at bounding box center [748, 42] width 90 height 18
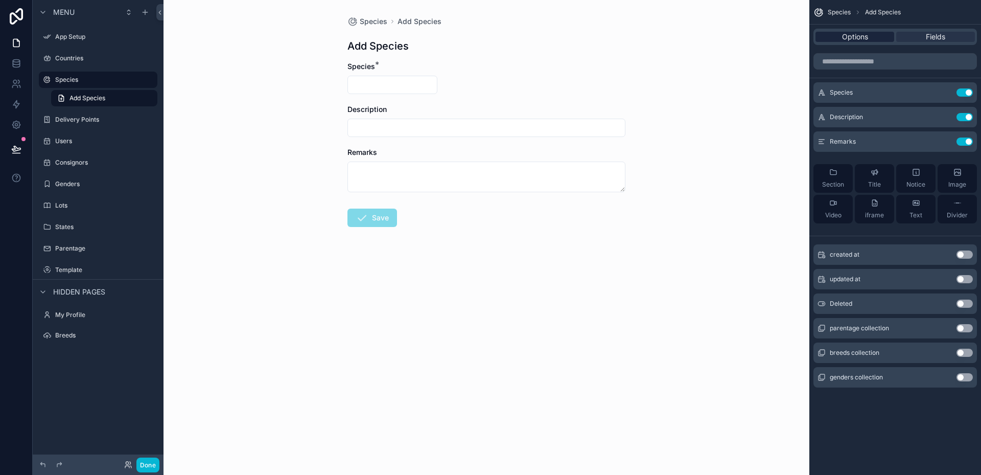
click at [848, 39] on span "Options" at bounding box center [855, 37] width 26 height 10
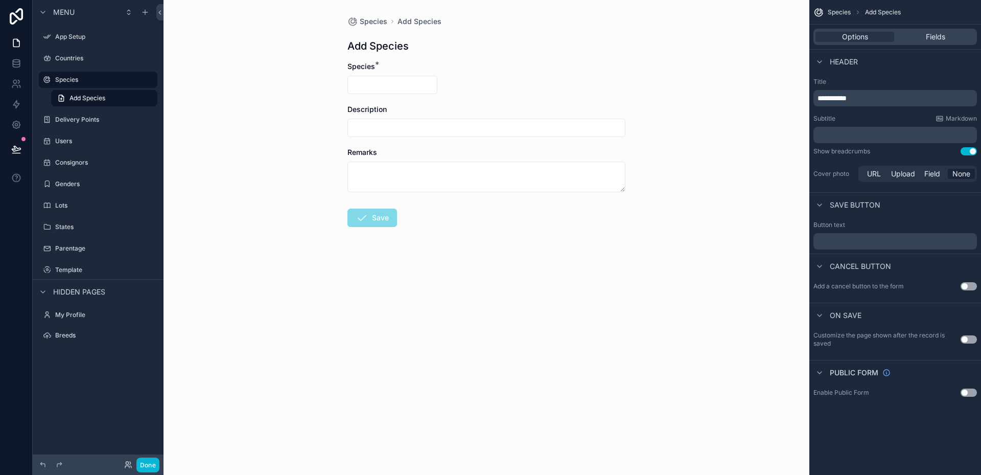
click at [472, 46] on div "Add Species" at bounding box center [487, 46] width 278 height 14
click at [410, 21] on span "Add Species" at bounding box center [420, 21] width 44 height 10
click at [727, 58] on div "Species Add Species Add Species Species * Description Remarks Save" at bounding box center [487, 237] width 646 height 475
click at [148, 465] on button "Done" at bounding box center [147, 464] width 23 height 15
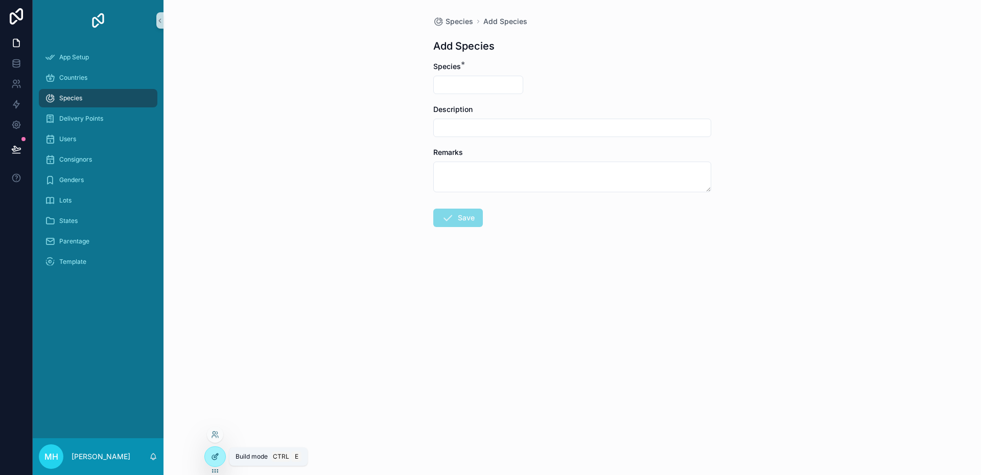
click at [215, 460] on icon at bounding box center [215, 456] width 8 height 8
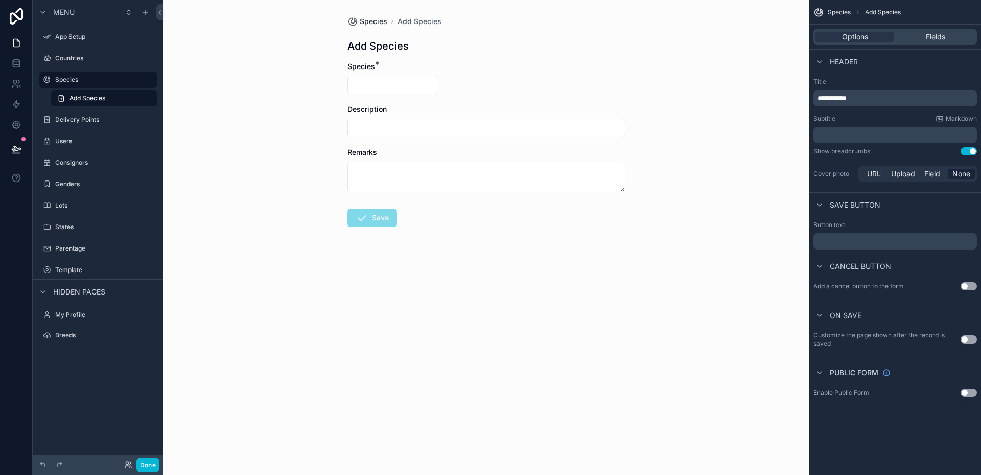
click at [372, 22] on span "Species" at bounding box center [374, 21] width 28 height 10
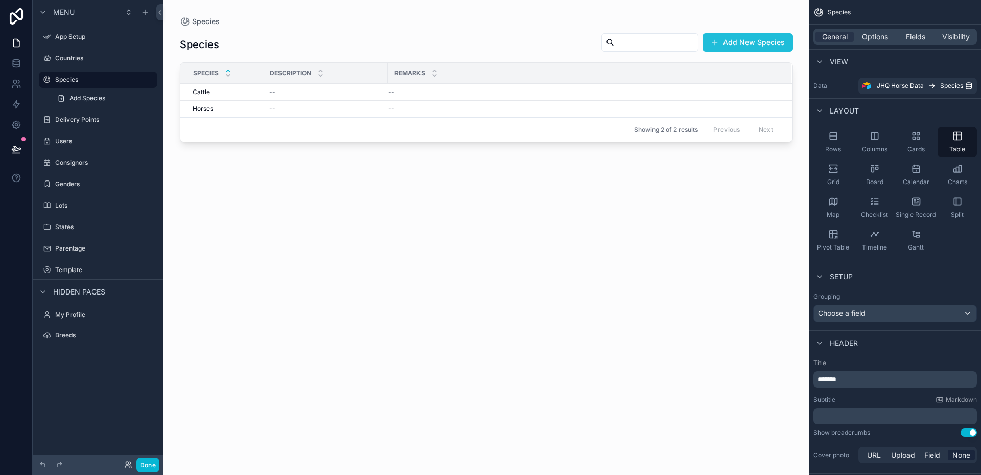
click at [739, 43] on button "Add New Species" at bounding box center [748, 42] width 90 height 18
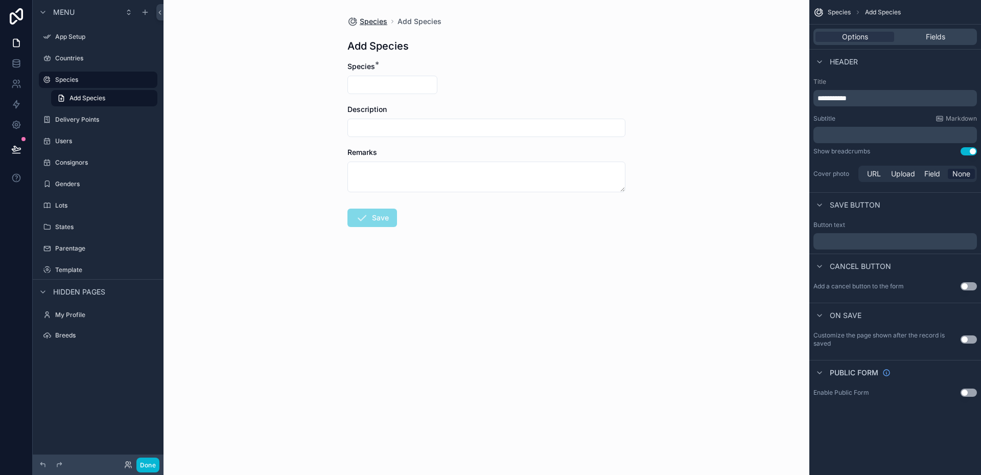
click at [379, 22] on span "Species" at bounding box center [374, 21] width 28 height 10
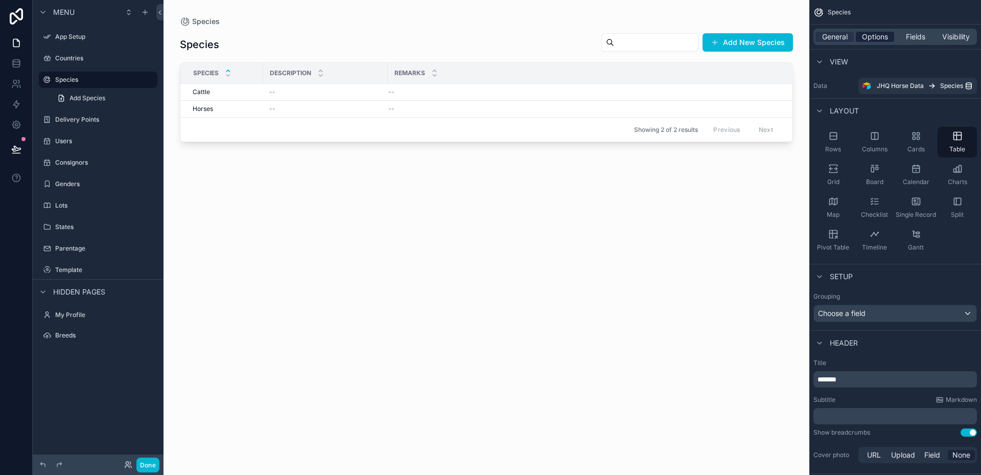
click at [871, 39] on span "Options" at bounding box center [875, 37] width 26 height 10
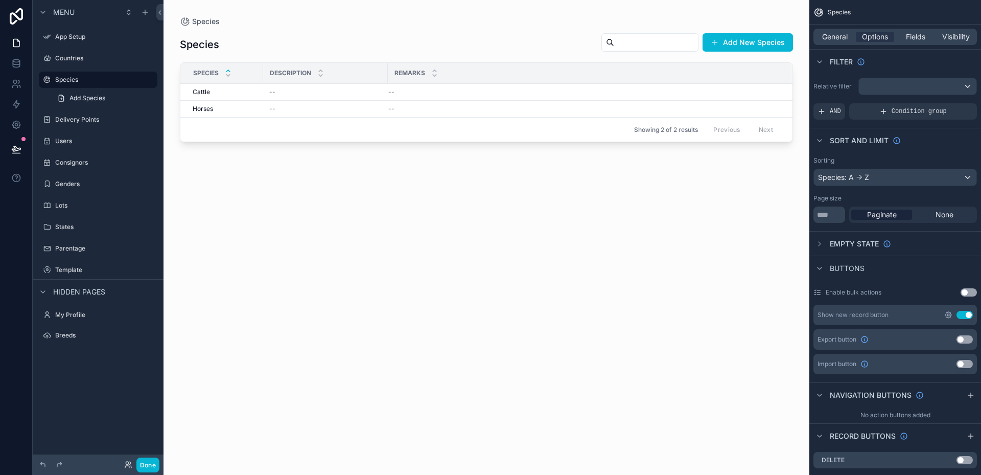
click at [949, 316] on icon "scrollable content" at bounding box center [949, 315] width 8 height 8
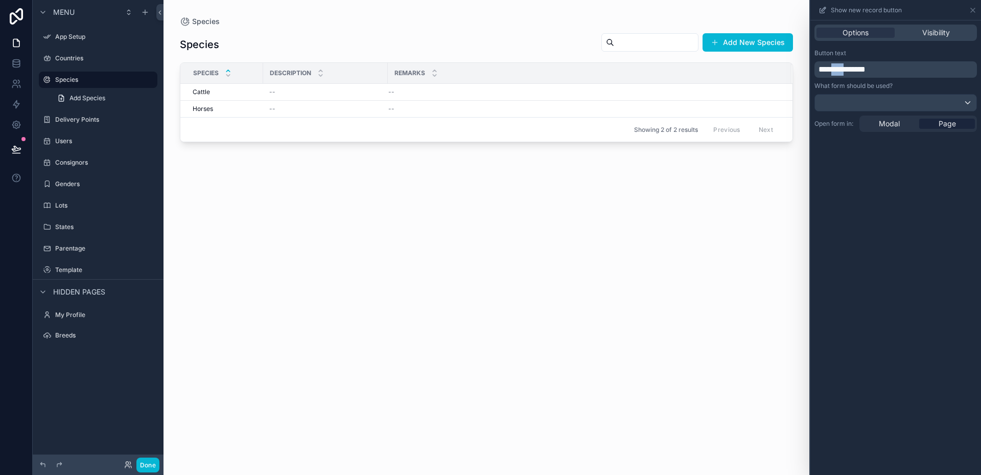
drag, startPoint x: 856, startPoint y: 67, endPoint x: 838, endPoint y: 67, distance: 18.4
click at [838, 67] on span "**********" at bounding box center [842, 69] width 47 height 8
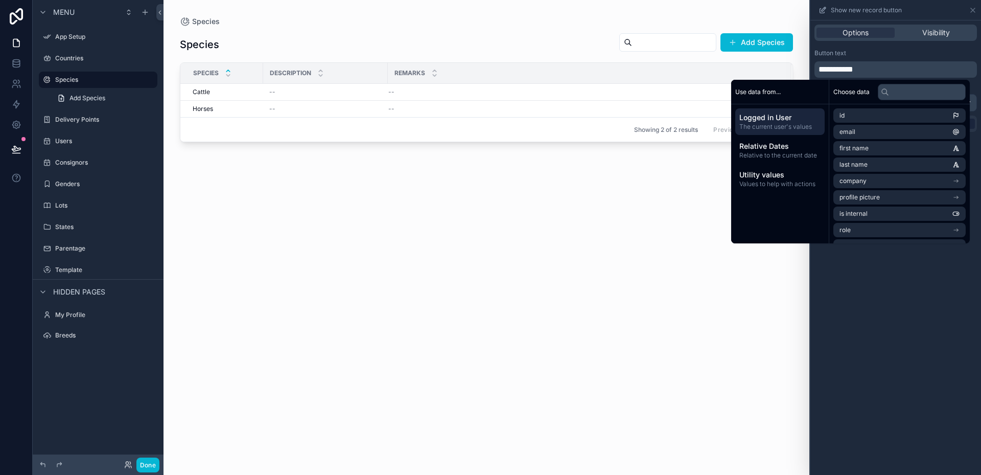
click at [772, 299] on div "Species Add Species Species Description Remarks Cattle Cattle -- -- Horses Hors…" at bounding box center [486, 245] width 613 height 436
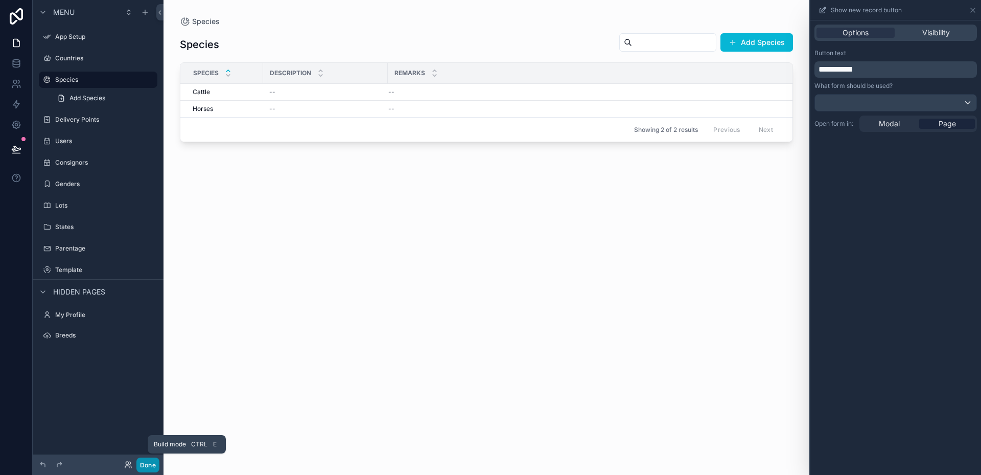
click at [153, 463] on button "Done" at bounding box center [147, 464] width 23 height 15
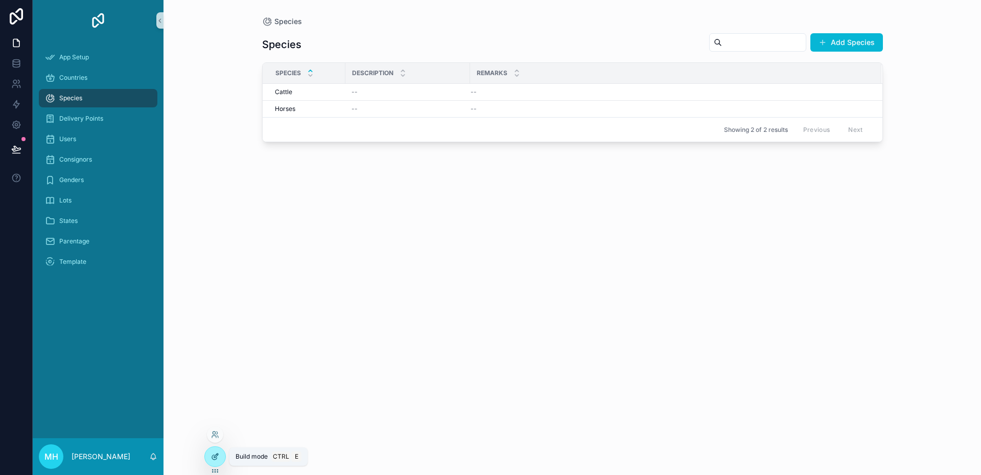
click at [217, 458] on icon at bounding box center [215, 456] width 8 height 8
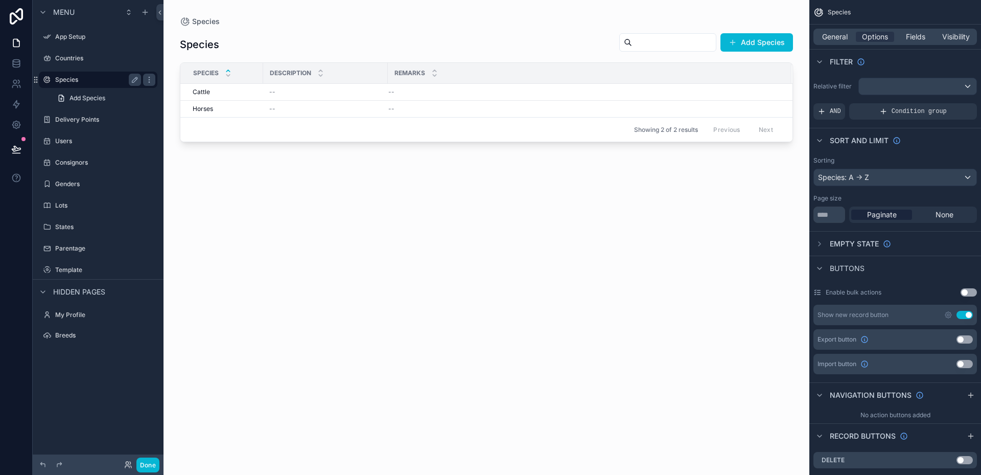
click at [63, 80] on label "Species" at bounding box center [96, 80] width 82 height 8
click at [339, 93] on div "scrollable content" at bounding box center [487, 231] width 646 height 463
click at [245, 90] on div "Cattle Cattle" at bounding box center [225, 92] width 64 height 8
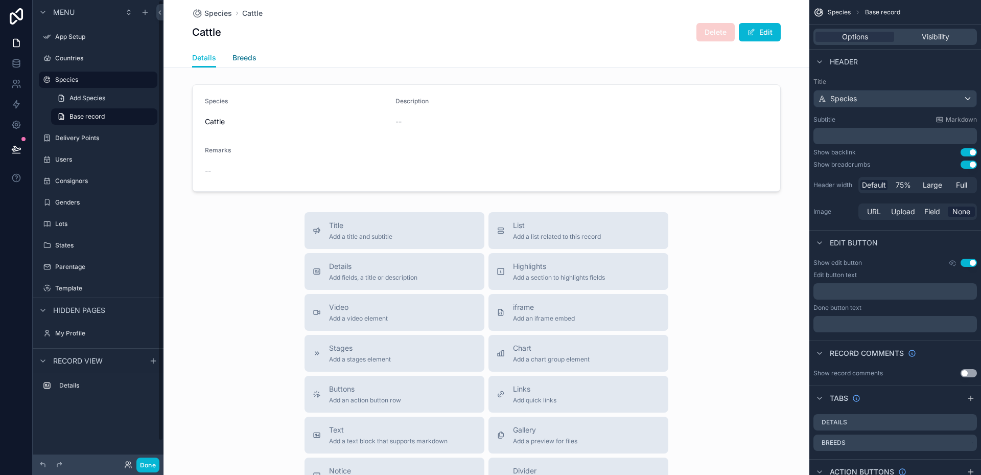
click at [236, 58] on span "Breeds" at bounding box center [245, 58] width 24 height 10
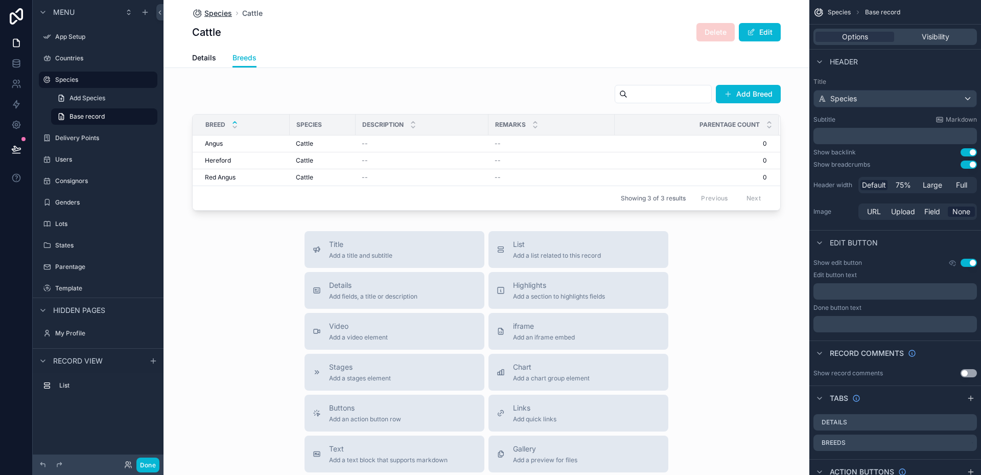
click at [210, 9] on span "Species" at bounding box center [218, 13] width 28 height 10
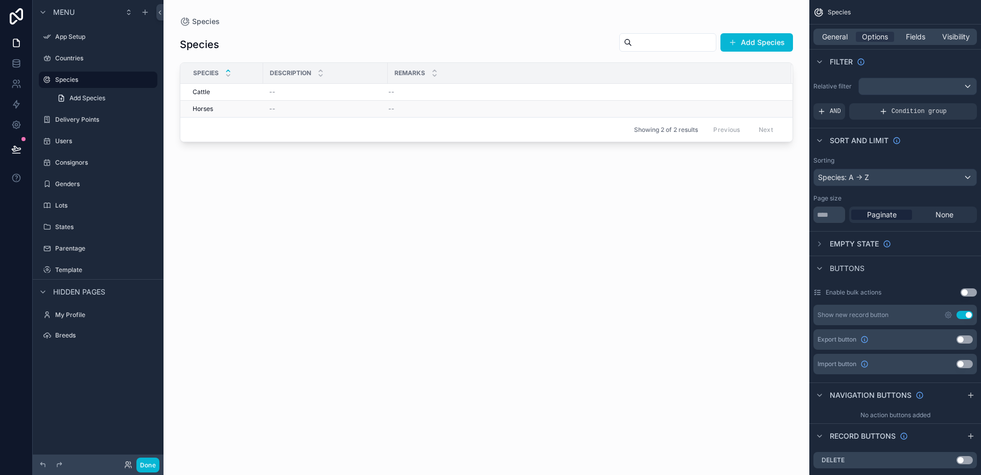
click at [209, 108] on span "Horses" at bounding box center [203, 109] width 20 height 8
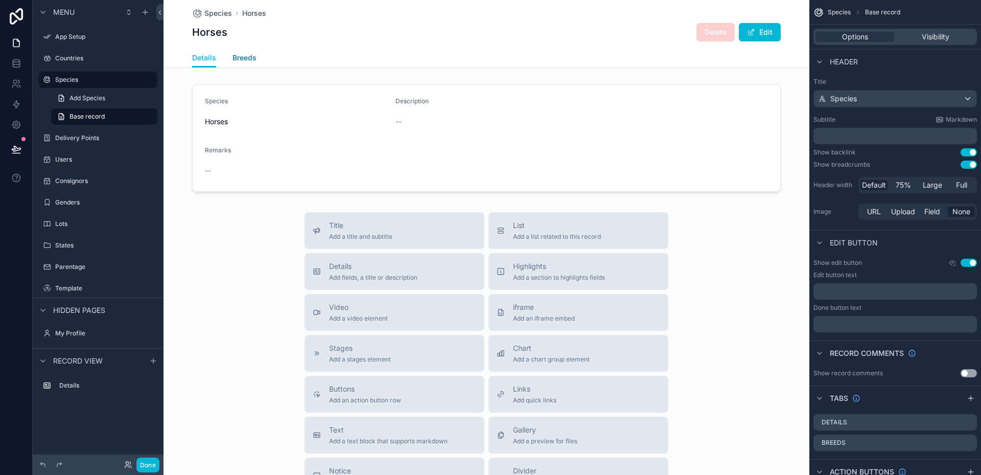
click at [242, 55] on span "Breeds" at bounding box center [245, 58] width 24 height 10
